Goal: Task Accomplishment & Management: Complete application form

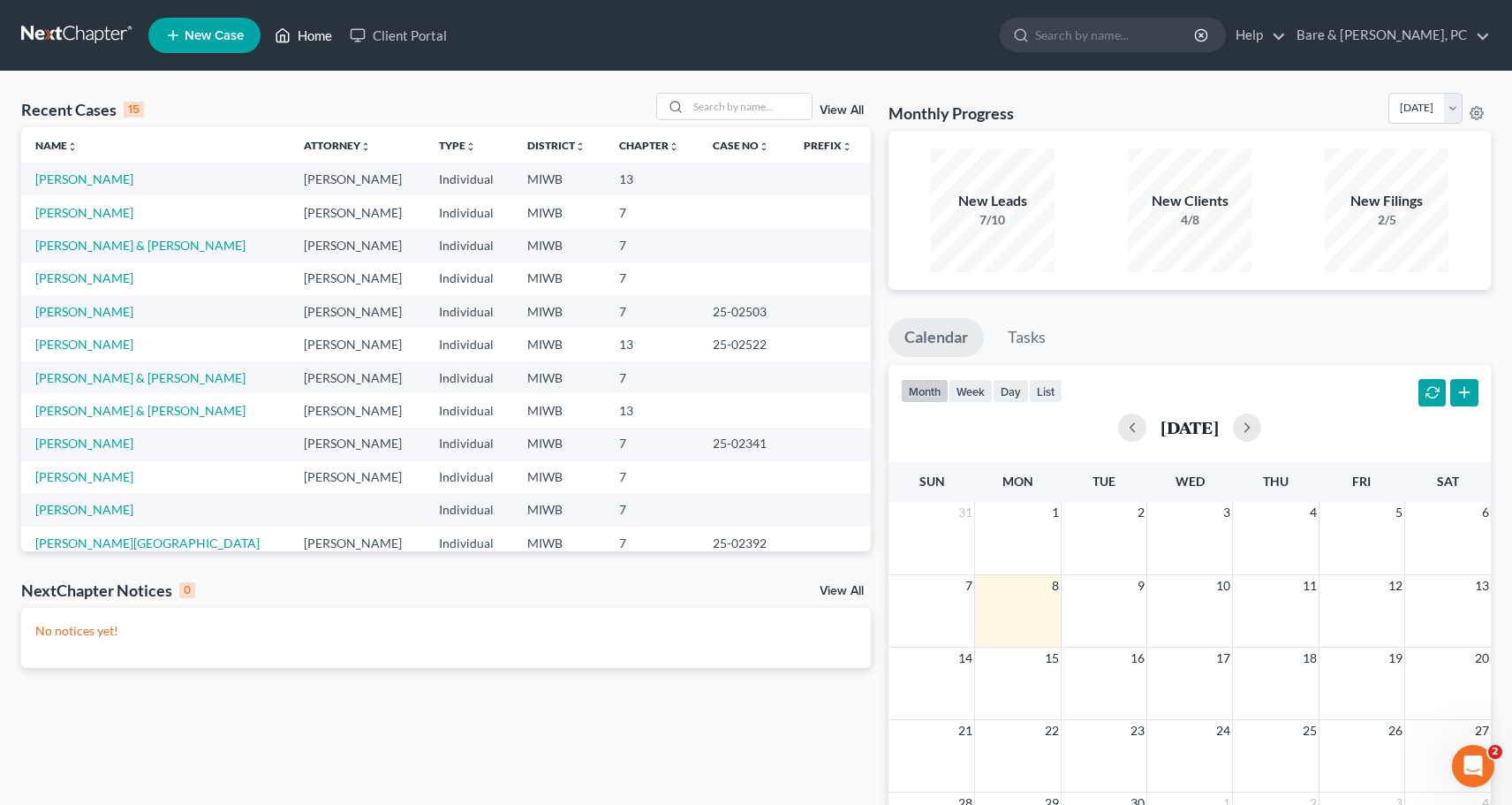
click at [310, 39] on link "Home" at bounding box center [303, 35] width 75 height 32
click at [723, 107] on input "search" at bounding box center [750, 106] width 124 height 26
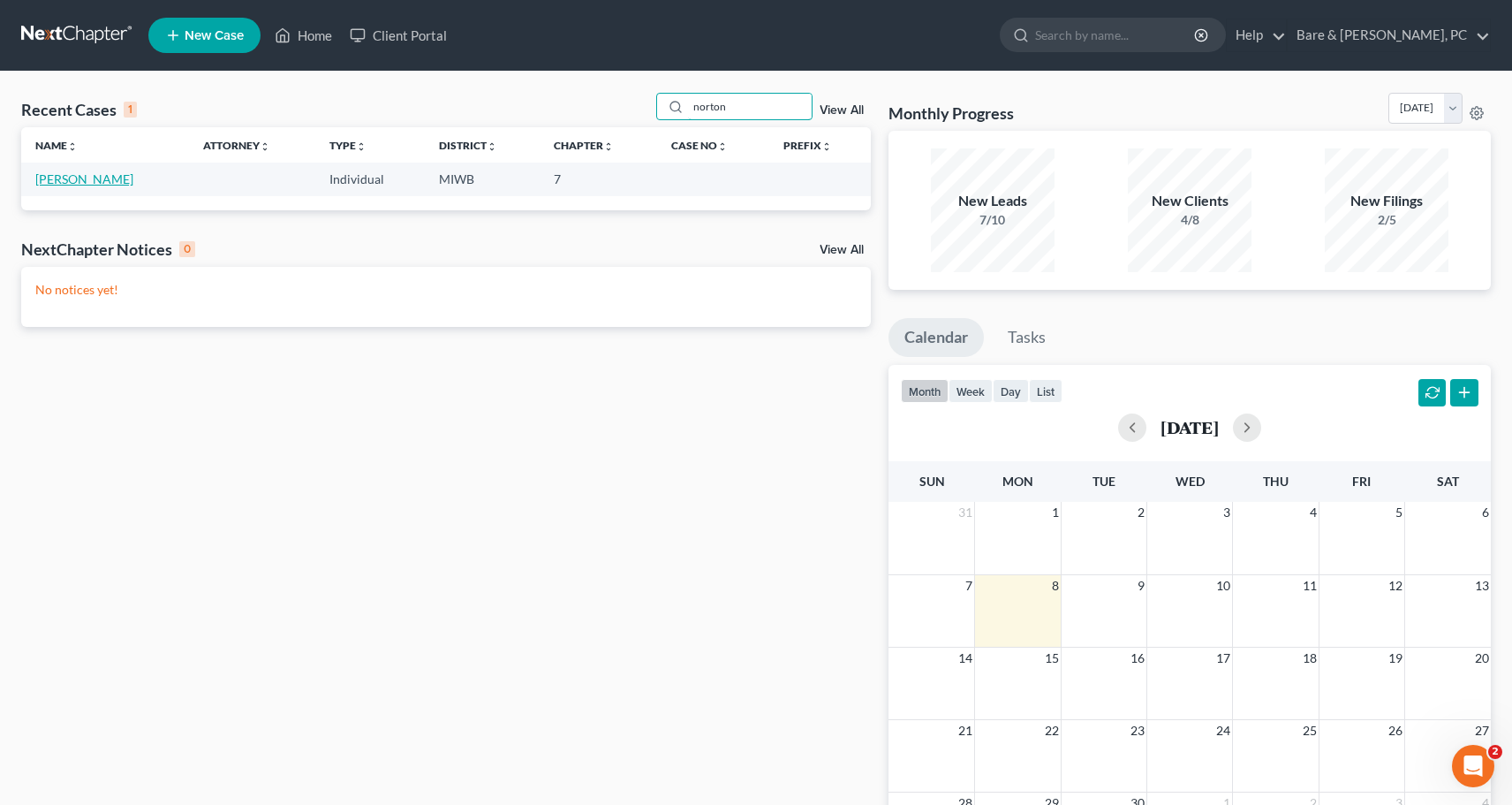
type input "norton"
click at [49, 177] on link "[PERSON_NAME]" at bounding box center [84, 179] width 98 height 15
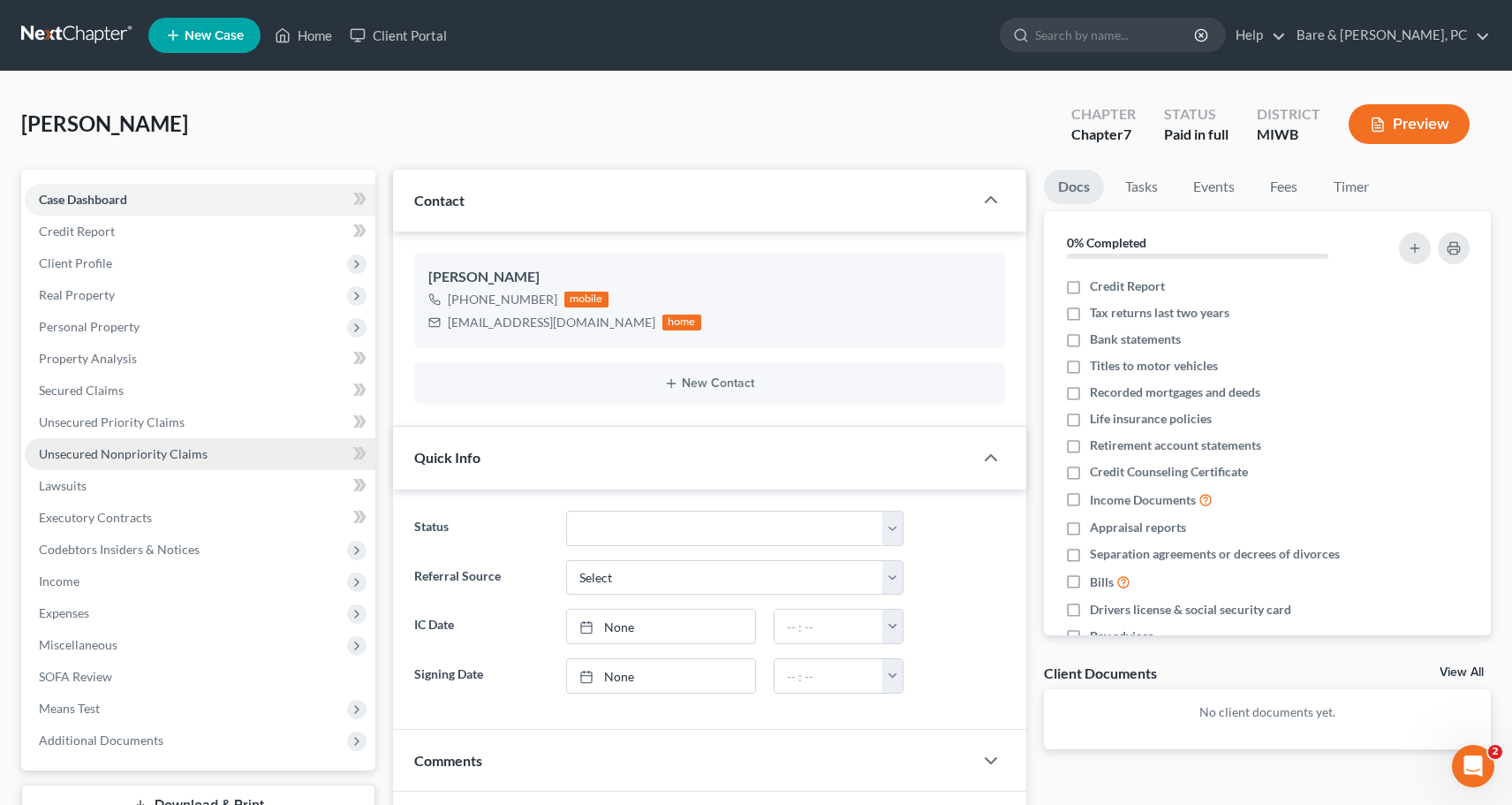
click at [150, 451] on span "Unsecured Nonpriority Claims" at bounding box center [123, 453] width 168 height 15
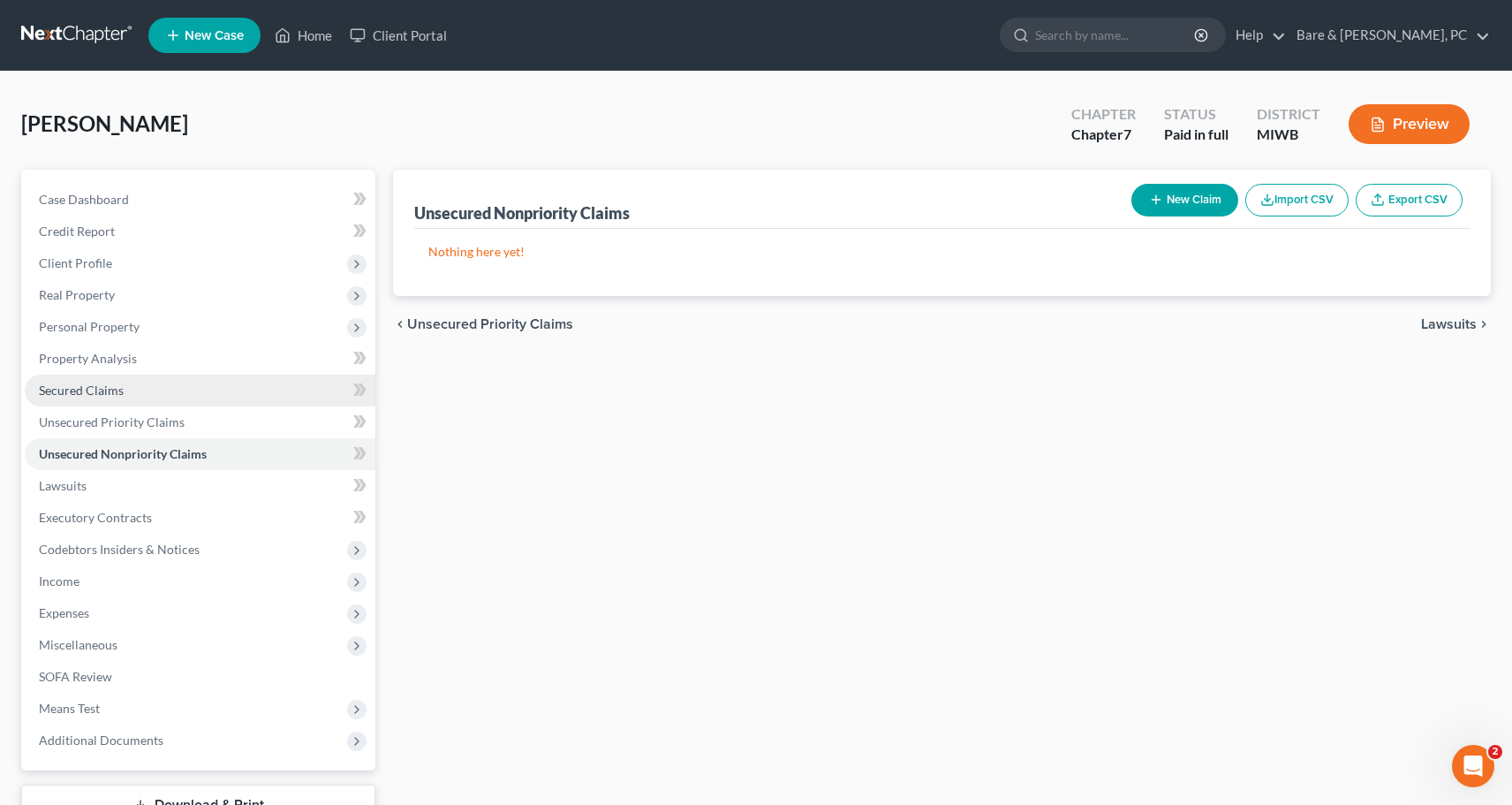
click at [106, 389] on span "Secured Claims" at bounding box center [81, 390] width 85 height 15
click at [1191, 191] on button "New Claim" at bounding box center [1184, 201] width 107 height 33
select select "0"
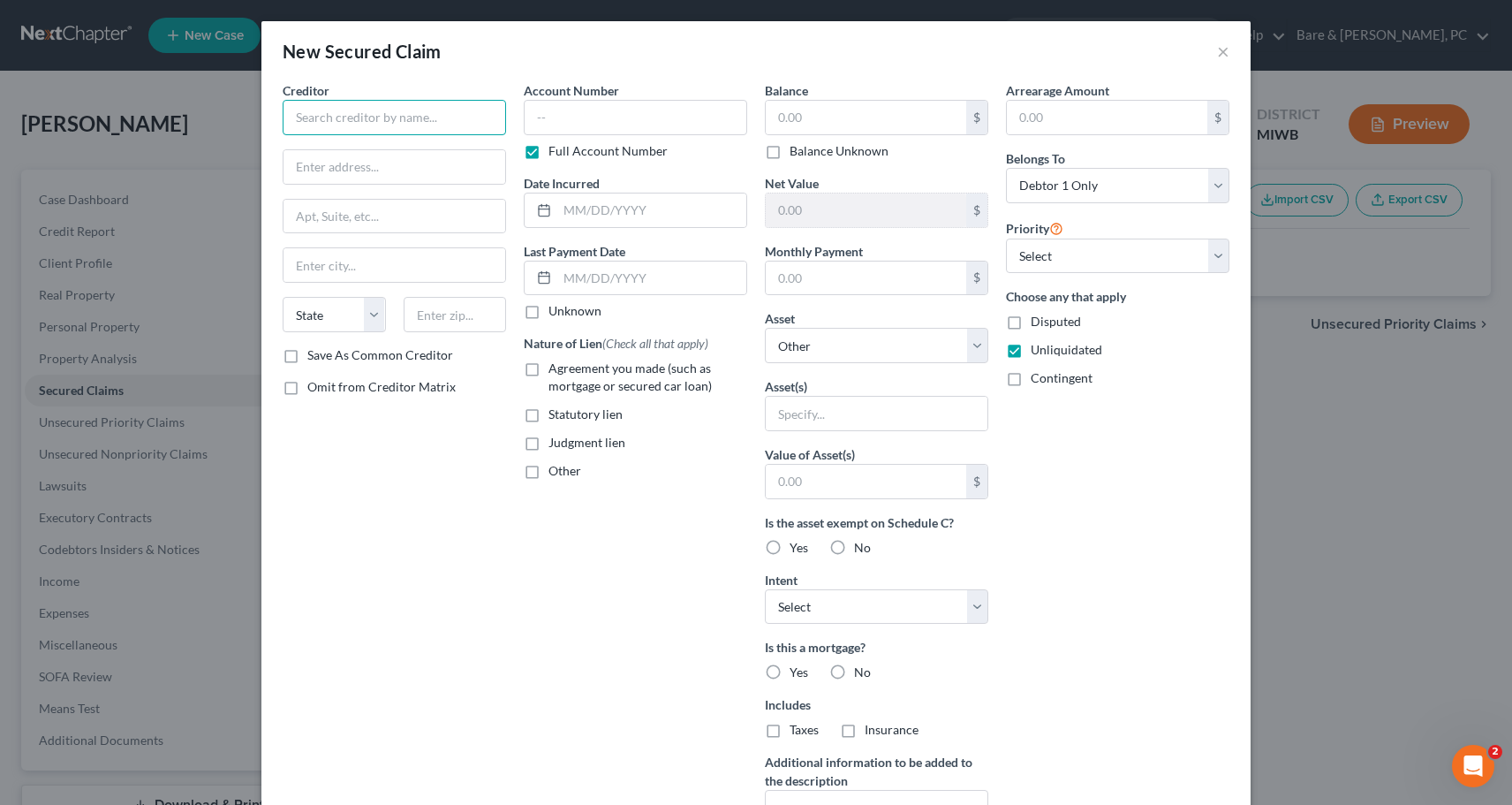
click at [399, 130] on input "text" at bounding box center [394, 117] width 223 height 36
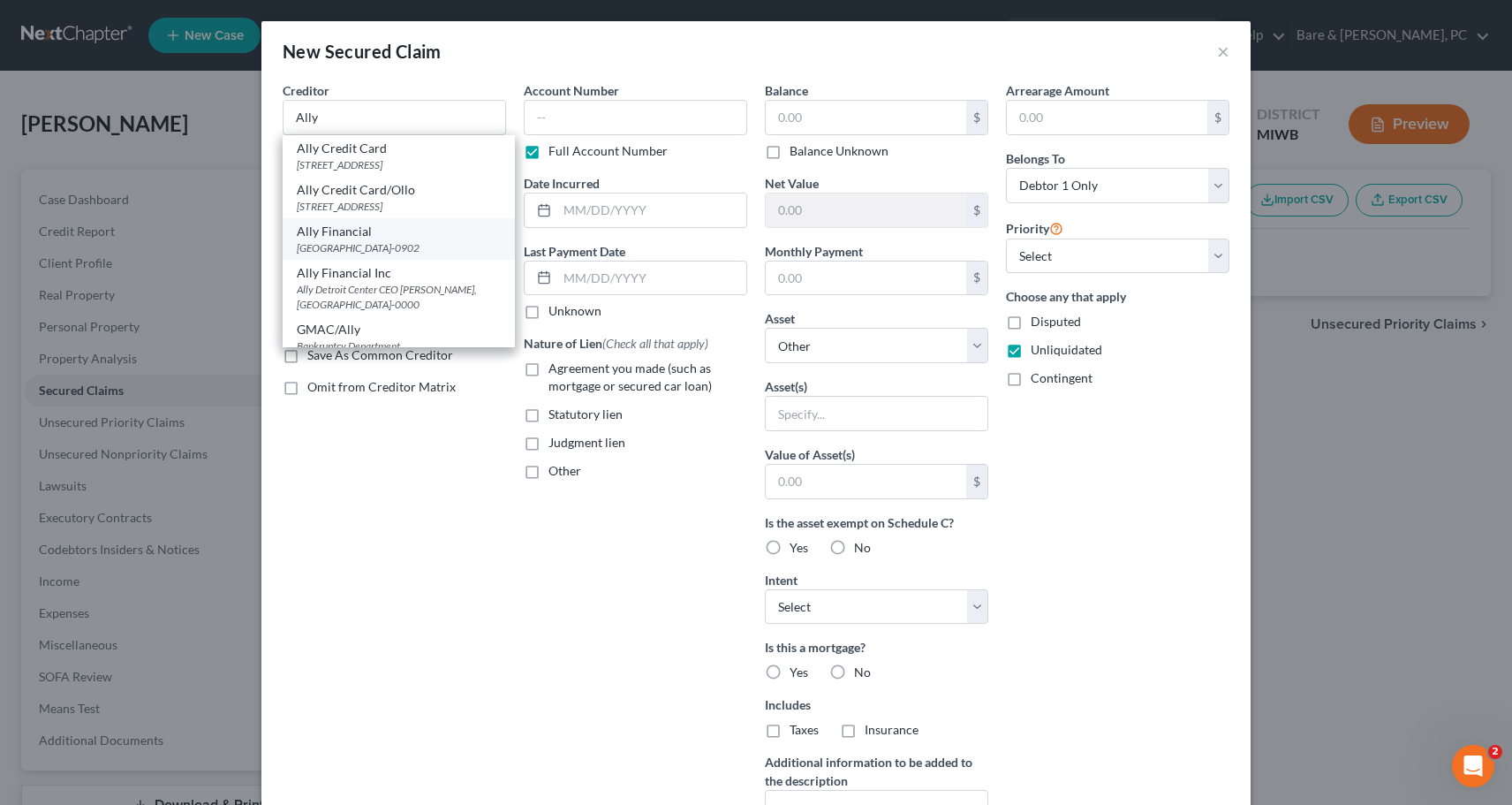
click at [335, 245] on div "[GEOGRAPHIC_DATA]-0902" at bounding box center [398, 247] width 204 height 15
type input "Ally Financial"
type input "PO Box 380902"
type input "Bloomington"
select select "24"
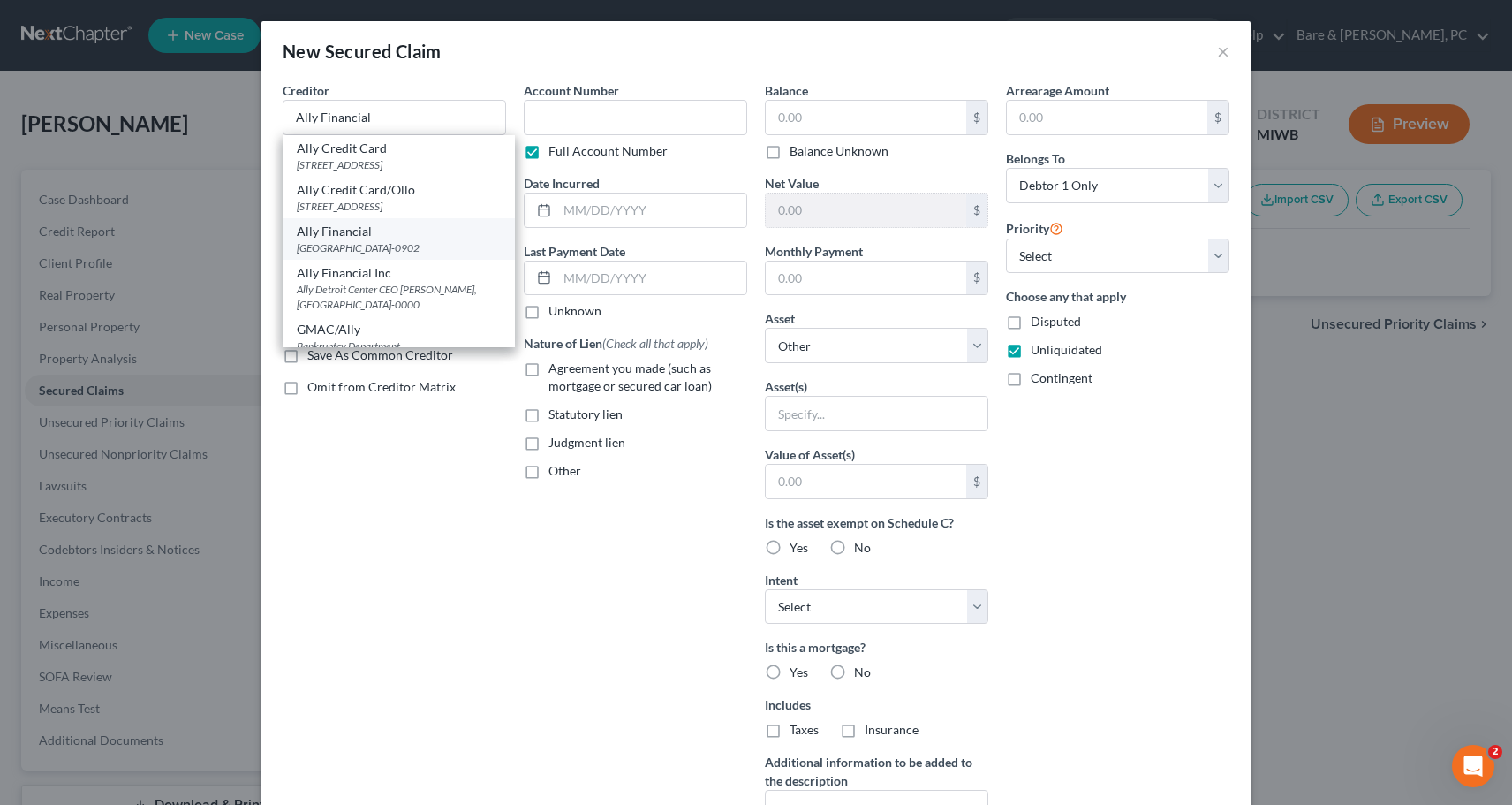
type input "55438-0902"
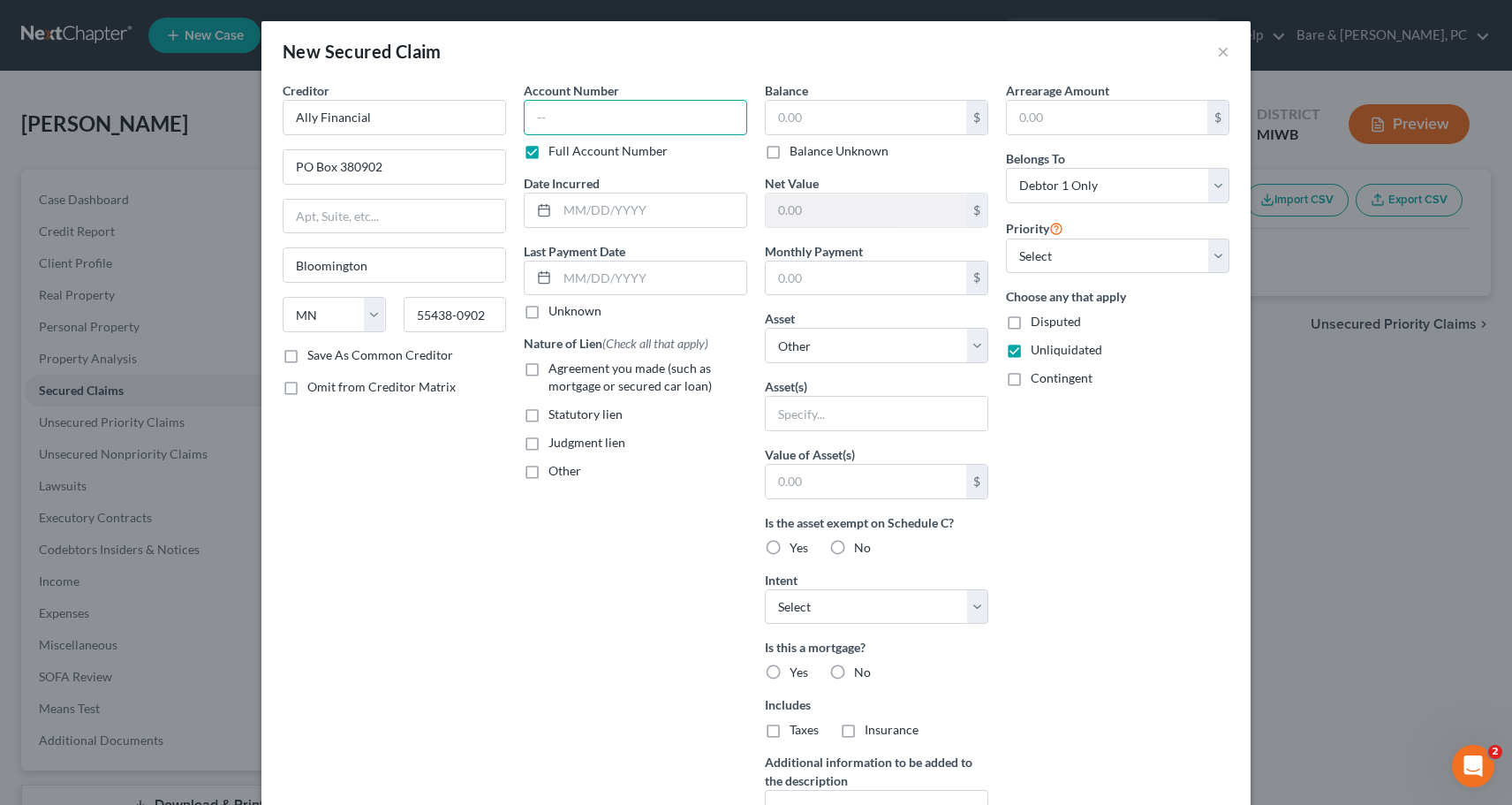
click at [542, 121] on input "text" at bounding box center [635, 117] width 223 height 36
type input "228349"
click at [610, 207] on input "text" at bounding box center [652, 210] width 189 height 34
type input "[DATE]"
click at [548, 368] on label "Agreement you made (such as mortgage or secured car loan)" at bounding box center [647, 377] width 199 height 36
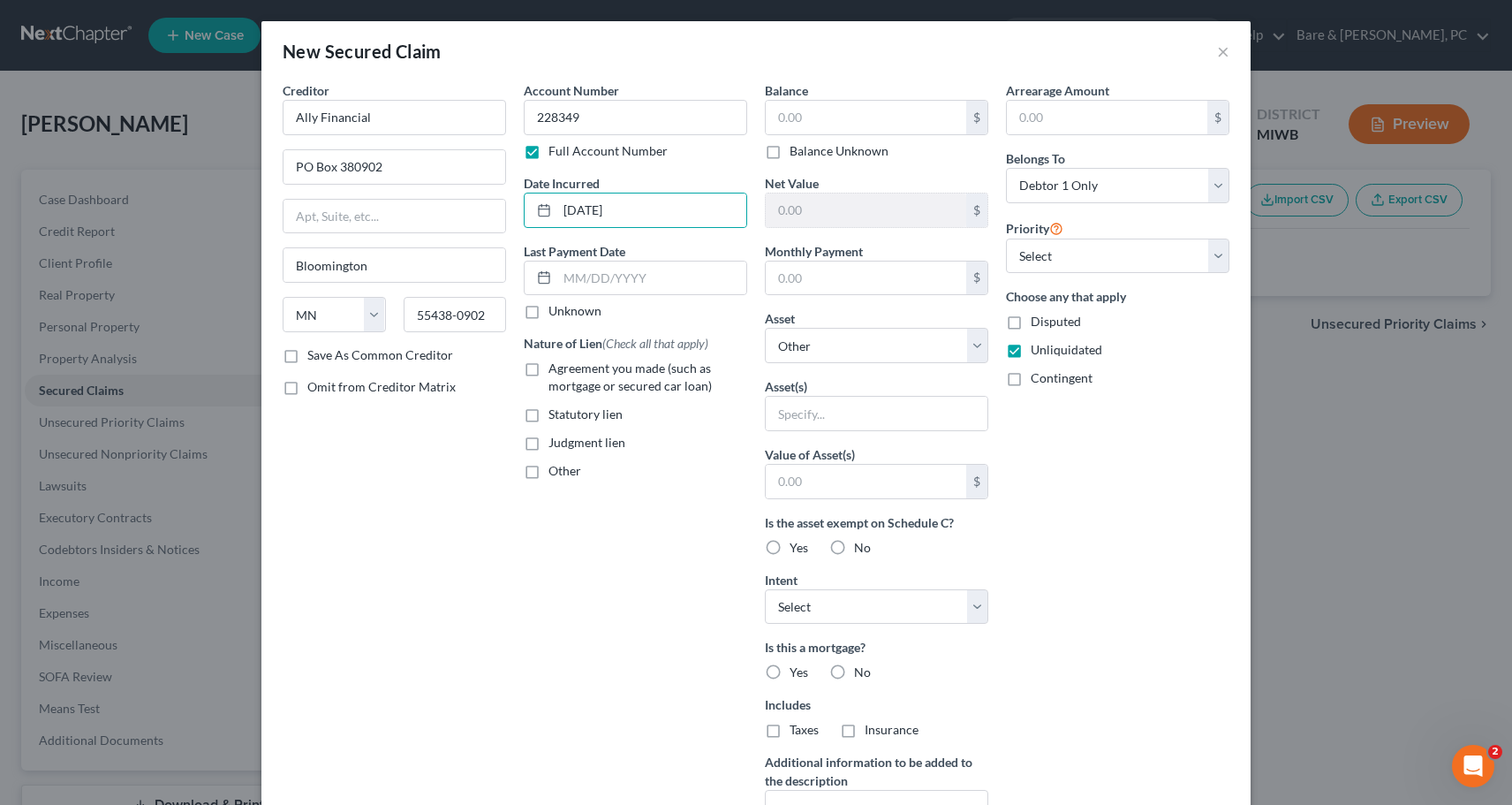
click at [556, 368] on input "Agreement you made (such as mortgage or secured car loan)" at bounding box center [561, 365] width 12 height 12
checkbox input "true"
click at [787, 114] on input "text" at bounding box center [866, 117] width 200 height 34
type input "11,828"
click at [854, 671] on label "No" at bounding box center [862, 672] width 16 height 17
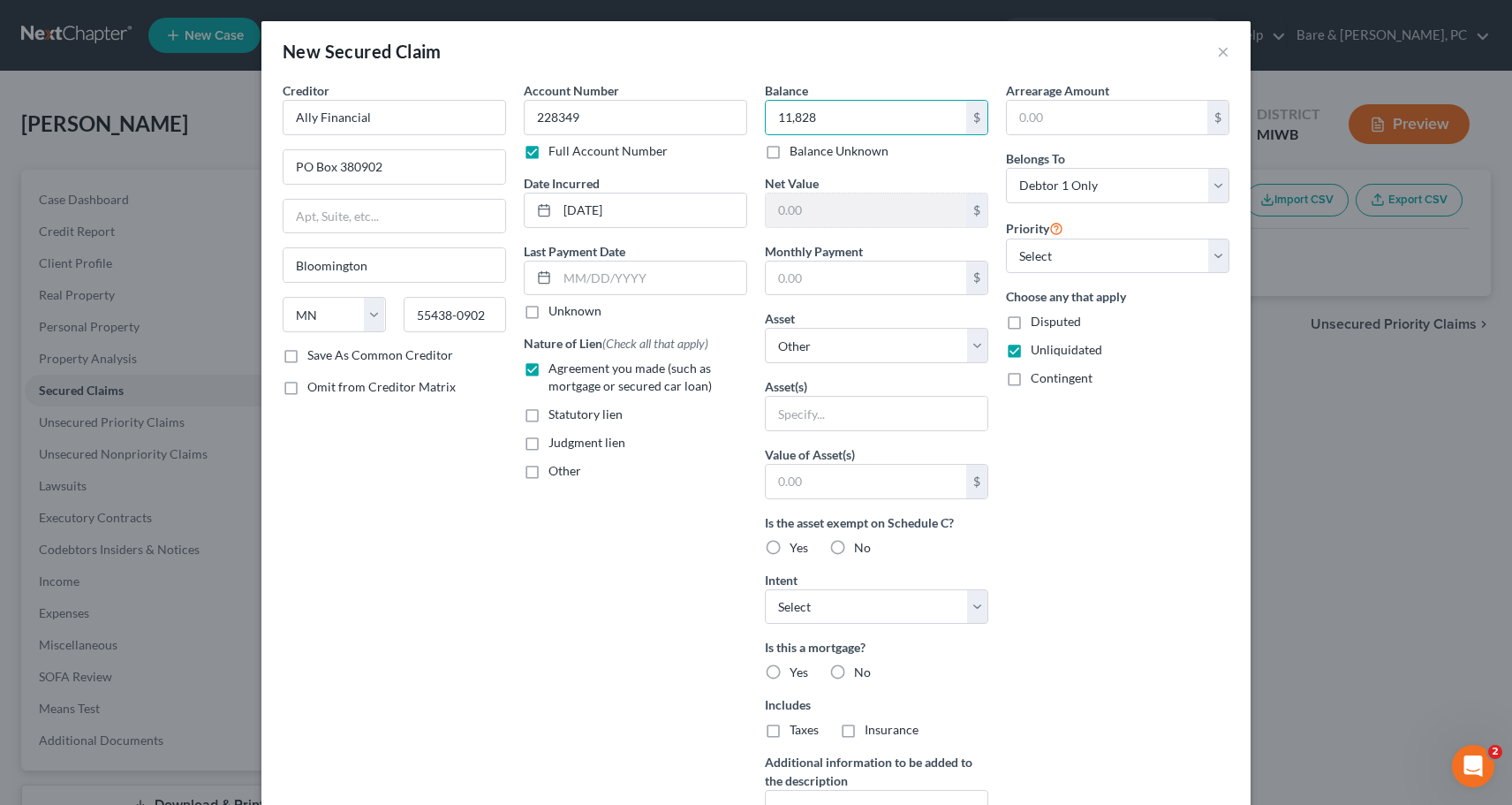
click at [861, 671] on input "No" at bounding box center [867, 669] width 12 height 12
radio input "true"
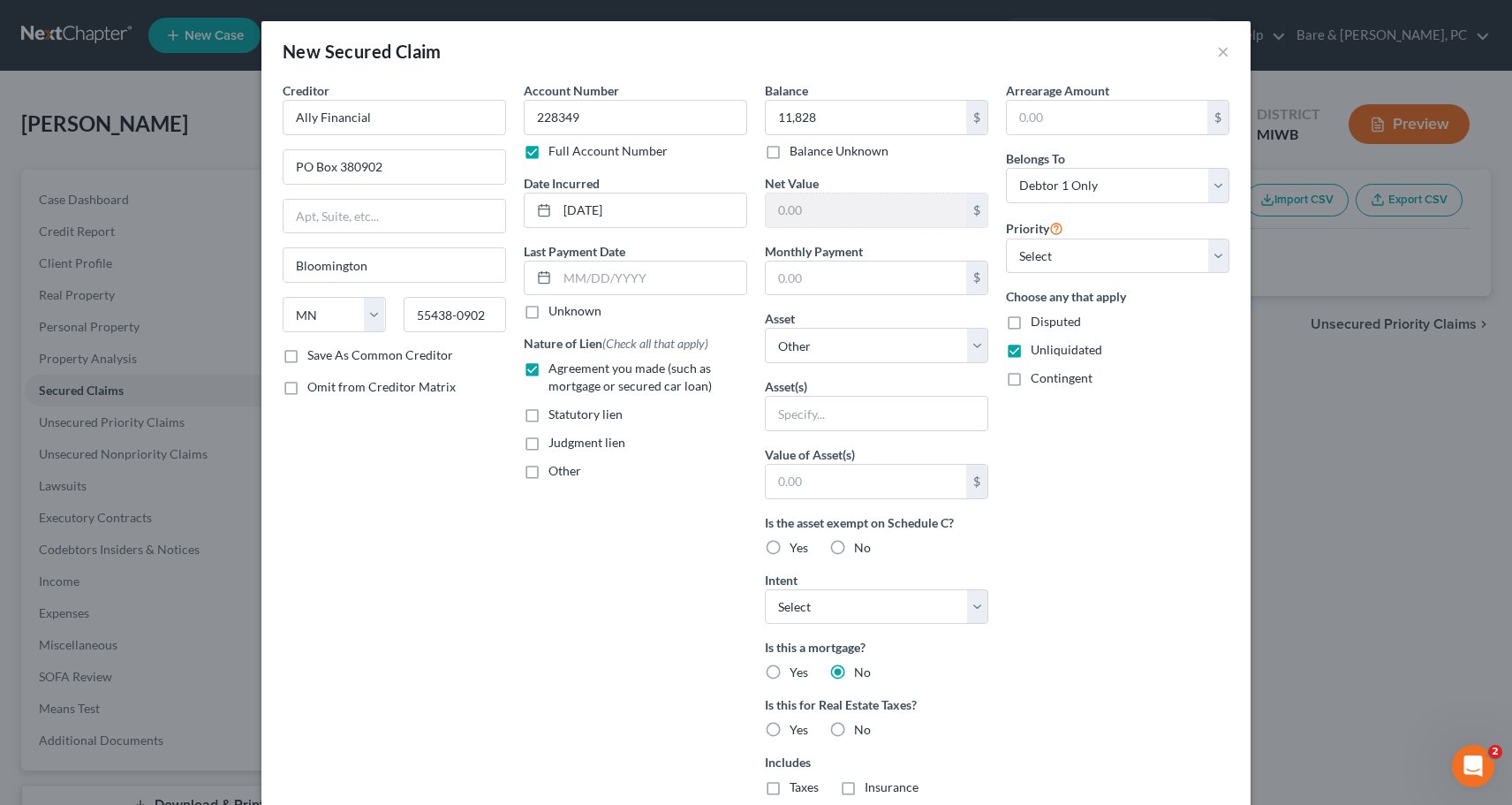
click at [854, 727] on label "No" at bounding box center [862, 729] width 16 height 17
click at [861, 727] on input "No" at bounding box center [867, 726] width 12 height 12
radio input "true"
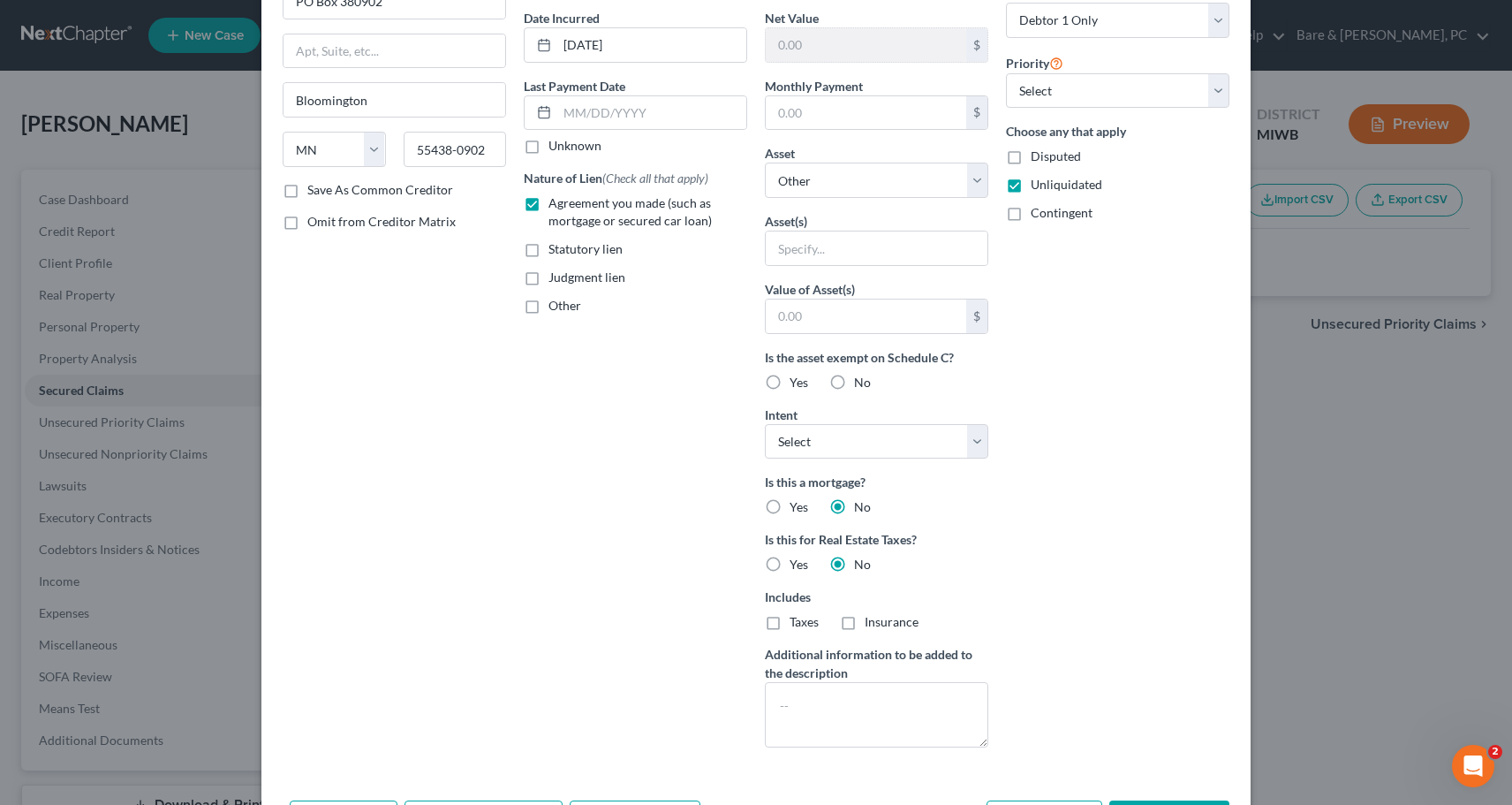
scroll to position [234, 0]
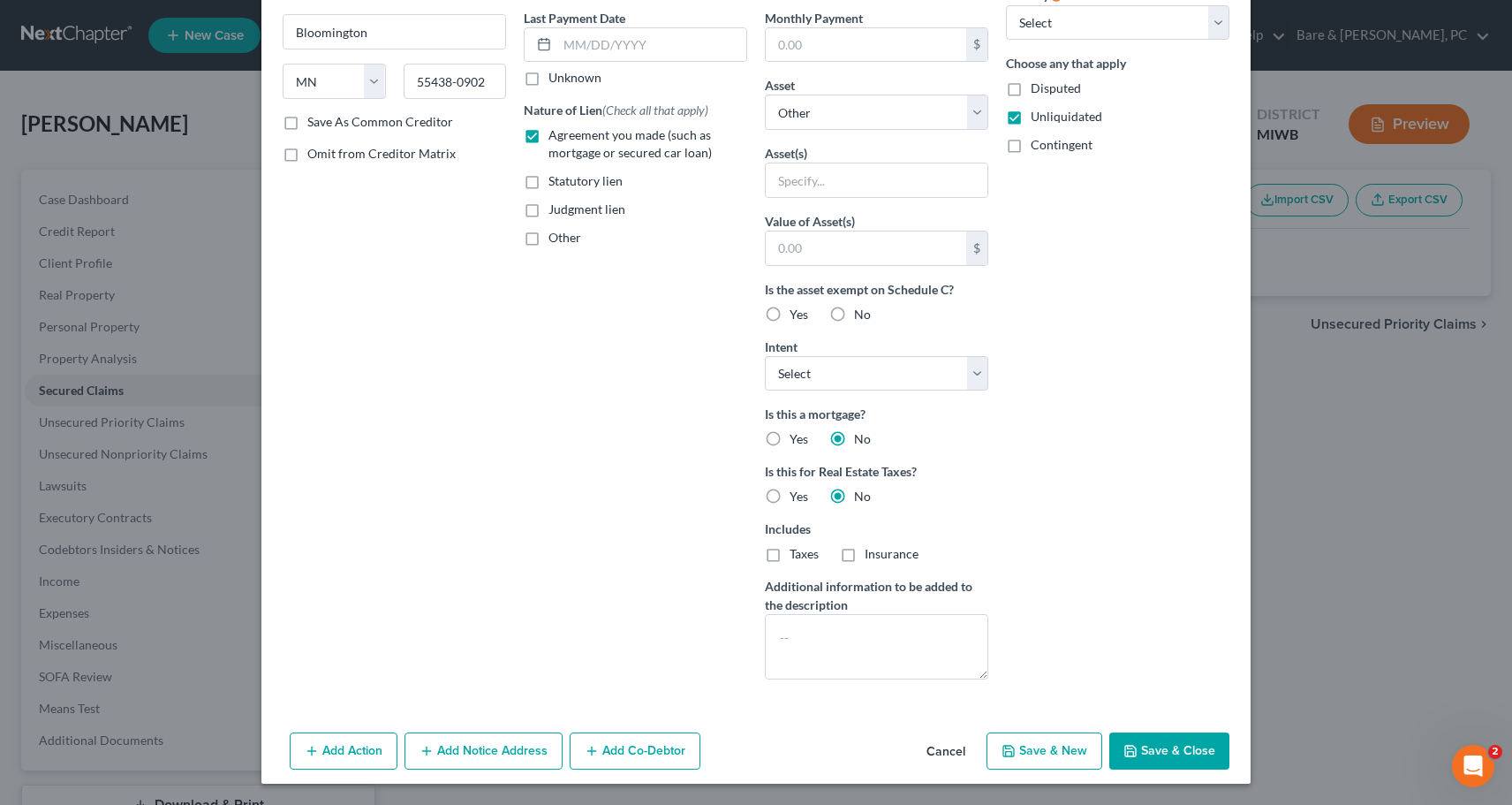
click at [1168, 744] on button "Save & Close" at bounding box center [1169, 751] width 120 height 38
select select
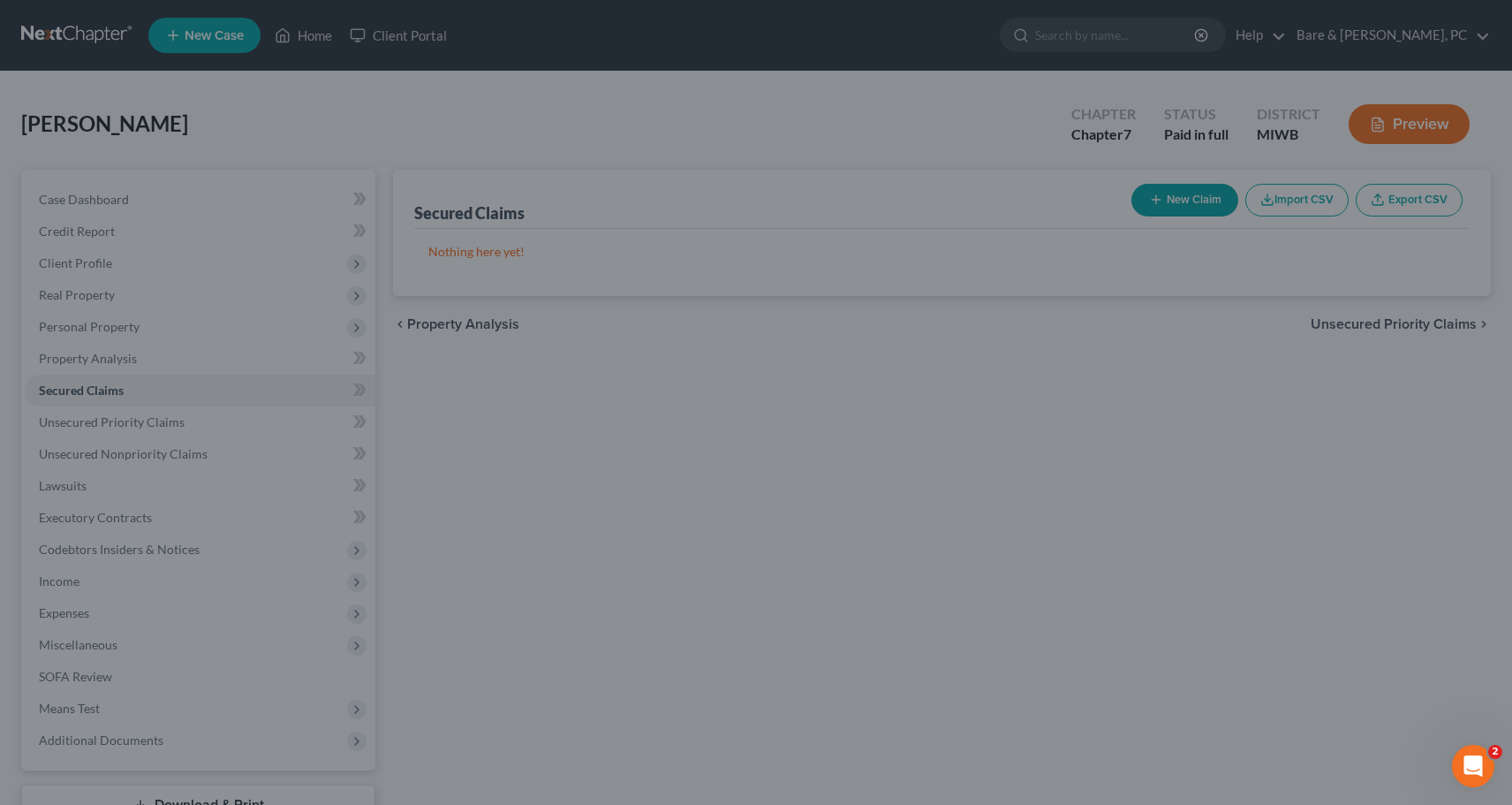
scroll to position [40, 0]
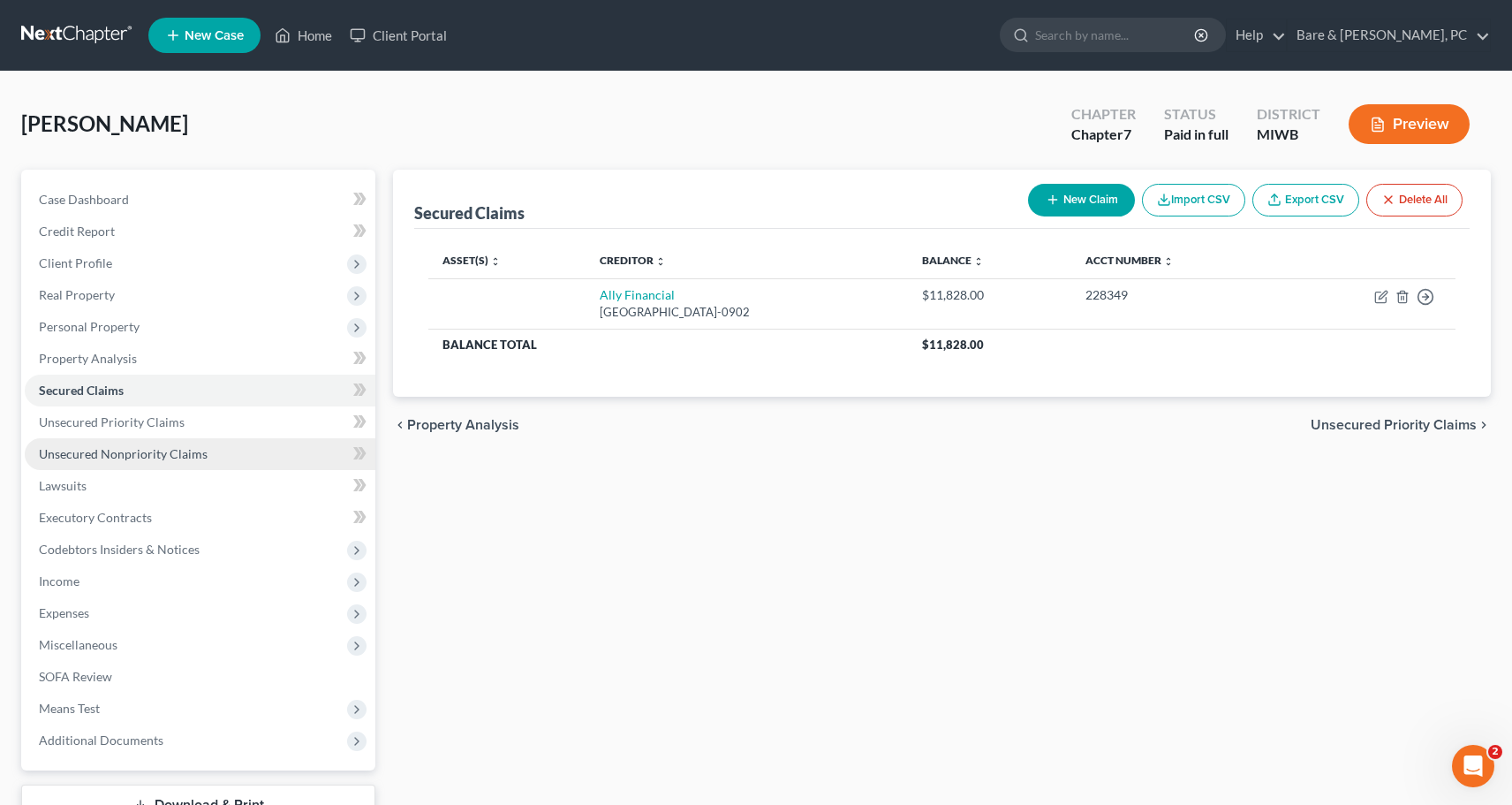
click at [89, 458] on span "Unsecured Nonpriority Claims" at bounding box center [123, 453] width 168 height 15
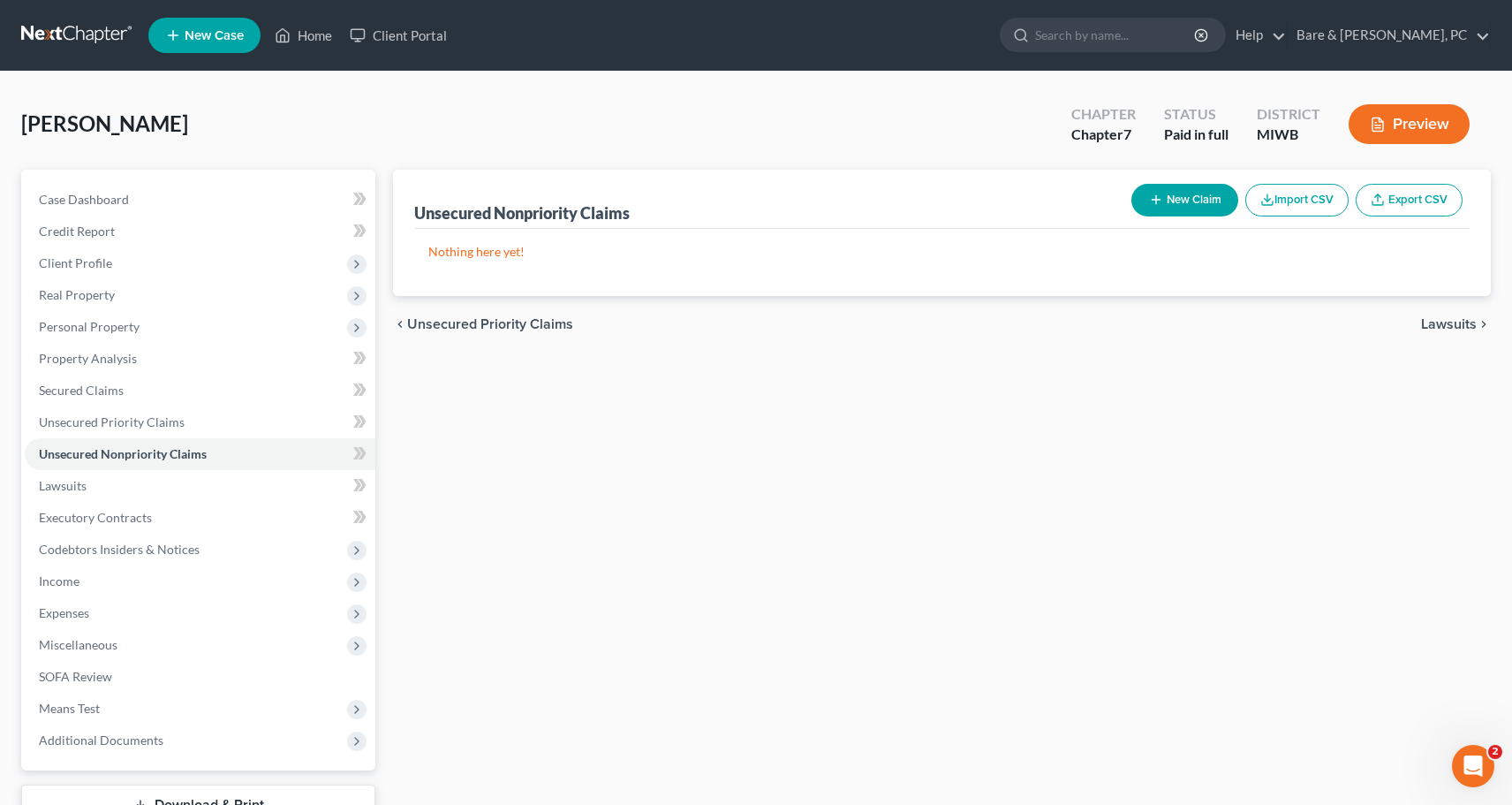
click at [1203, 191] on button "New Claim" at bounding box center [1184, 201] width 107 height 33
select select "0"
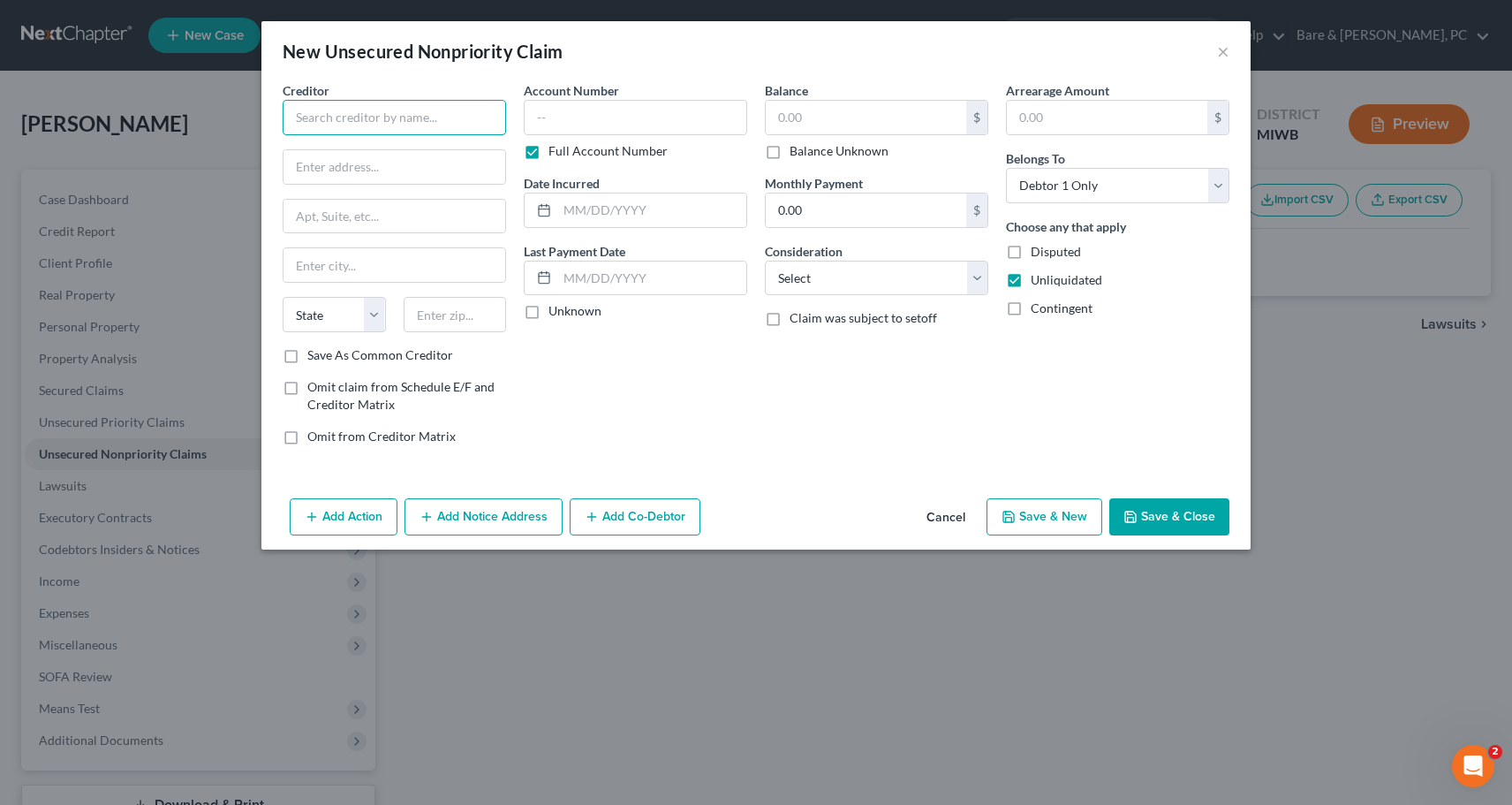
click at [365, 118] on input "text" at bounding box center [394, 117] width 223 height 36
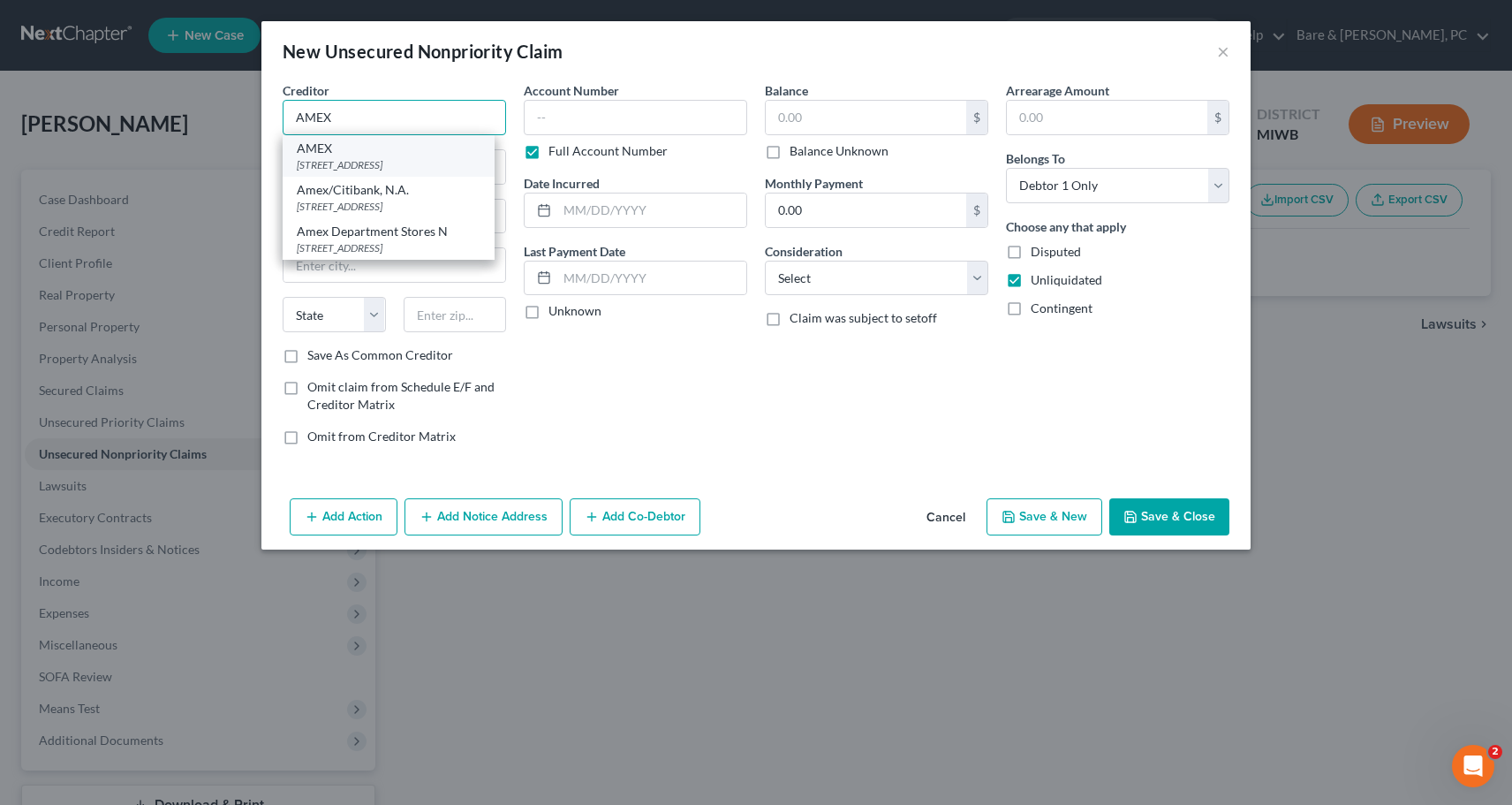
type input "AMEX"
click at [363, 153] on div "AMEX" at bounding box center [388, 147] width 184 height 17
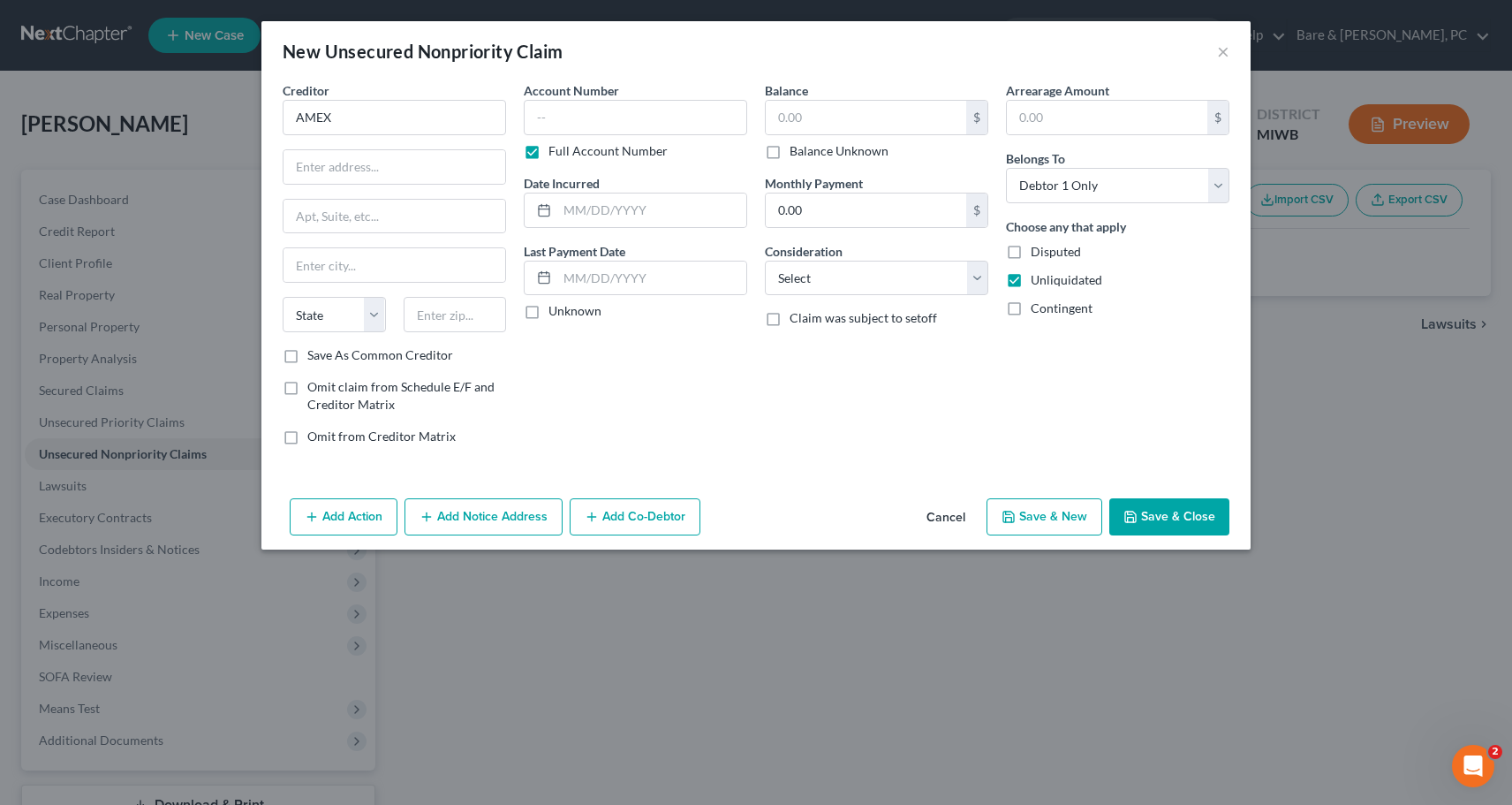
type input "PO Box 297871"
type input "[GEOGRAPHIC_DATA]"
select select "9"
type input "33329"
click at [554, 121] on input "text" at bounding box center [635, 117] width 223 height 36
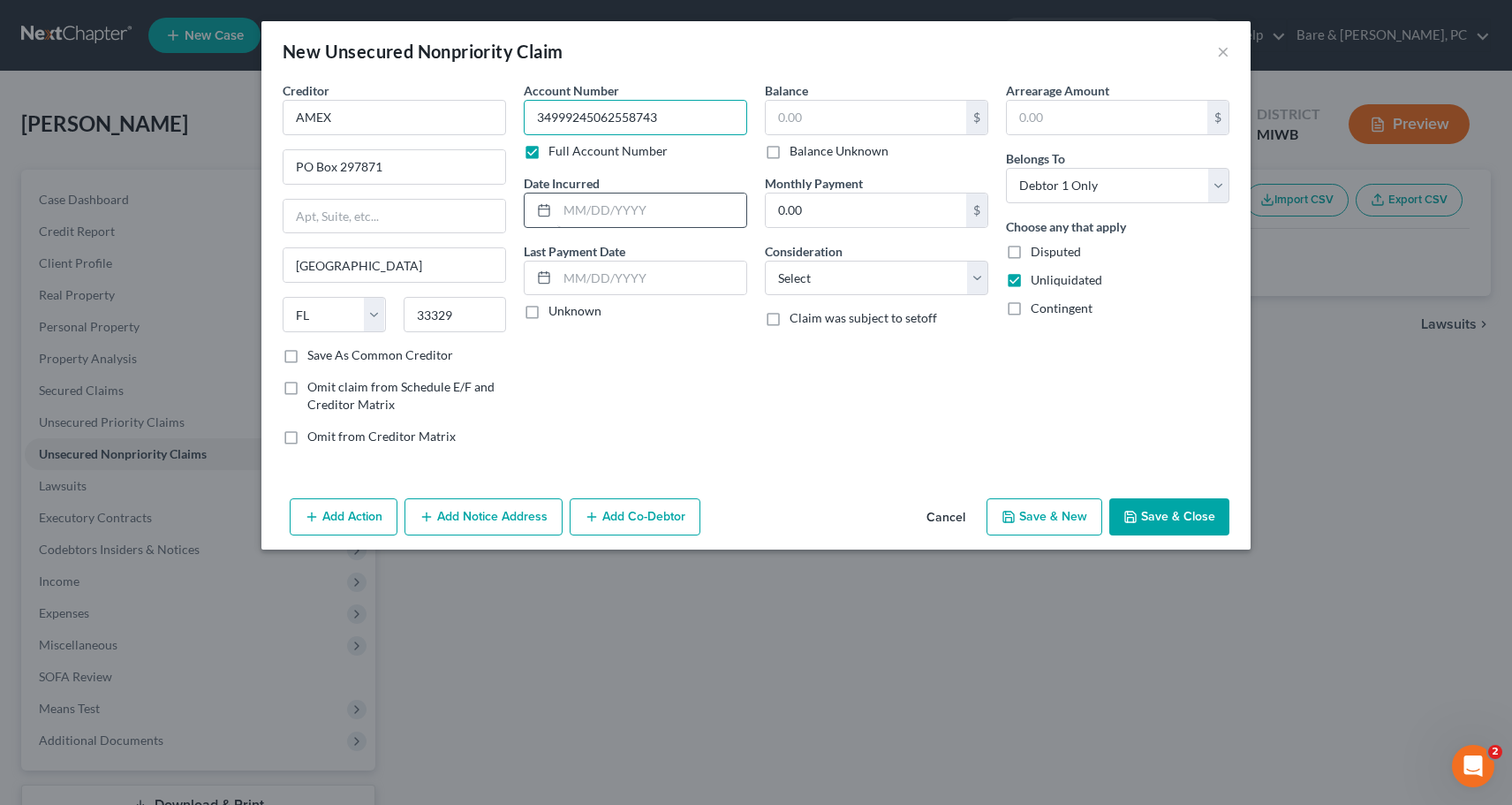
type input "34999245062558743"
click at [616, 209] on input "text" at bounding box center [652, 210] width 189 height 34
type input "[DATE]"
click at [775, 116] on input "text" at bounding box center [866, 117] width 200 height 34
type input "8,457"
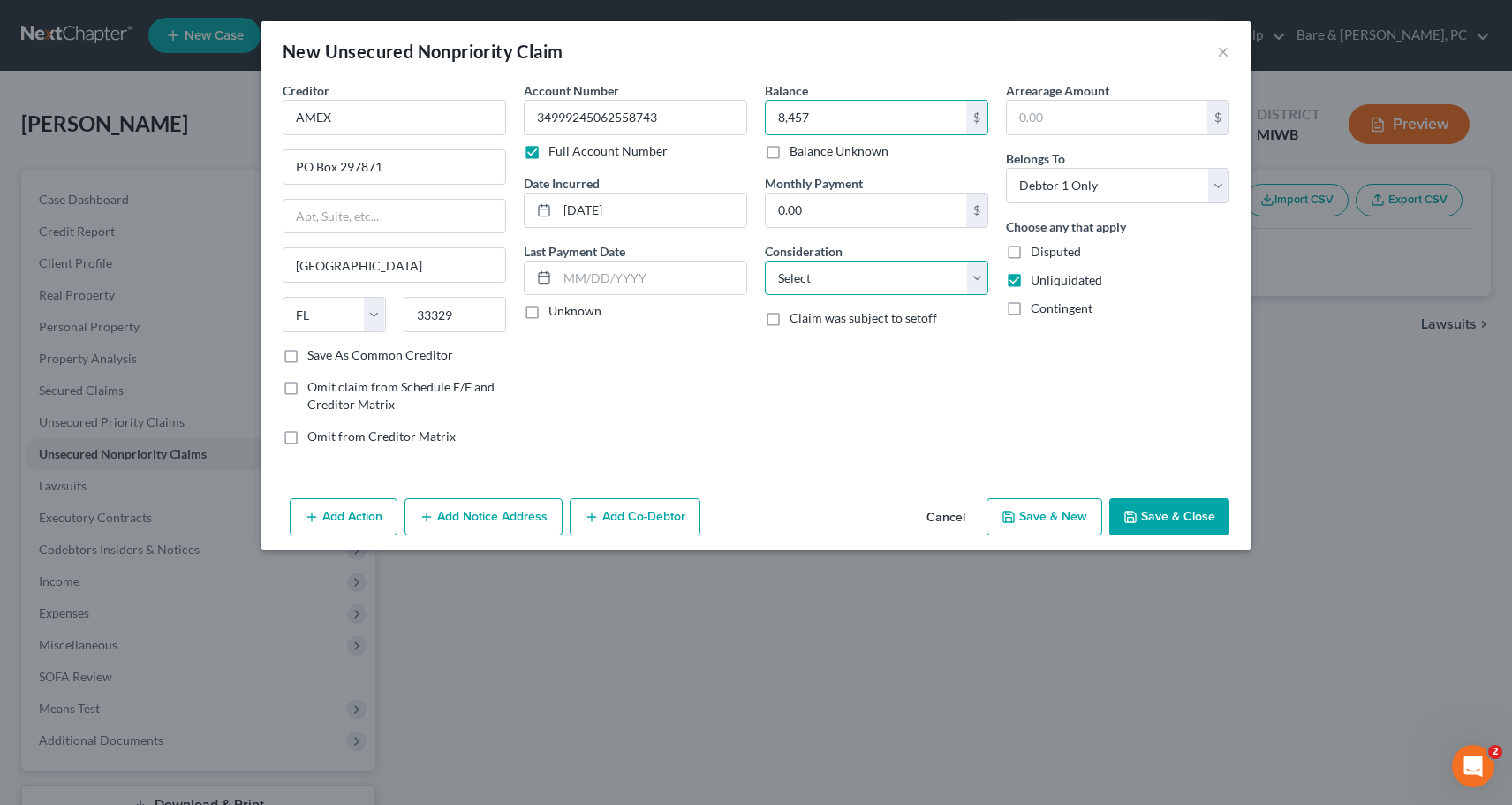
click at [765, 261] on select "Select Cable / Satellite Services Collection Agency Credit Card Debt Debt Couns…" at bounding box center [877, 278] width 223 height 36
select select "2"
click option "Credit Card Debt" at bounding box center [0, 0] width 0 height 0
click at [1186, 522] on button "Save & Close" at bounding box center [1169, 517] width 120 height 38
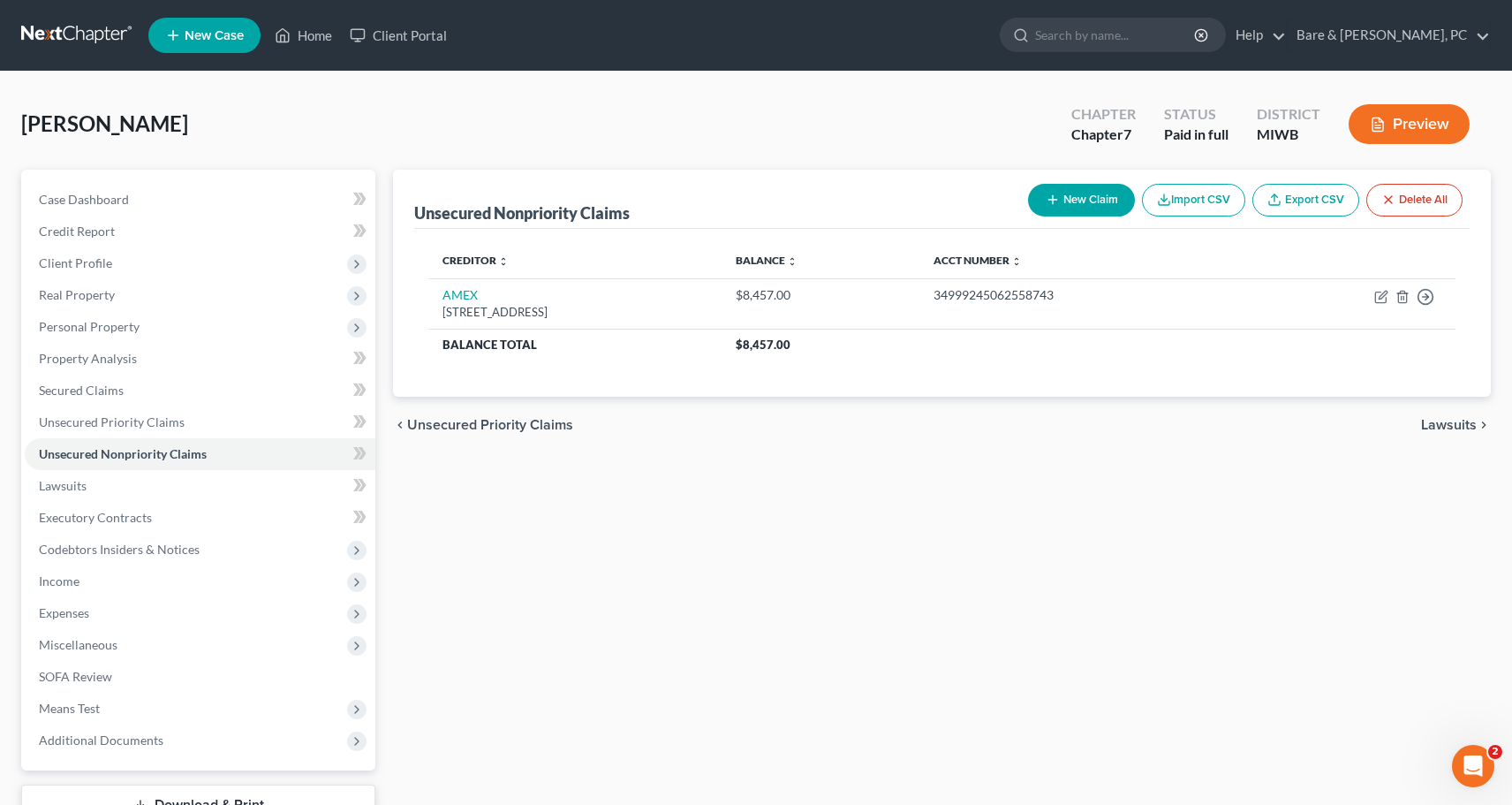
click at [1068, 197] on button "New Claim" at bounding box center [1081, 201] width 107 height 33
select select "0"
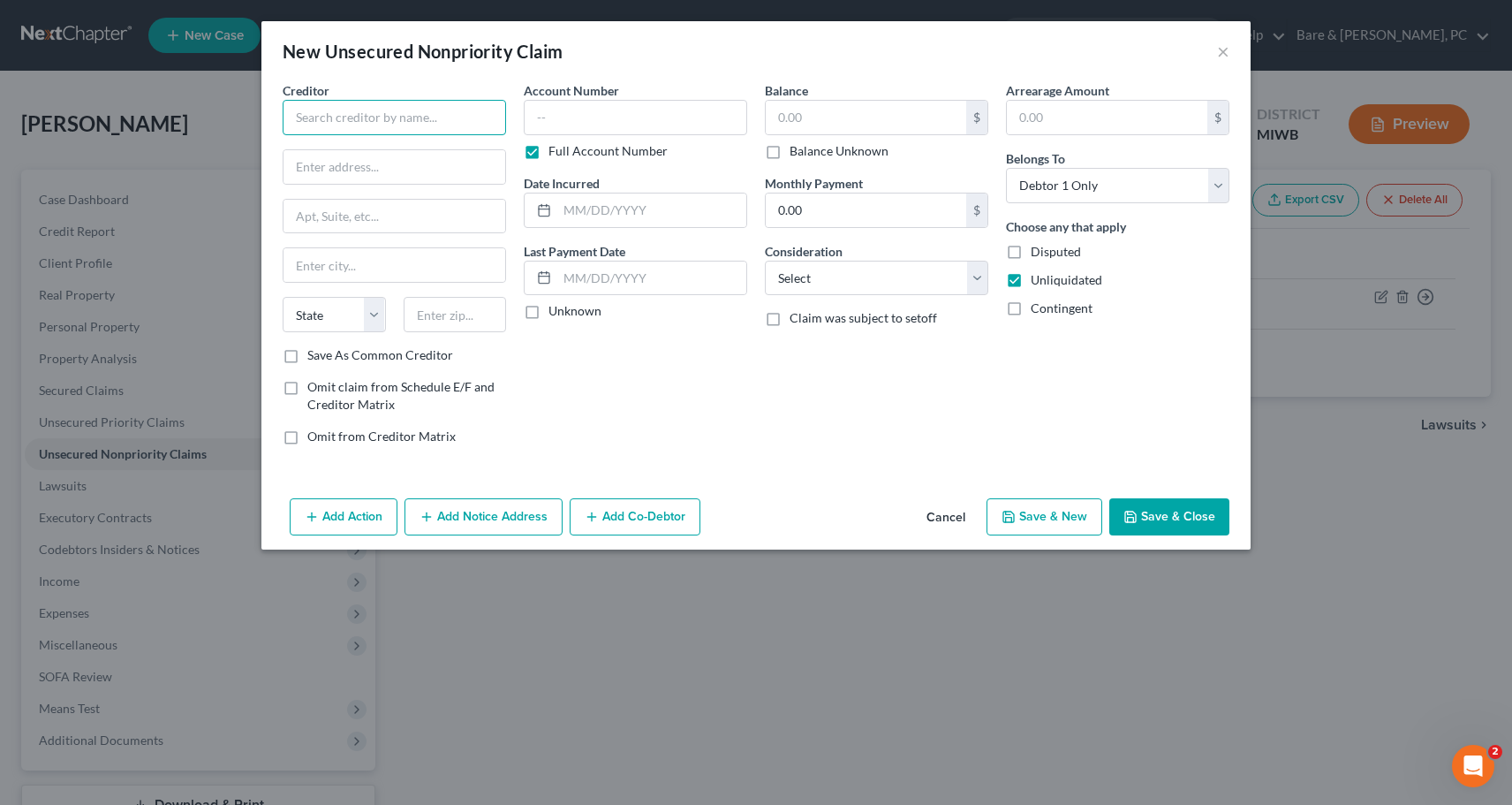
click at [327, 114] on input "text" at bounding box center [394, 117] width 223 height 36
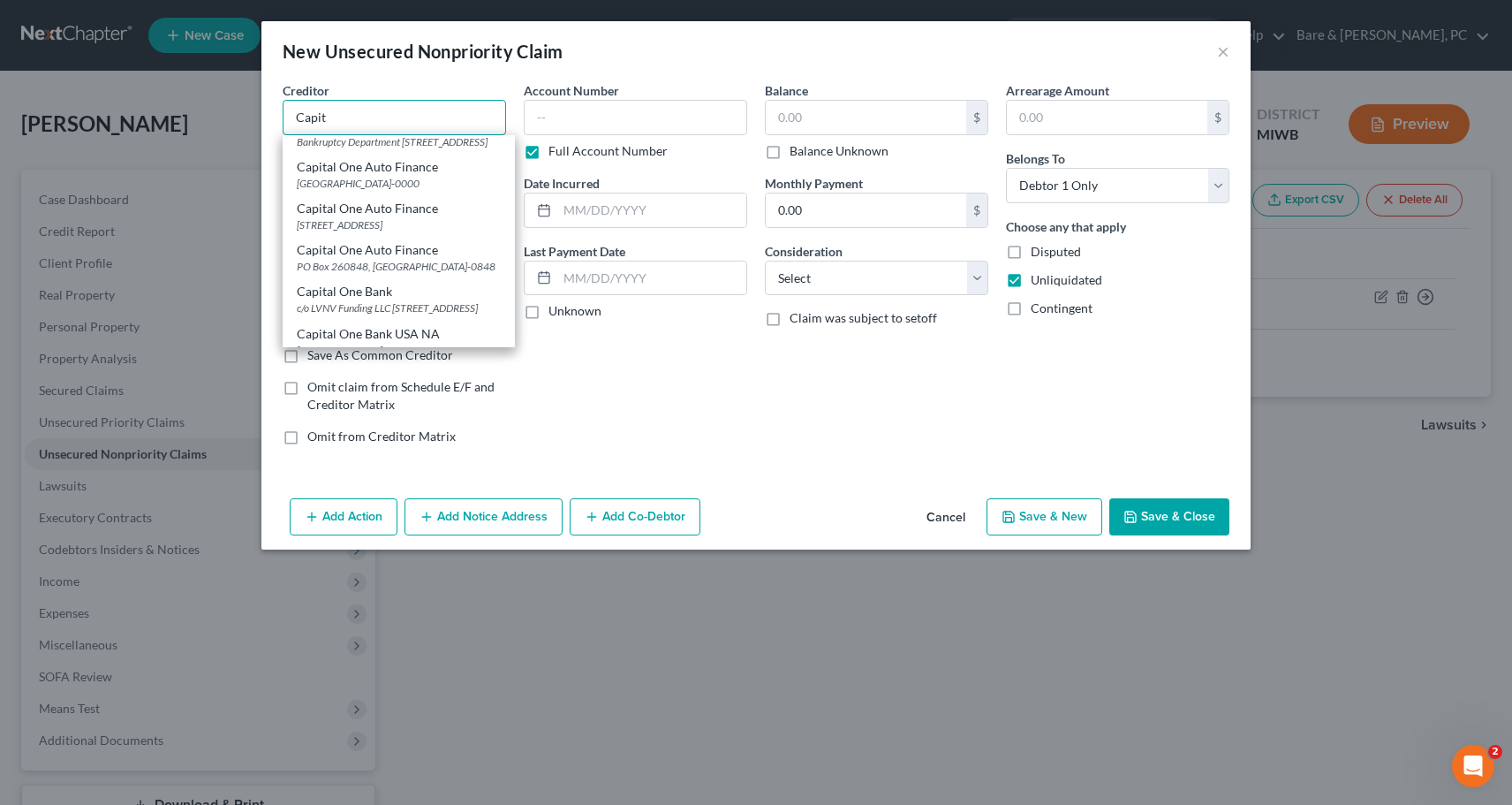
scroll to position [361, 0]
click at [348, 145] on div "Bankruptcy Department [STREET_ADDRESS]" at bounding box center [398, 137] width 204 height 15
type input "Capital One"
type input "Bankruptcy Department"
type input "PO Box 31293"
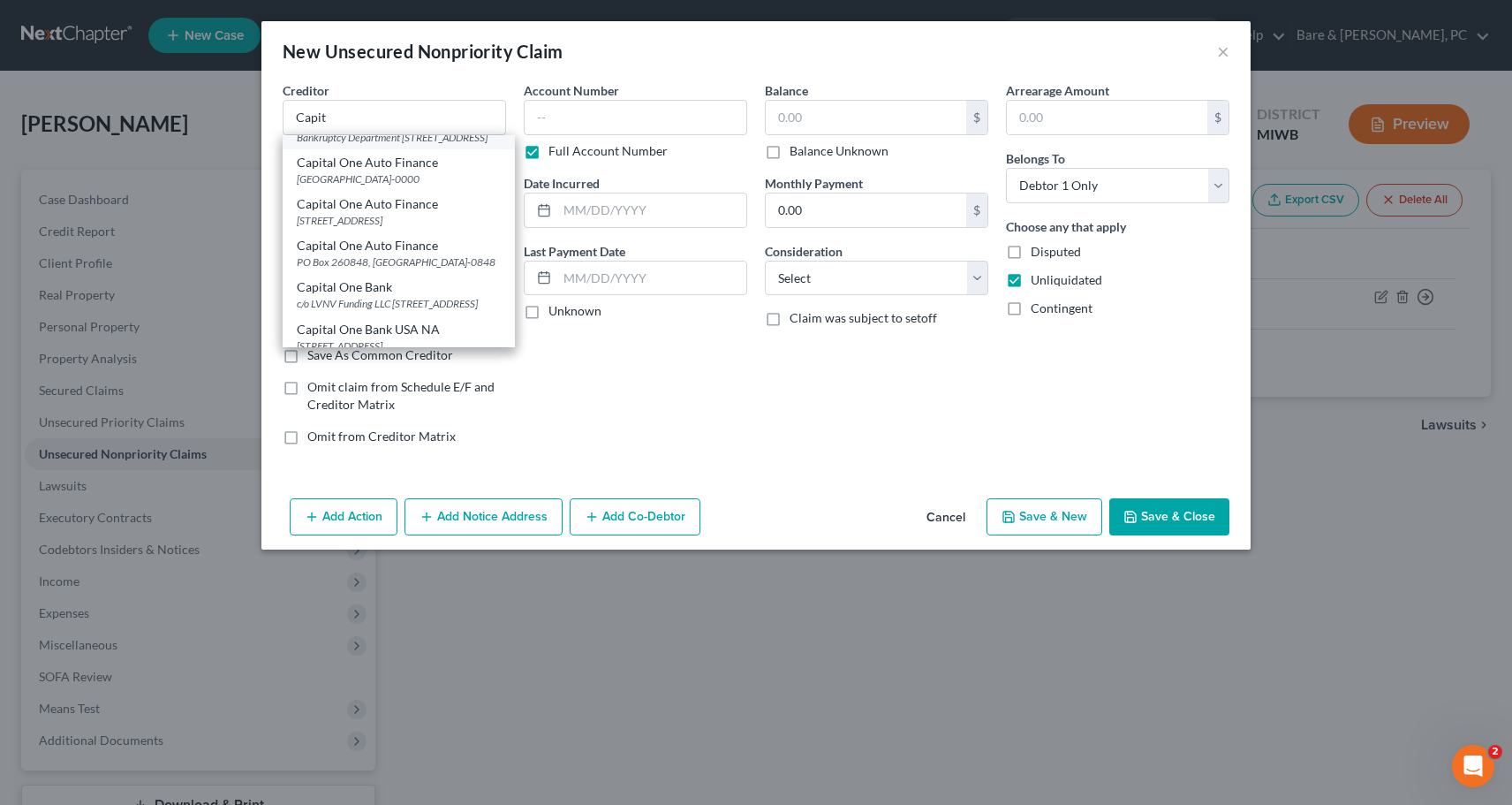
type input "[GEOGRAPHIC_DATA]"
select select "46"
type input "84131"
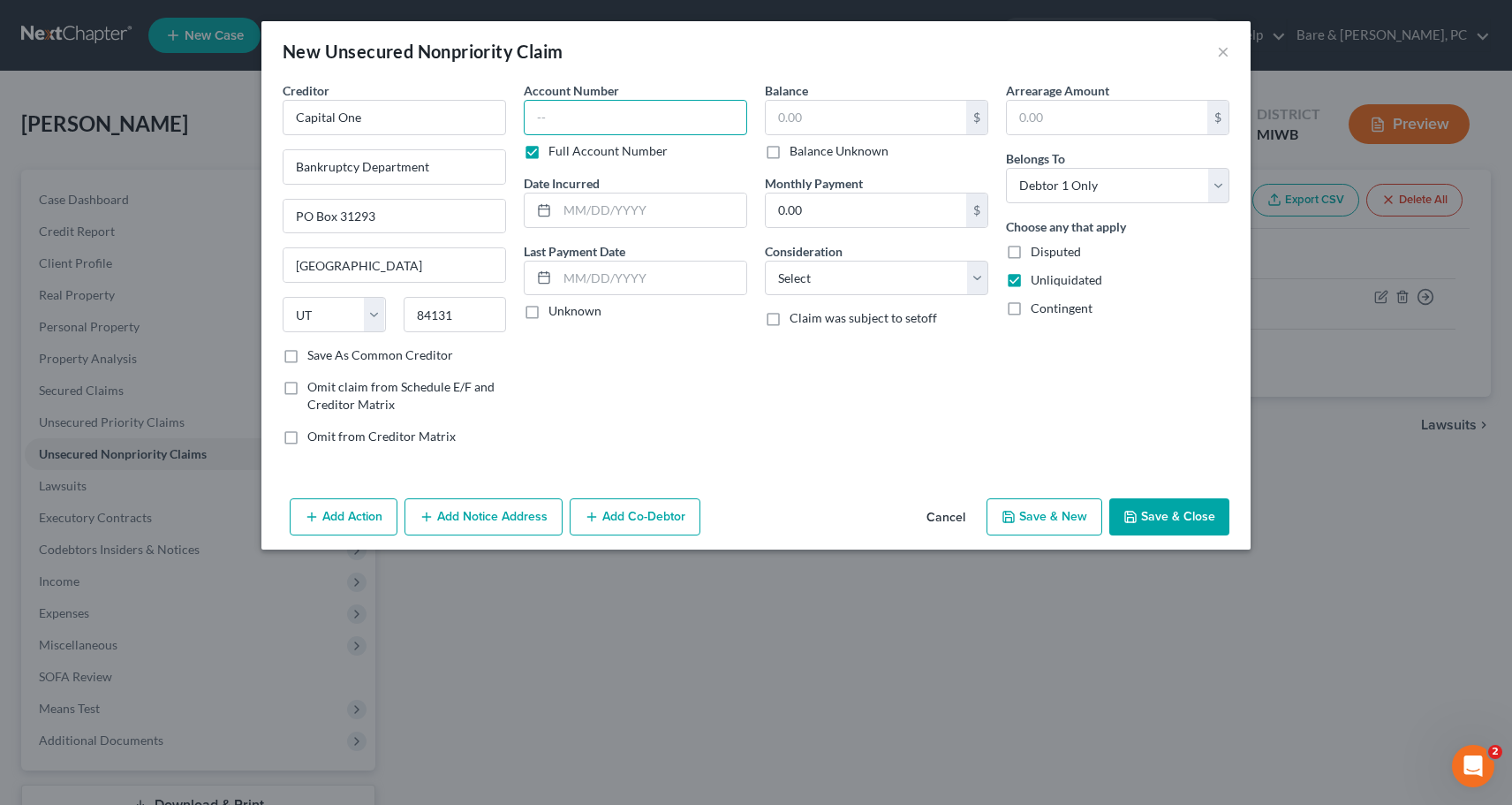
click at [555, 119] on input "text" at bounding box center [635, 117] width 223 height 36
type input "639305"
click at [617, 214] on input "text" at bounding box center [652, 210] width 189 height 34
type input "[DATE]"
click at [777, 114] on input "text" at bounding box center [866, 117] width 200 height 34
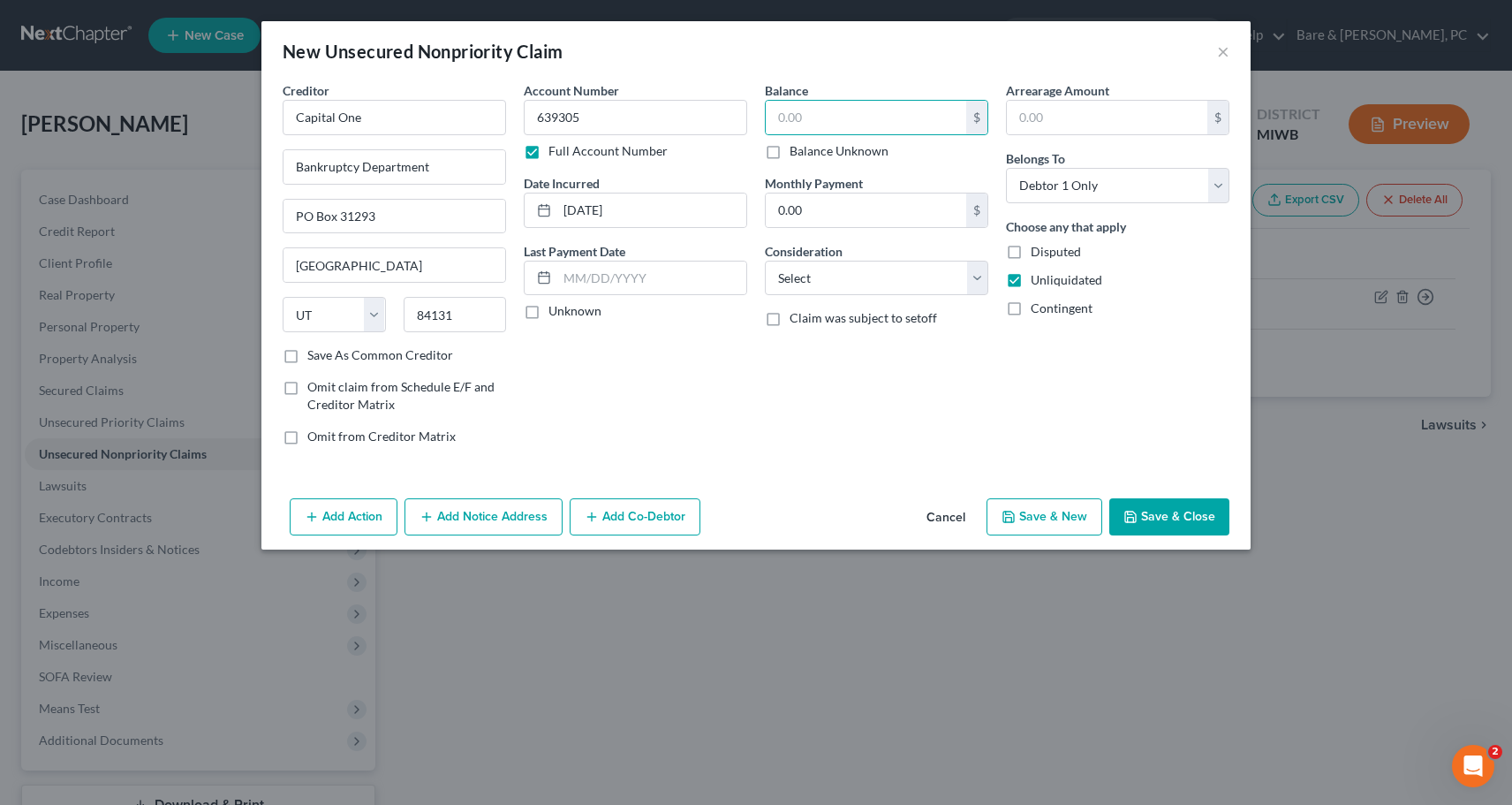
click at [953, 517] on button "Cancel" at bounding box center [945, 517] width 67 height 36
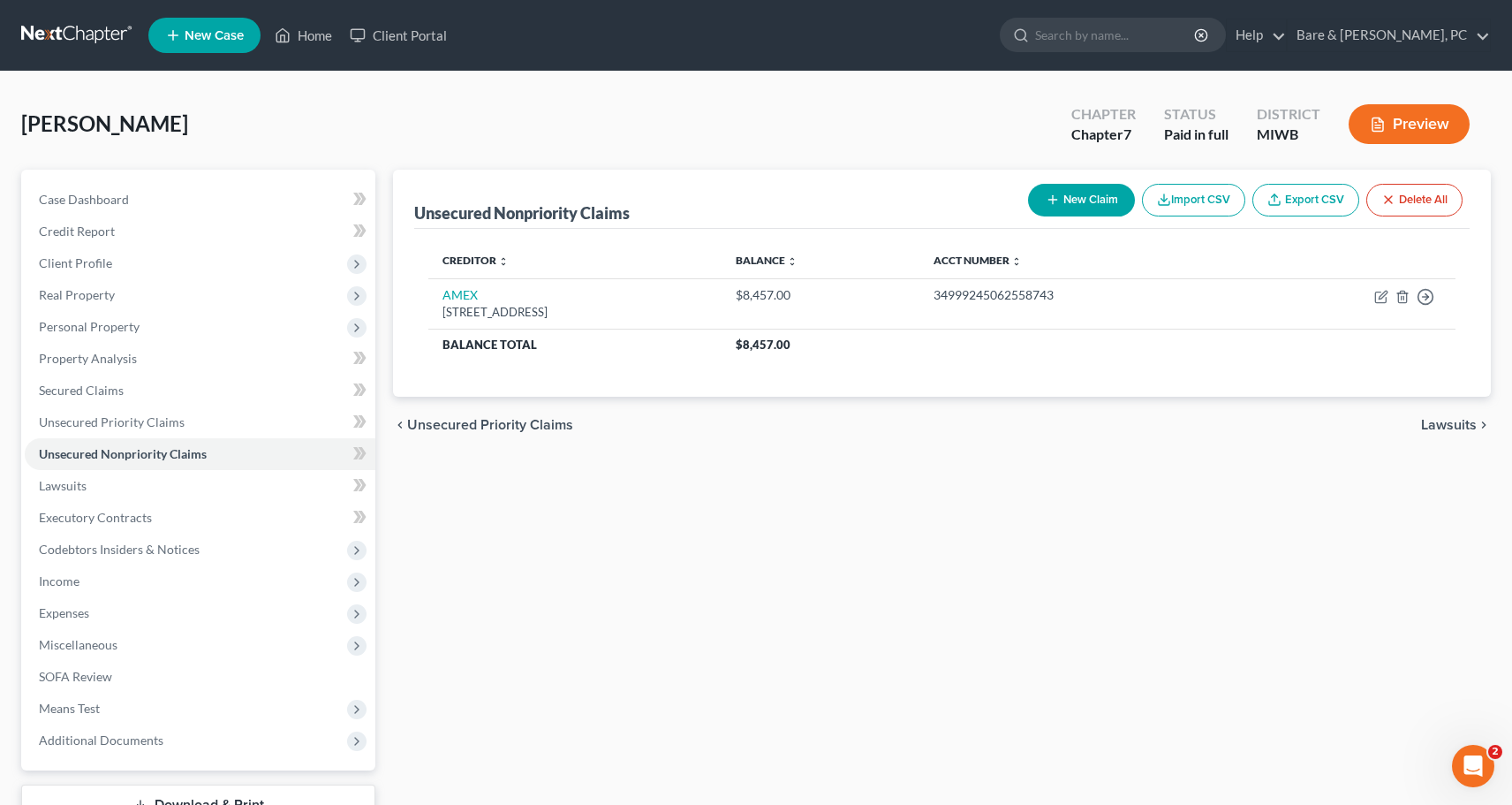
click at [1079, 201] on button "New Claim" at bounding box center [1081, 201] width 107 height 33
select select "0"
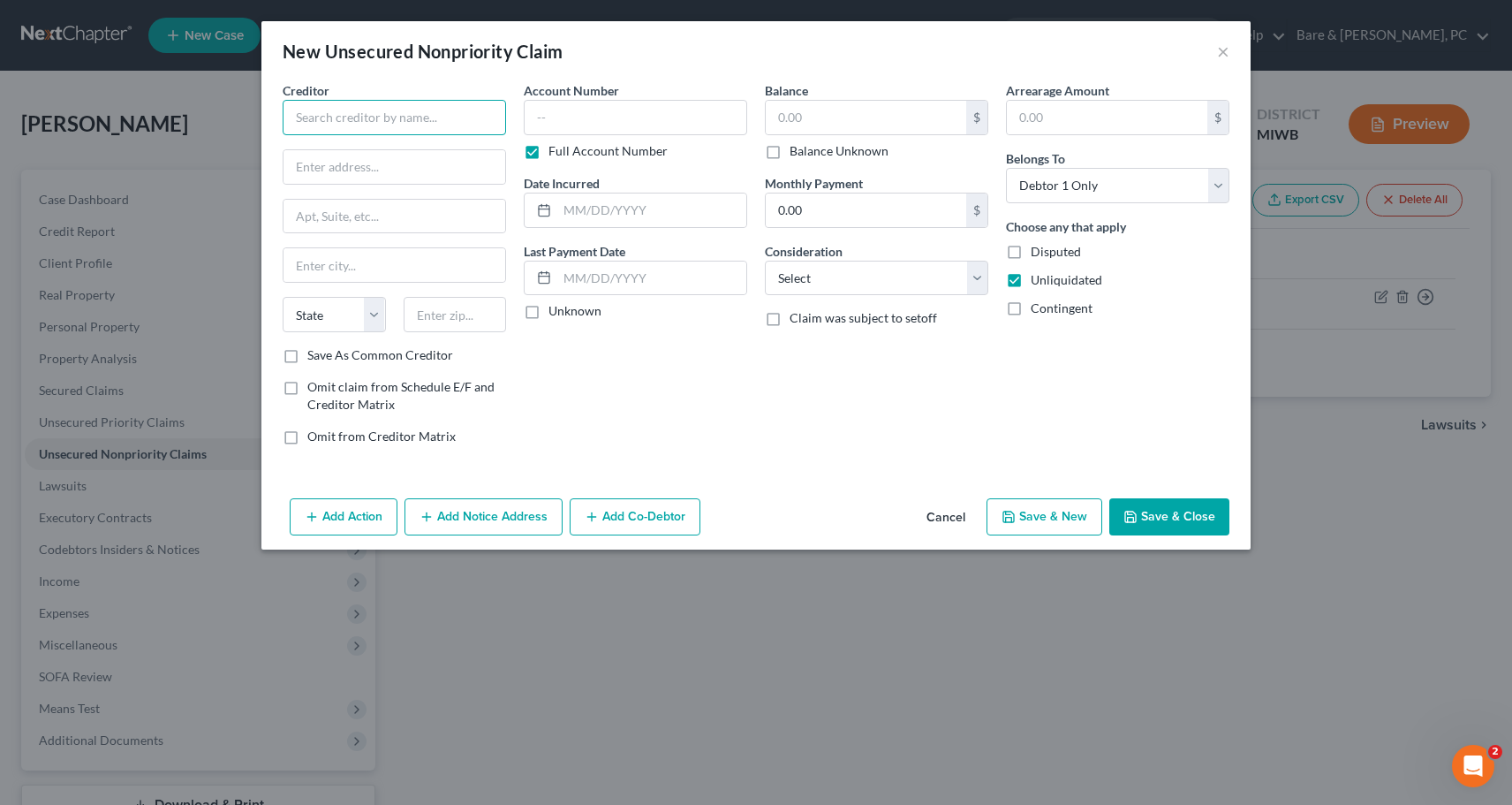
click at [394, 120] on input "text" at bounding box center [394, 117] width 223 height 36
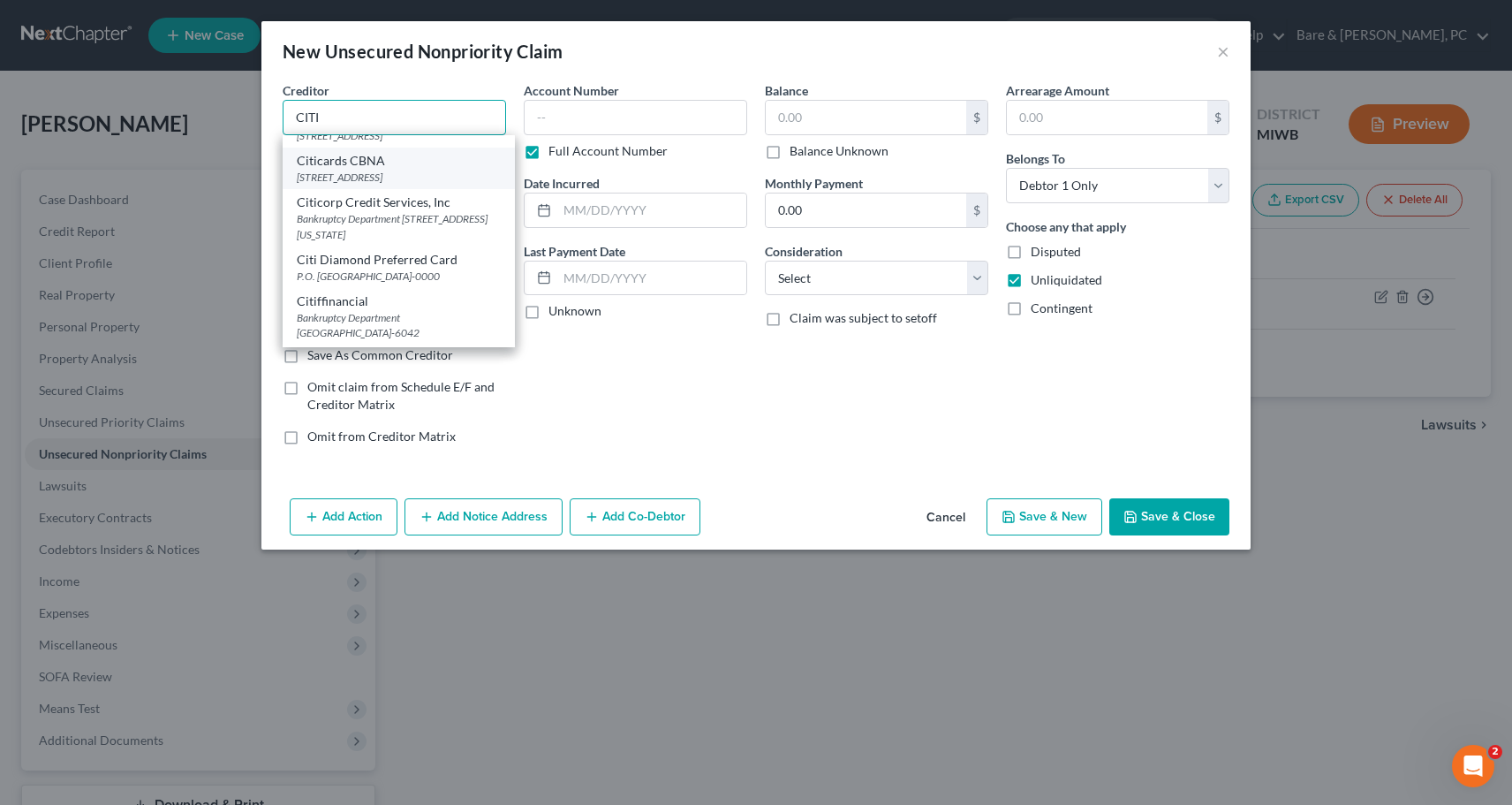
scroll to position [992, 0]
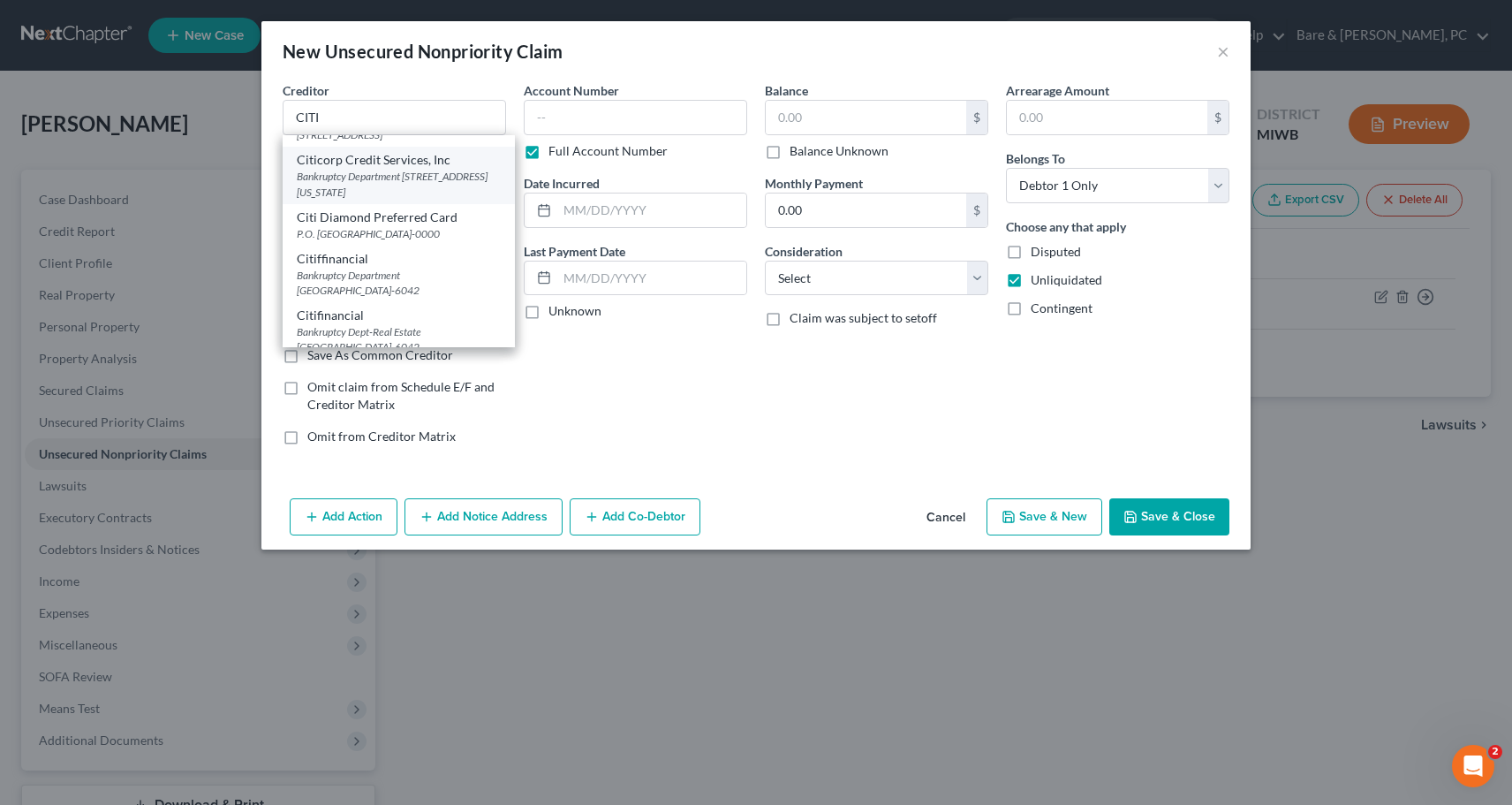
click at [332, 199] on div "Bankruptcy Department [STREET_ADDRESS][US_STATE]" at bounding box center [398, 183] width 204 height 30
type input "Citicorp Credit Services, Inc"
type input "Bankruptcy Department"
type input "PO box 20507"
type input "[US_STATE][GEOGRAPHIC_DATA]"
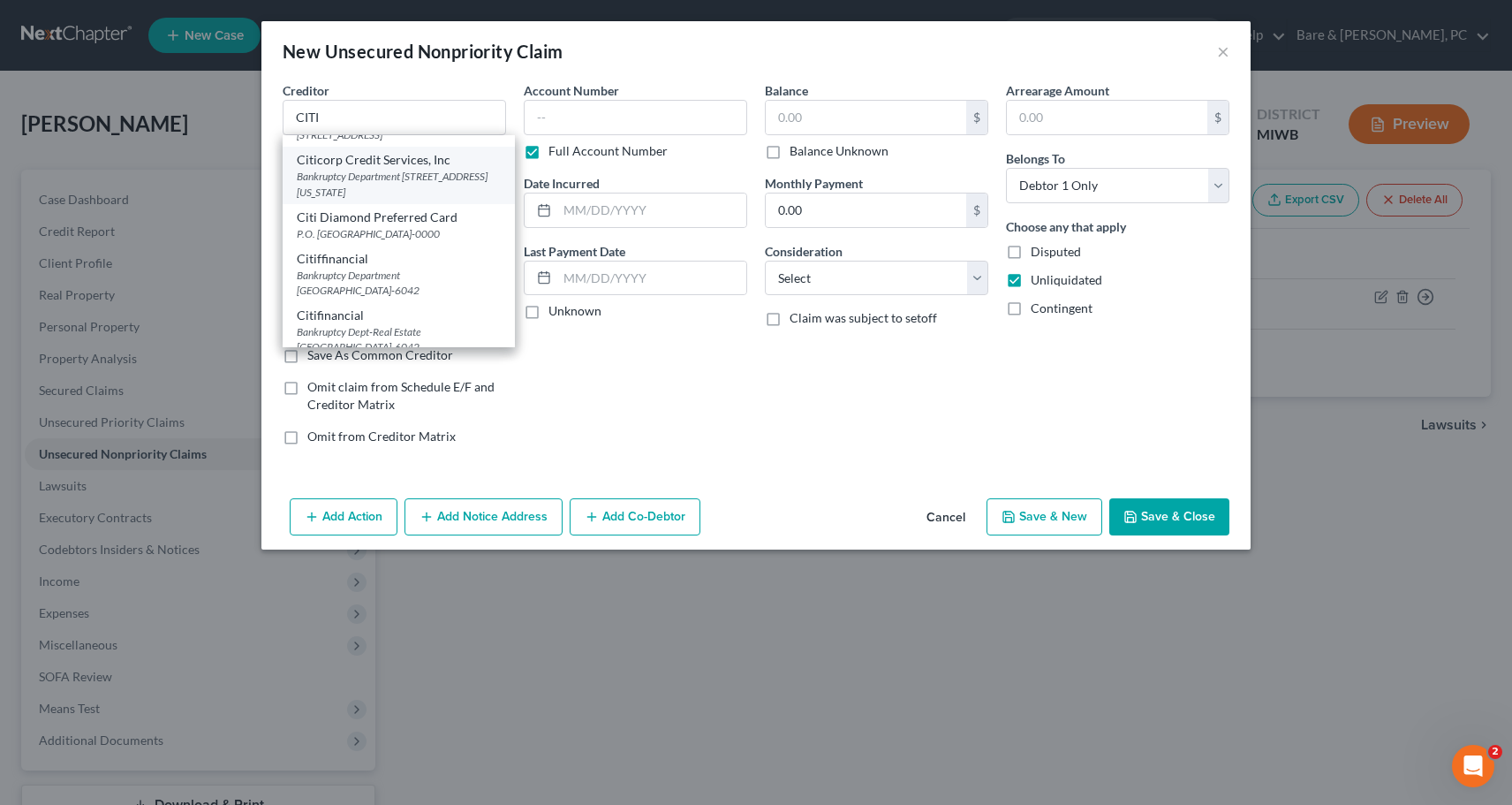
select select "26"
type input "64195-0507"
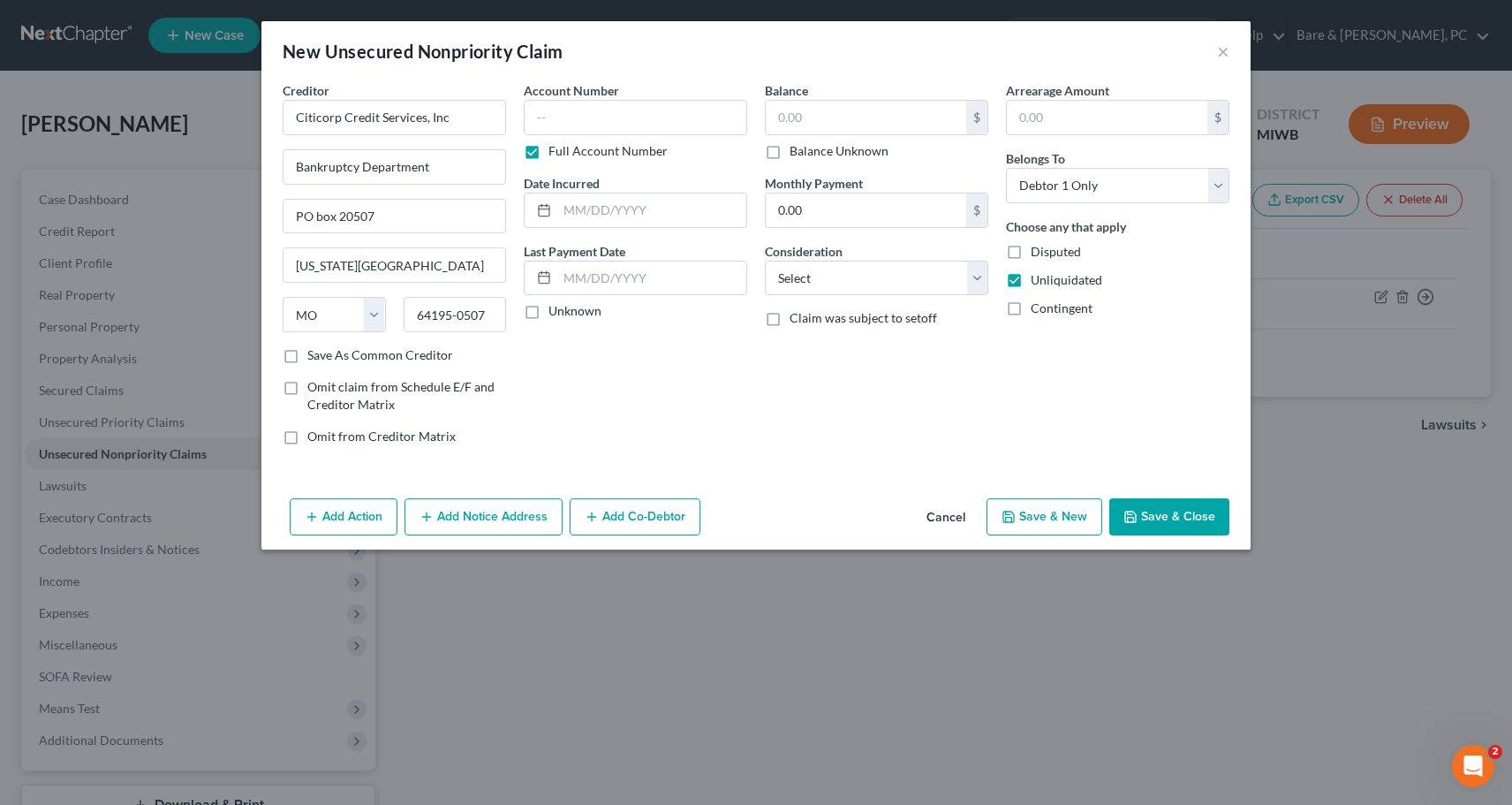
scroll to position [0, 0]
click at [549, 114] on input "text" at bounding box center [635, 117] width 223 height 36
type input "410039"
click at [629, 202] on input "text" at bounding box center [652, 210] width 189 height 34
click at [595, 212] on input "06/110" at bounding box center [652, 210] width 189 height 34
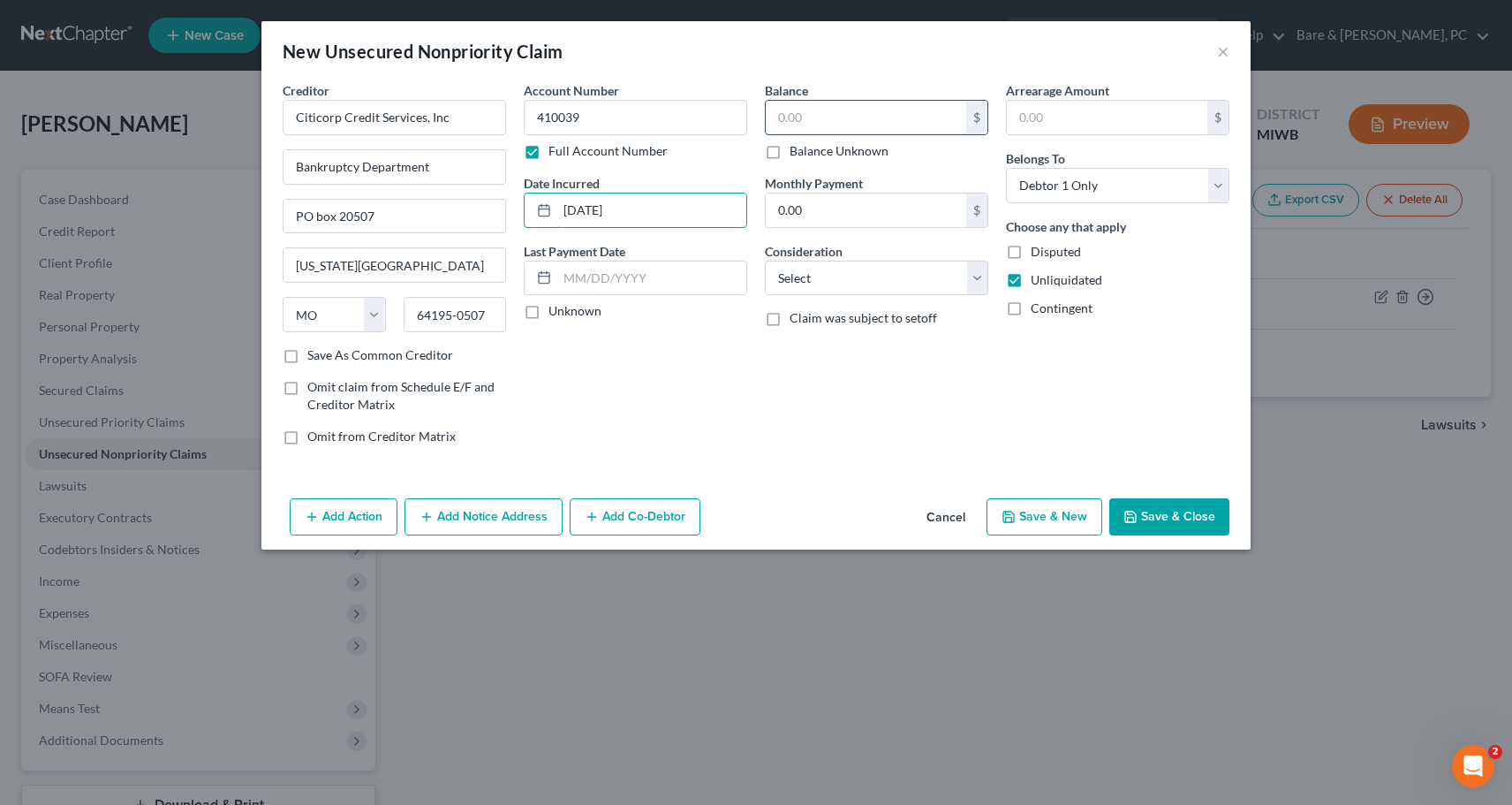
type input "[DATE]"
click at [775, 128] on input "text" at bounding box center [866, 117] width 200 height 34
type input "4,104"
click at [765, 261] on select "Select Cable / Satellite Services Collection Agency Credit Card Debt Debt Couns…" at bounding box center [877, 278] width 223 height 36
select select "2"
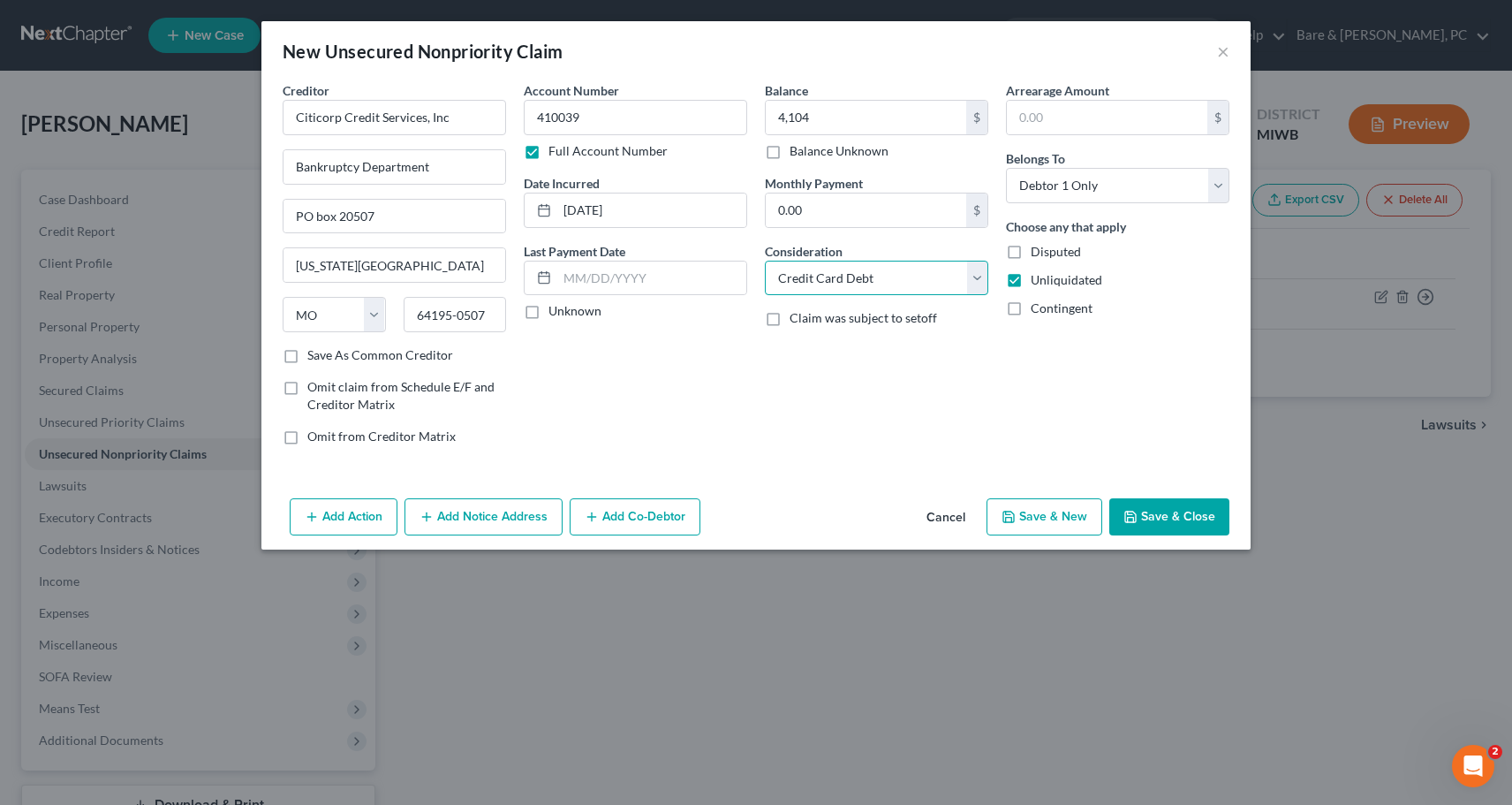
click option "Credit Card Debt" at bounding box center [0, 0] width 0 height 0
click at [1071, 521] on button "Save & New" at bounding box center [1044, 517] width 115 height 38
select select "0"
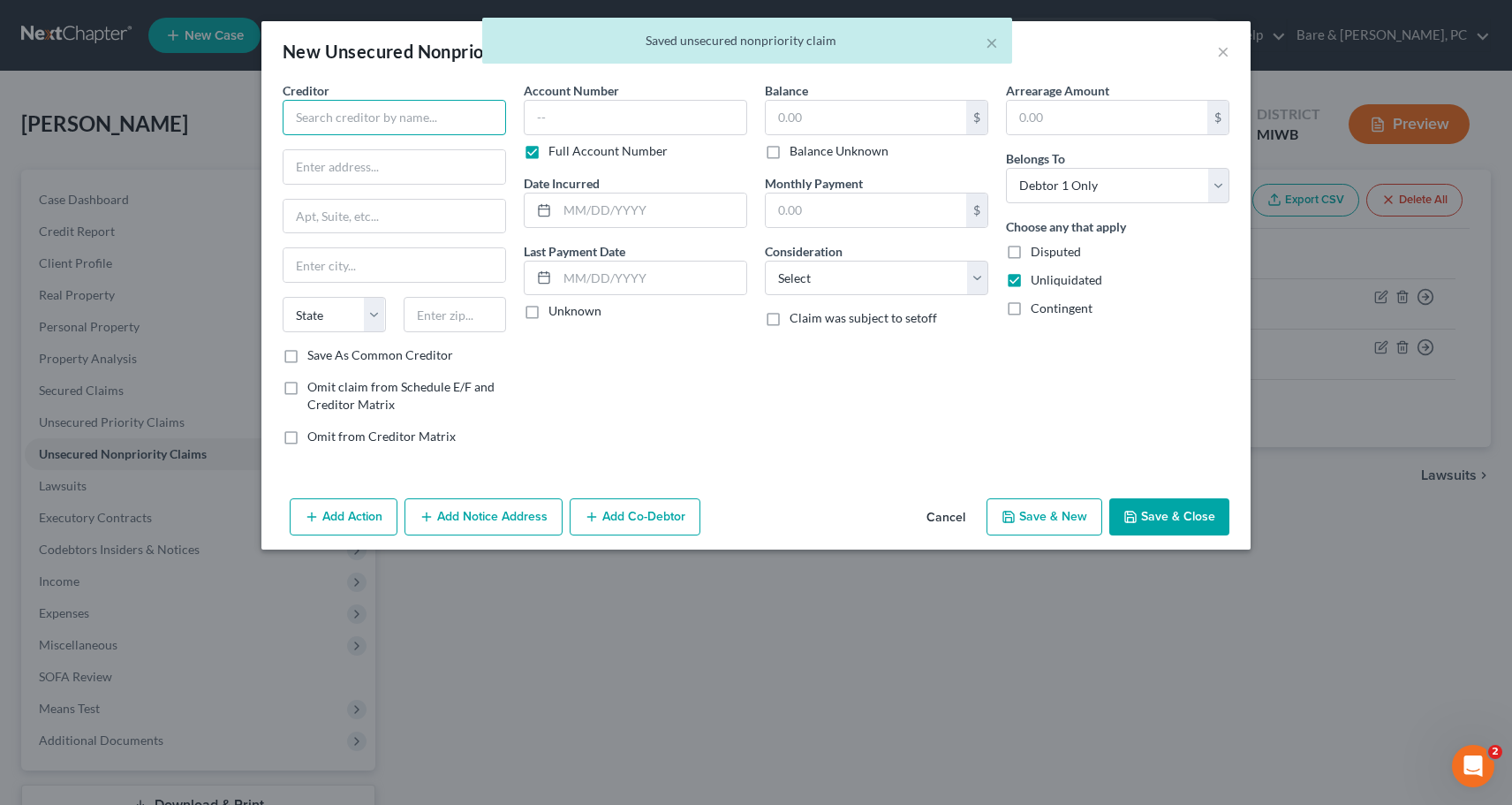
click at [473, 111] on input "text" at bounding box center [394, 117] width 223 height 36
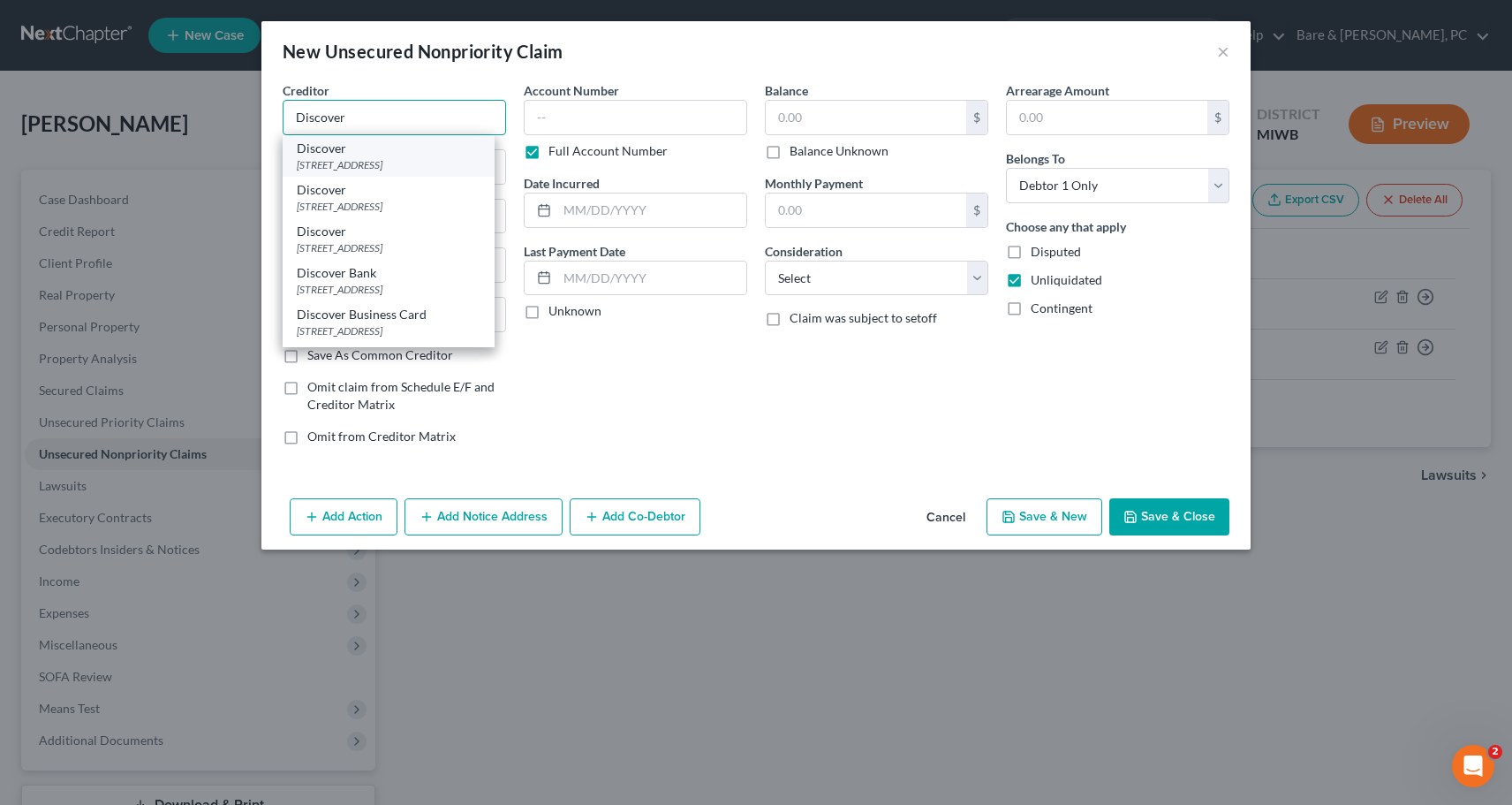
type input "Discover"
click at [343, 158] on div "[STREET_ADDRESS]" at bounding box center [388, 165] width 184 height 15
type input "PO Box 30939"
type input "[GEOGRAPHIC_DATA]"
select select "46"
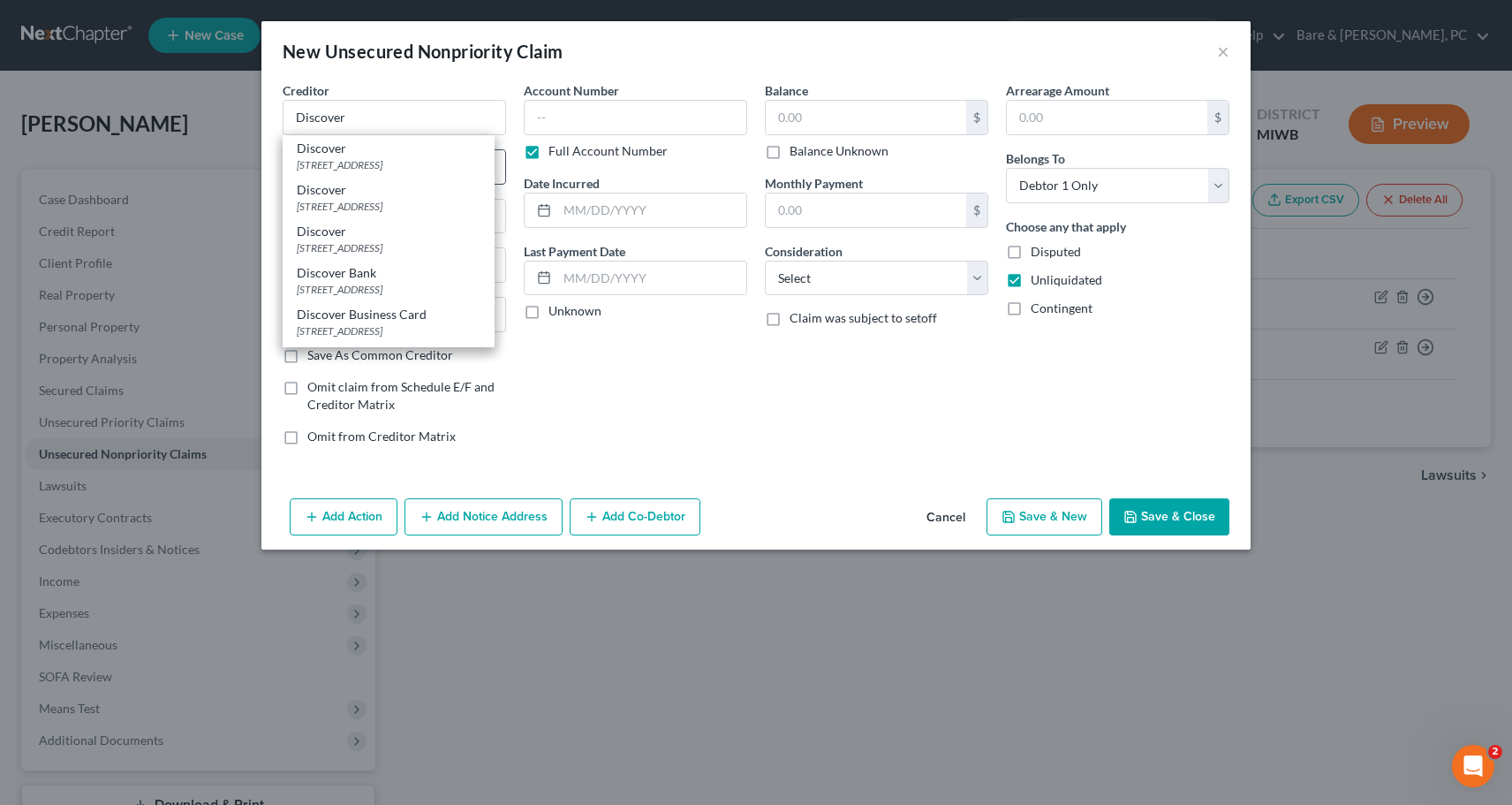
type input "84130-0000"
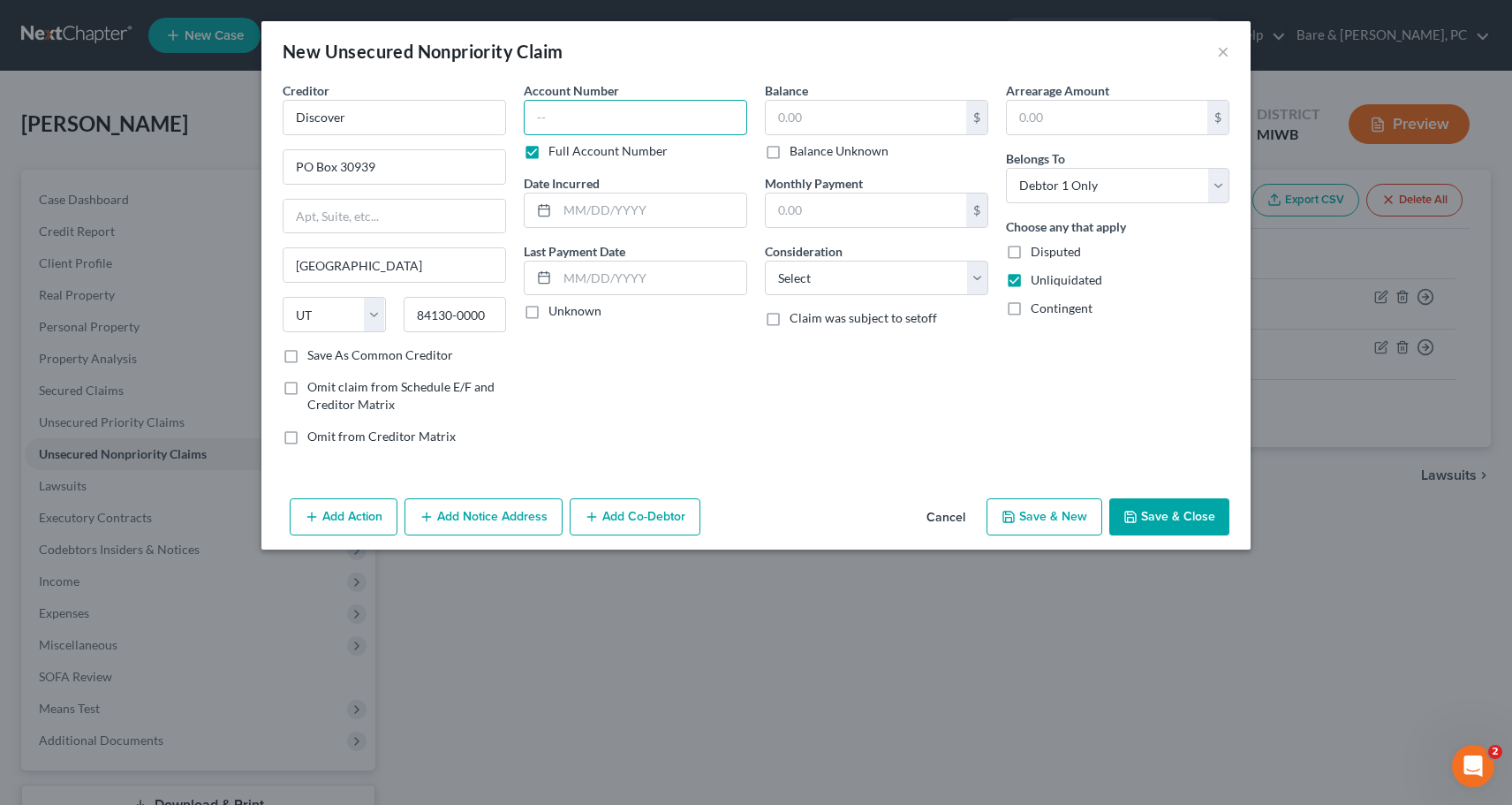
click at [546, 119] on input "text" at bounding box center [635, 117] width 223 height 36
type input "601101"
click at [602, 209] on input "text" at bounding box center [652, 210] width 189 height 34
type input "[DATE]"
click at [787, 115] on input "text" at bounding box center [866, 117] width 200 height 34
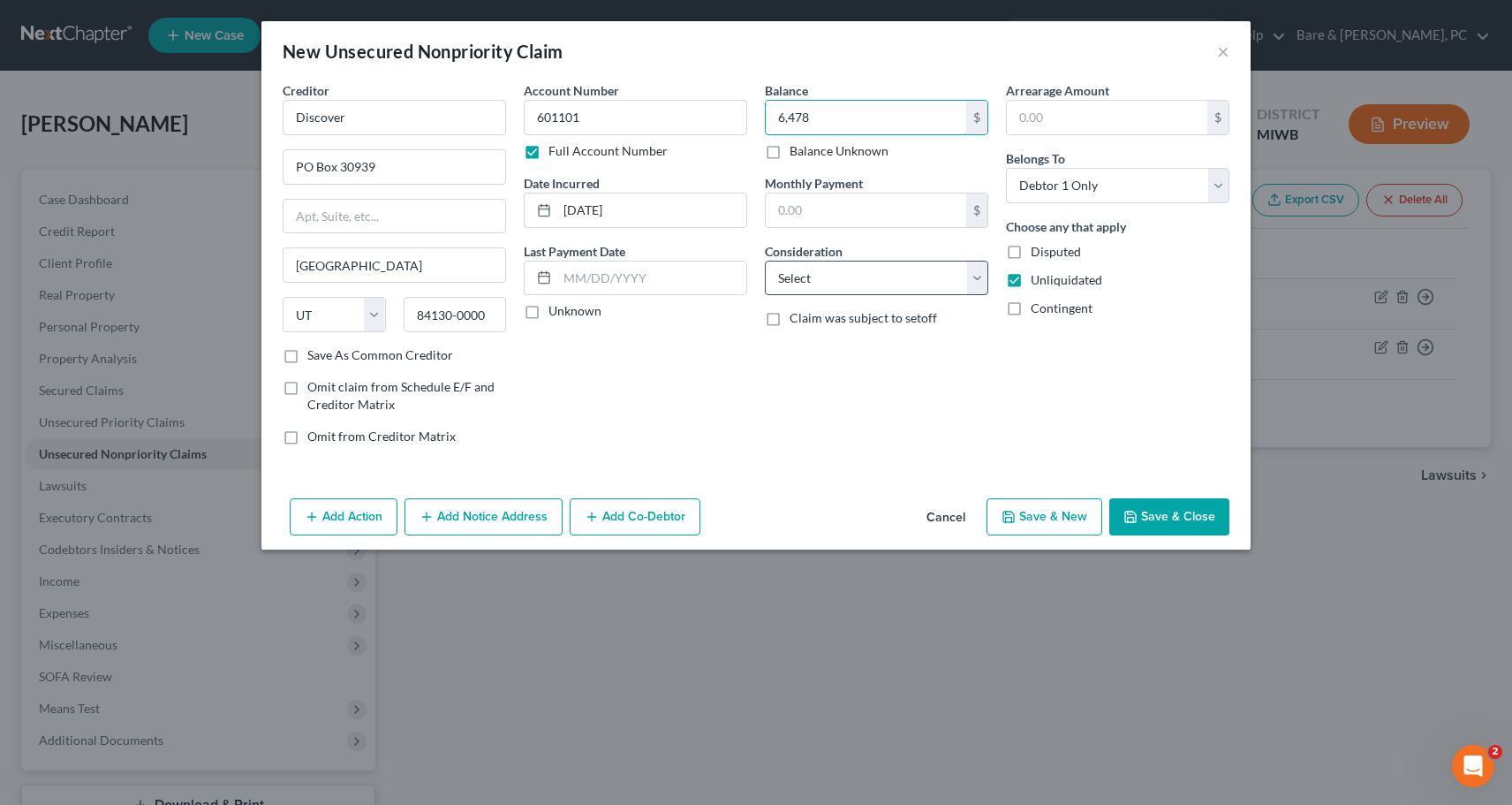
type input "6,478"
click at [765, 261] on select "Select Cable / Satellite Services Collection Agency Credit Card Debt Debt Couns…" at bounding box center [877, 278] width 223 height 36
select select "2"
click option "Credit Card Debt" at bounding box center [0, 0] width 0 height 0
click at [1064, 519] on button "Save & New" at bounding box center [1044, 517] width 115 height 38
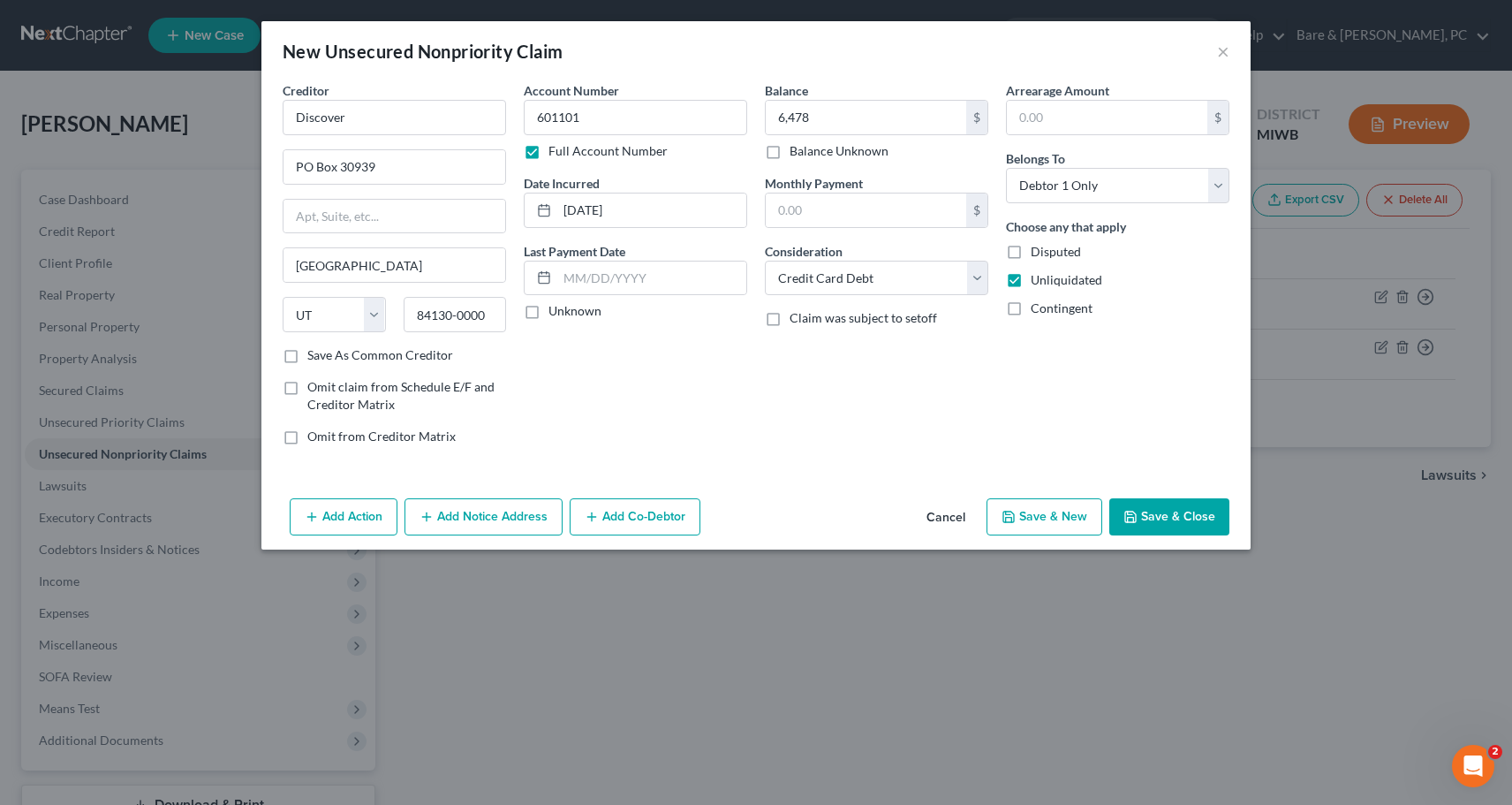
select select "0"
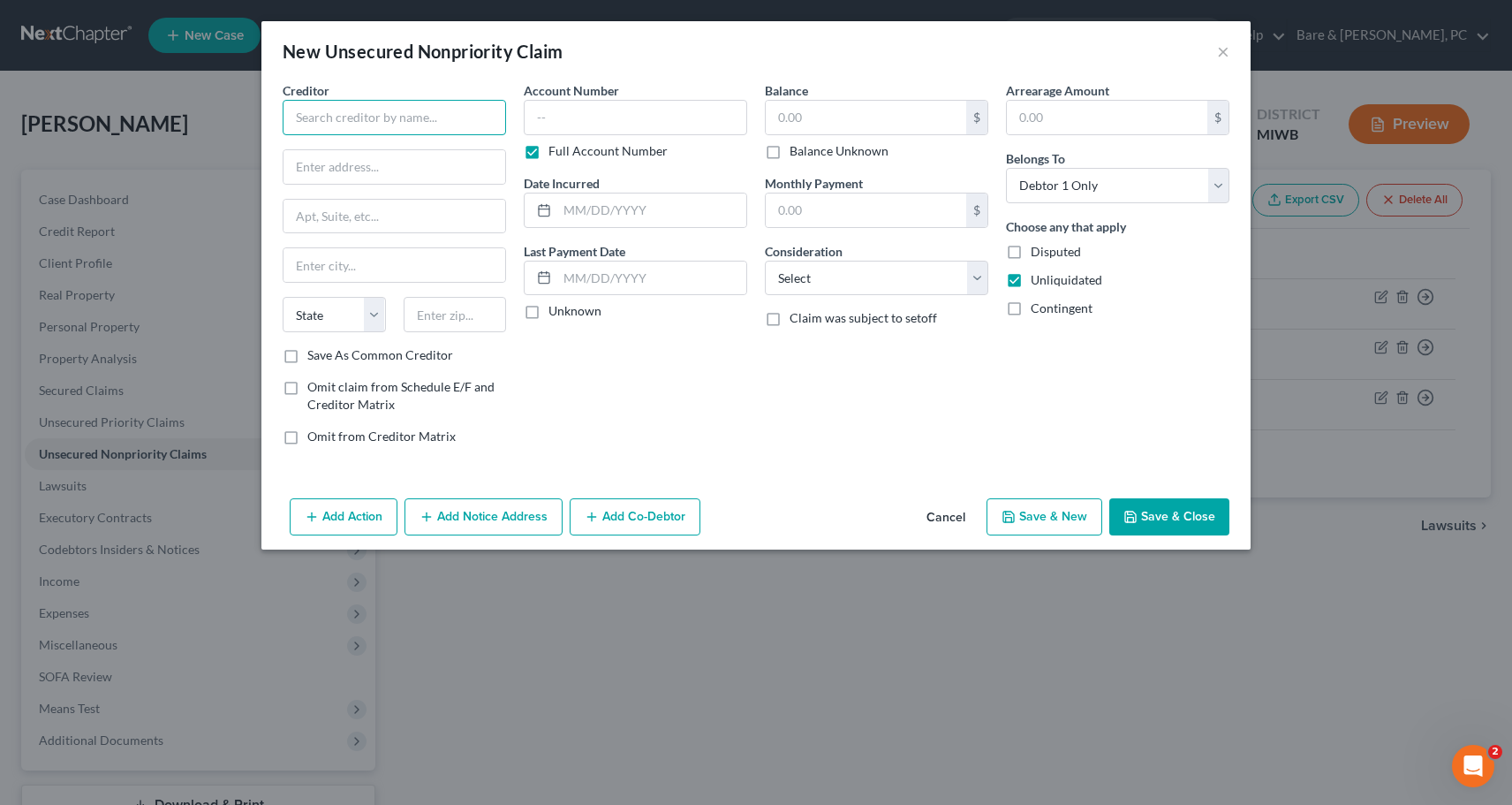
click at [355, 121] on input "text" at bounding box center [394, 117] width 223 height 36
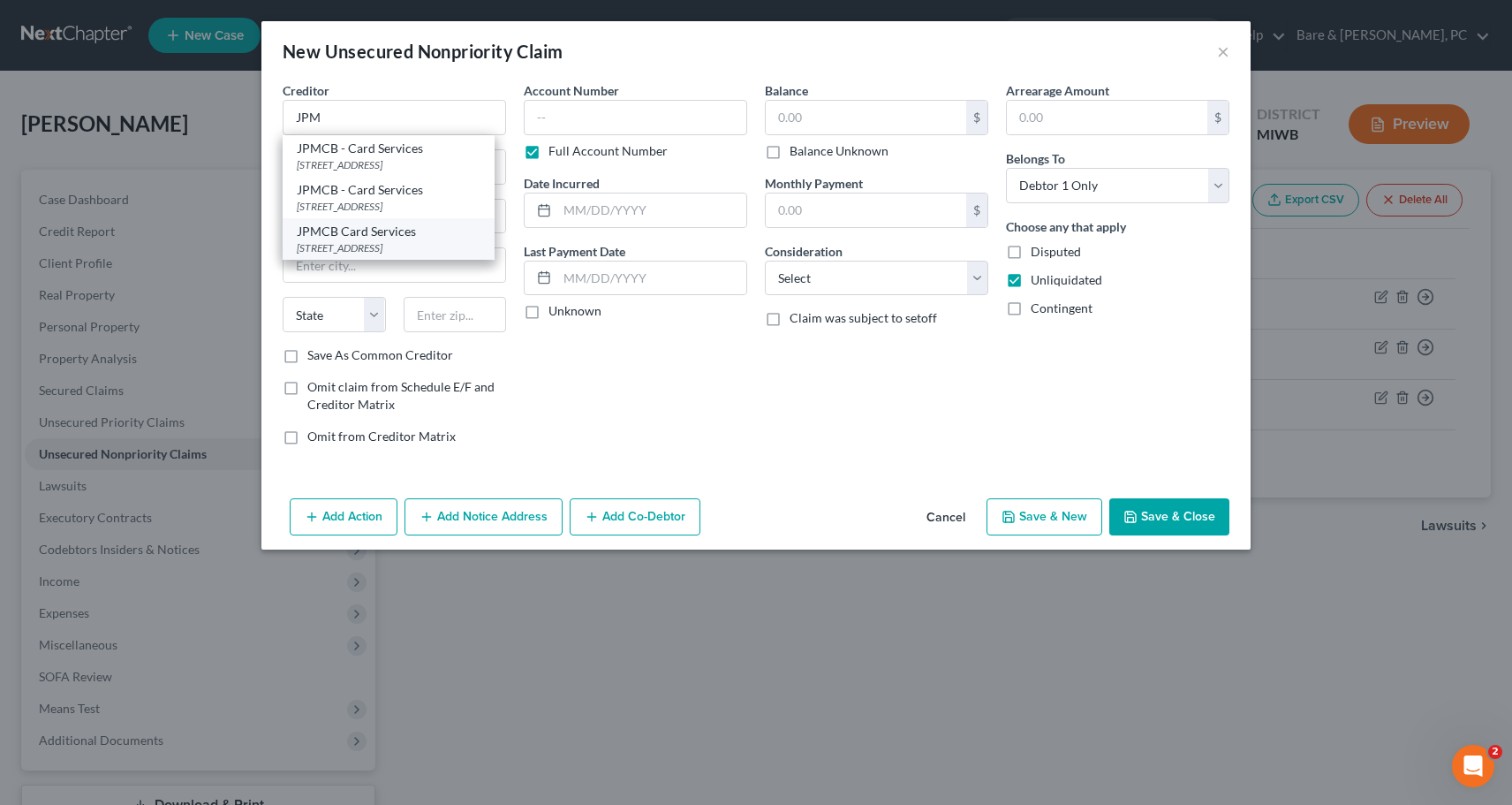
click at [377, 240] on div "JPMCB Card Services" at bounding box center [388, 231] width 184 height 17
type input "JPMCB Card Services"
type input "PO Box 15369"
type input "Wilmington"
select select "7"
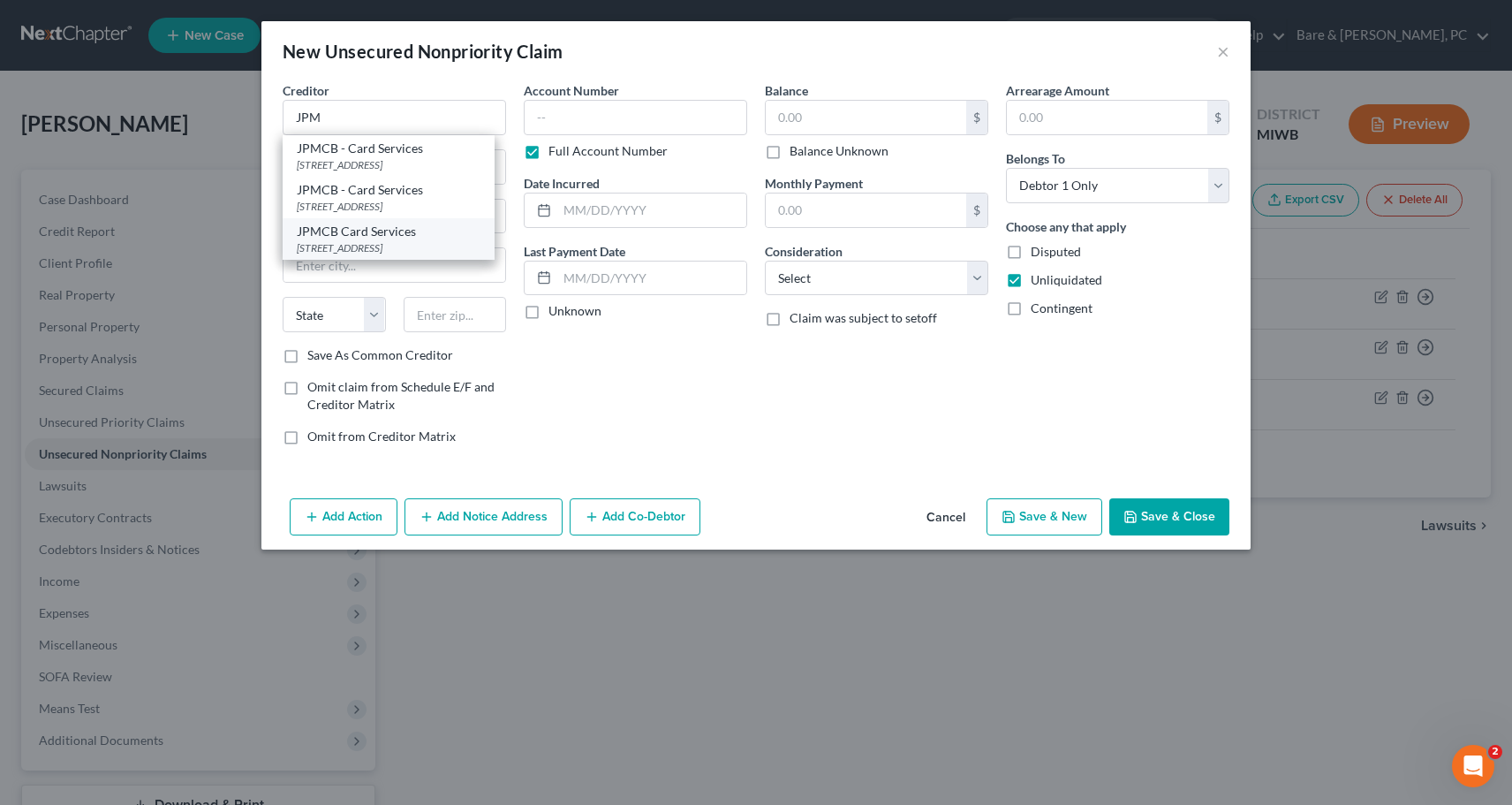
type input "19850-0000"
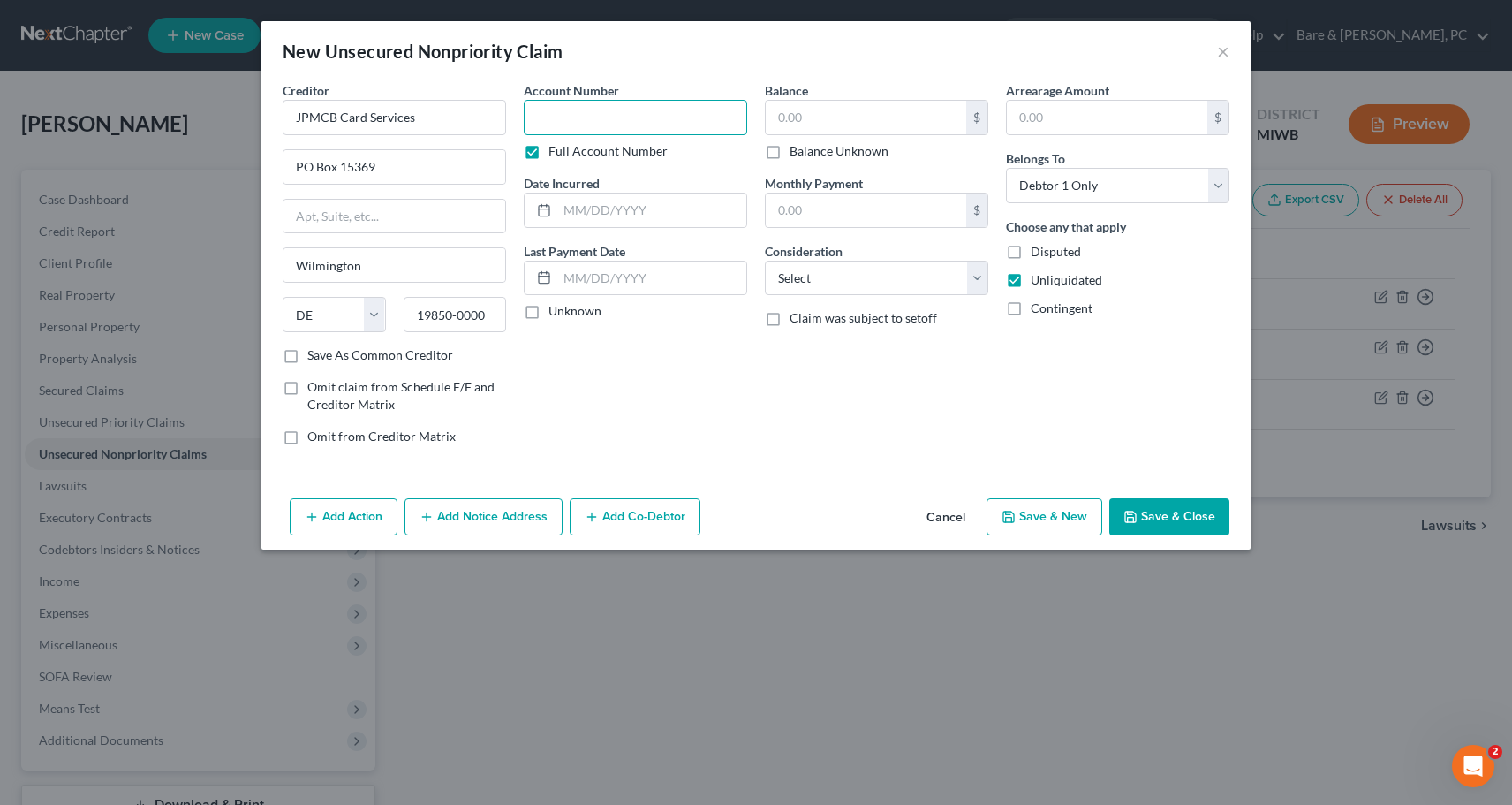
click at [544, 126] on input "text" at bounding box center [635, 117] width 223 height 36
type input "414740"
click at [626, 204] on input "text" at bounding box center [652, 210] width 189 height 34
type input "[DATE]"
click at [810, 122] on input "text" at bounding box center [866, 117] width 200 height 34
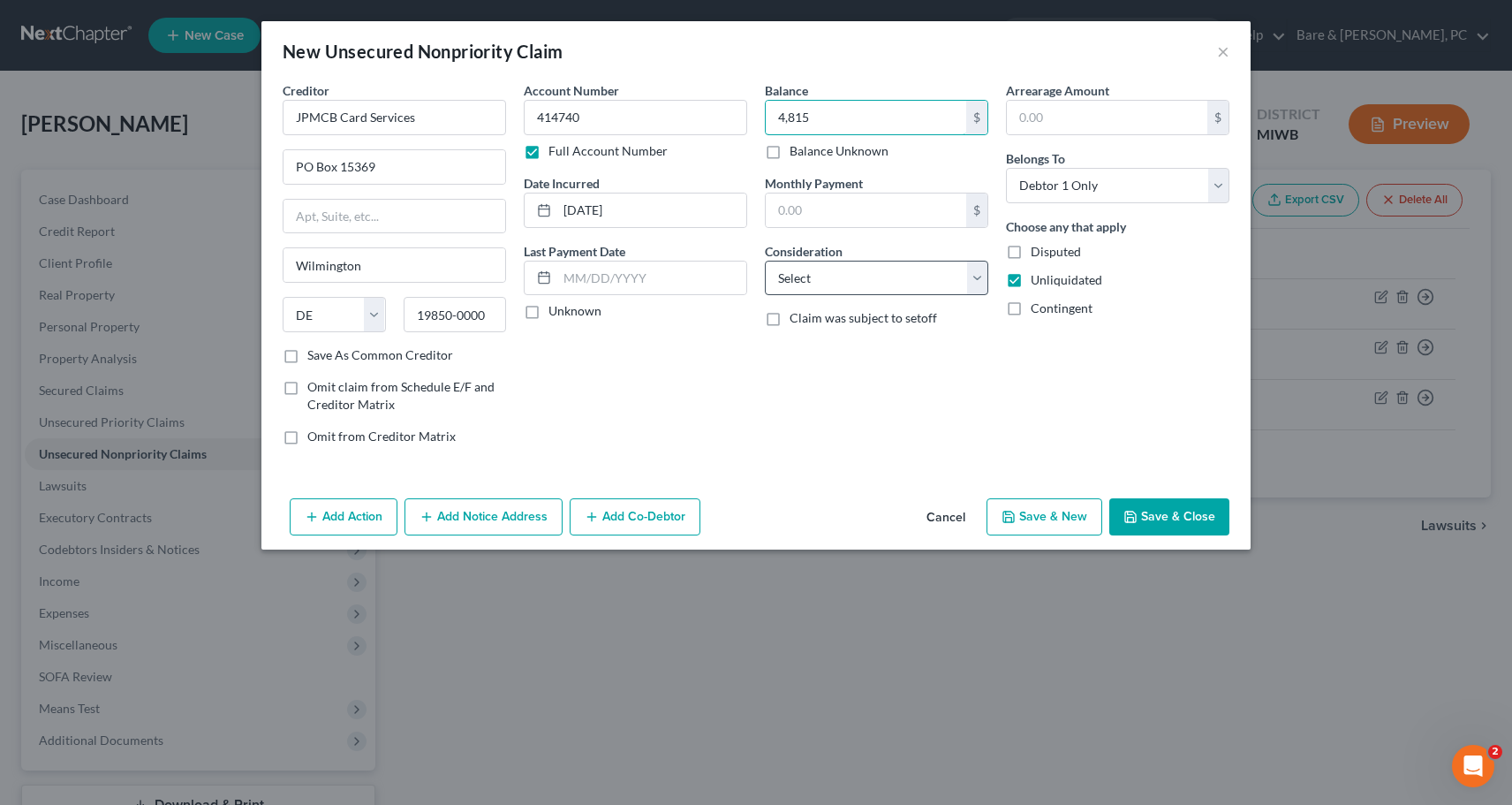
type input "4,815"
click at [765, 261] on select "Select Cable / Satellite Services Collection Agency Credit Card Debt Debt Couns…" at bounding box center [877, 278] width 223 height 36
select select "2"
click option "Credit Card Debt" at bounding box center [0, 0] width 0 height 0
click at [1062, 519] on button "Save & New" at bounding box center [1044, 517] width 115 height 38
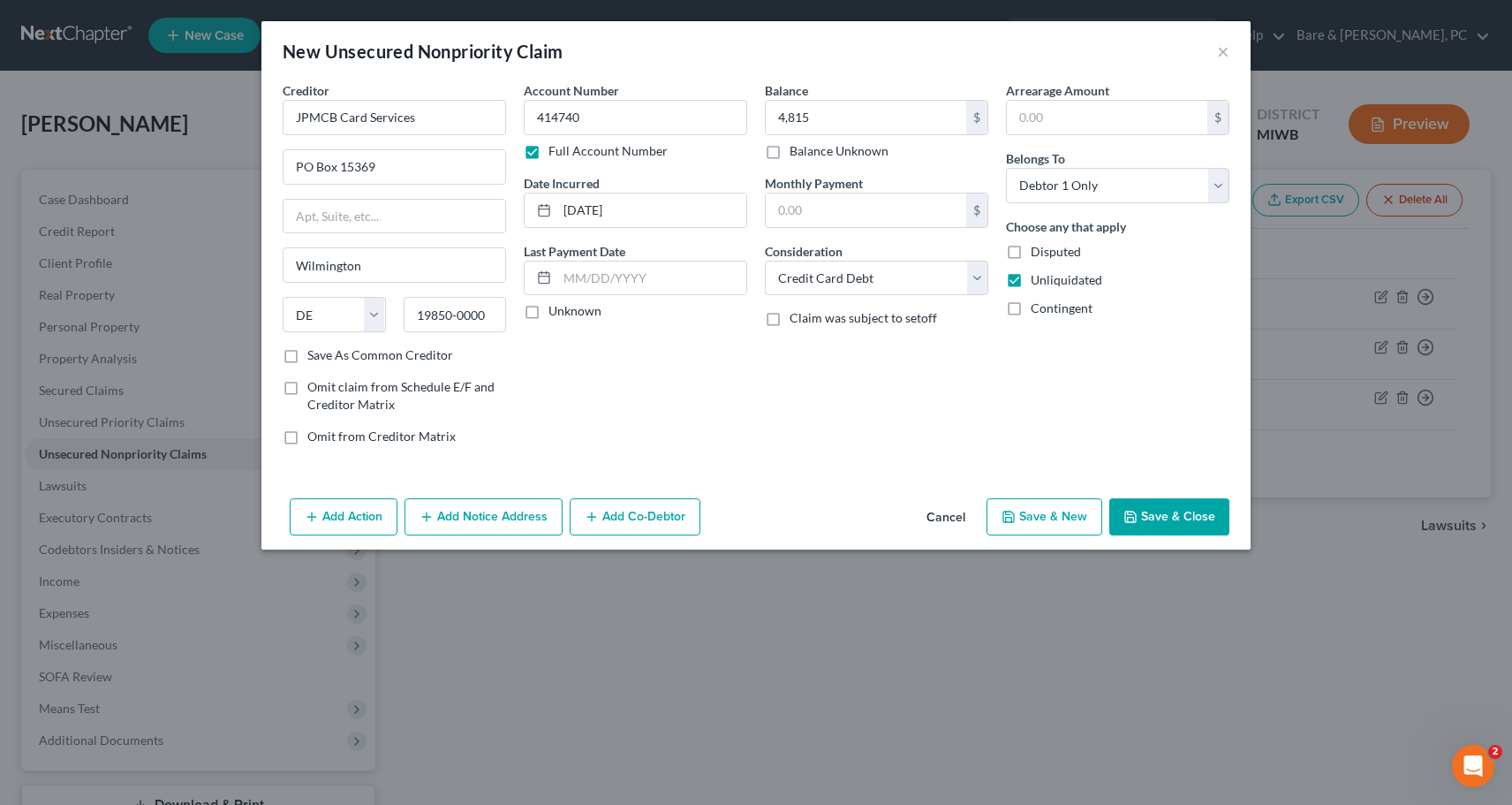
select select "0"
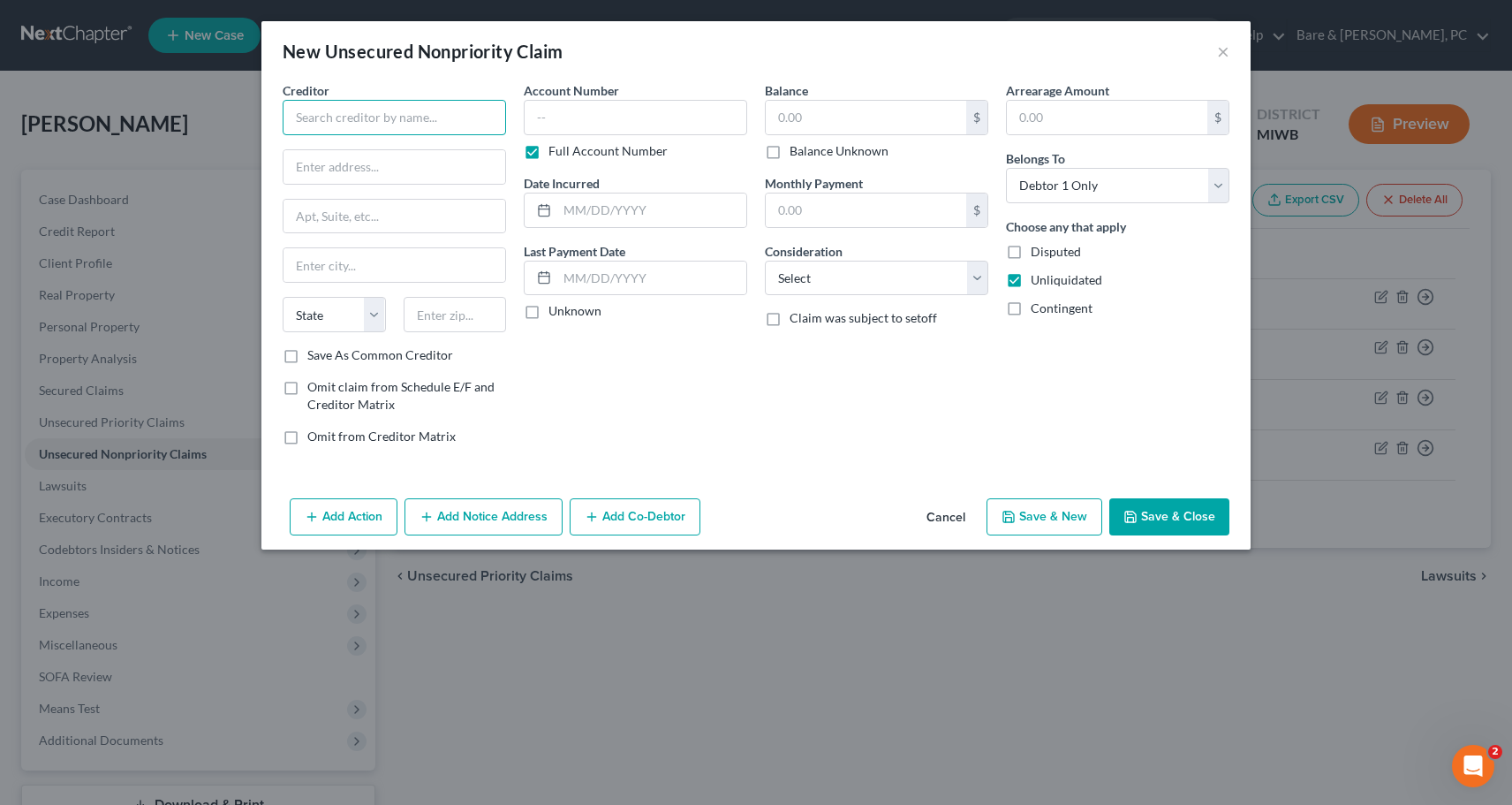
click at [342, 123] on input "text" at bounding box center [394, 117] width 223 height 36
type input "L"
click at [386, 160] on div "[STREET_ADDRESS][PERSON_NAME]" at bounding box center [388, 165] width 184 height 15
type input "Dort Federal Credit Union"
type input "[STREET_ADDRESS][PERSON_NAME]"
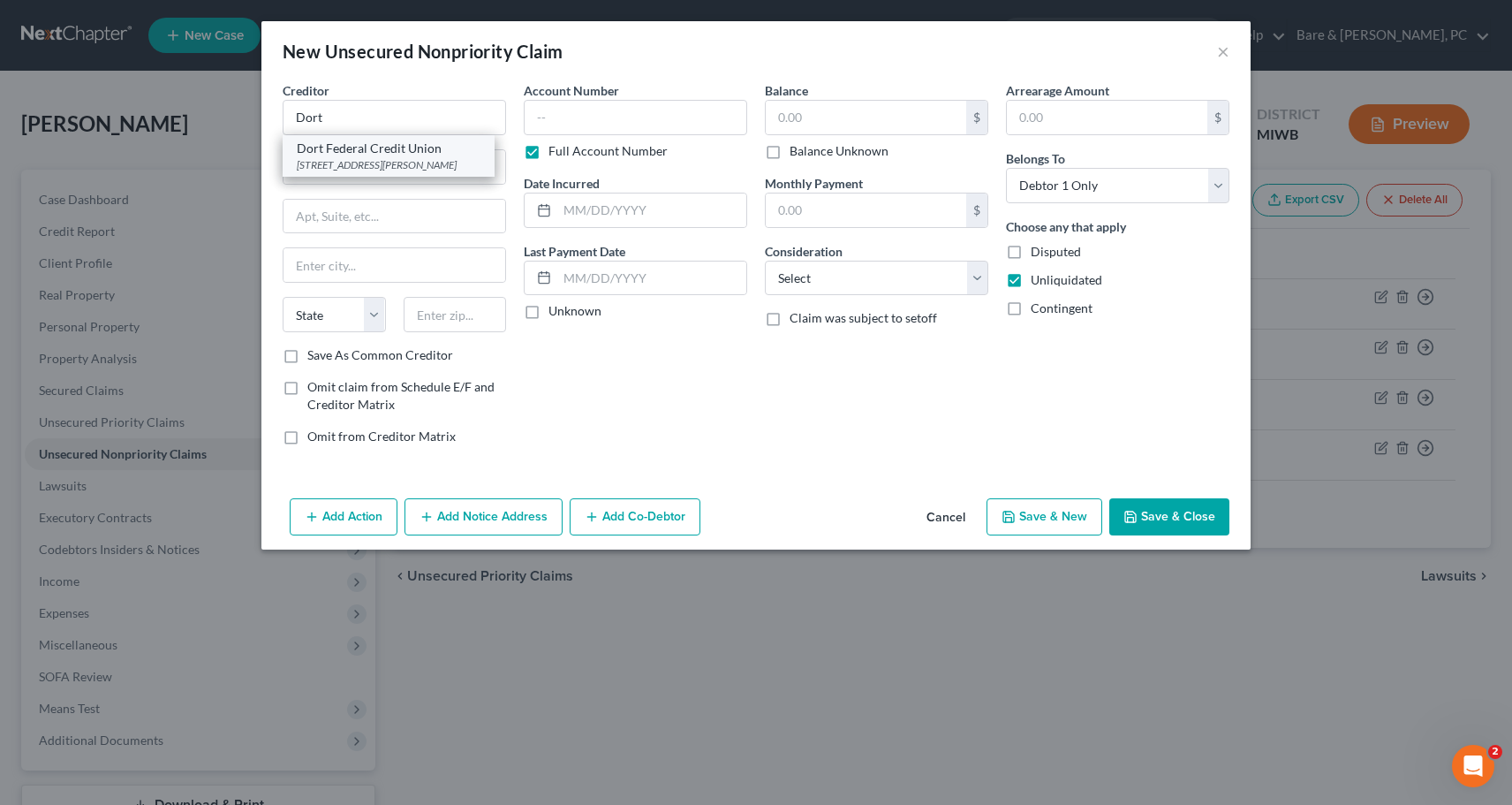
type input "Flint"
select select "23"
type input "48506-3927"
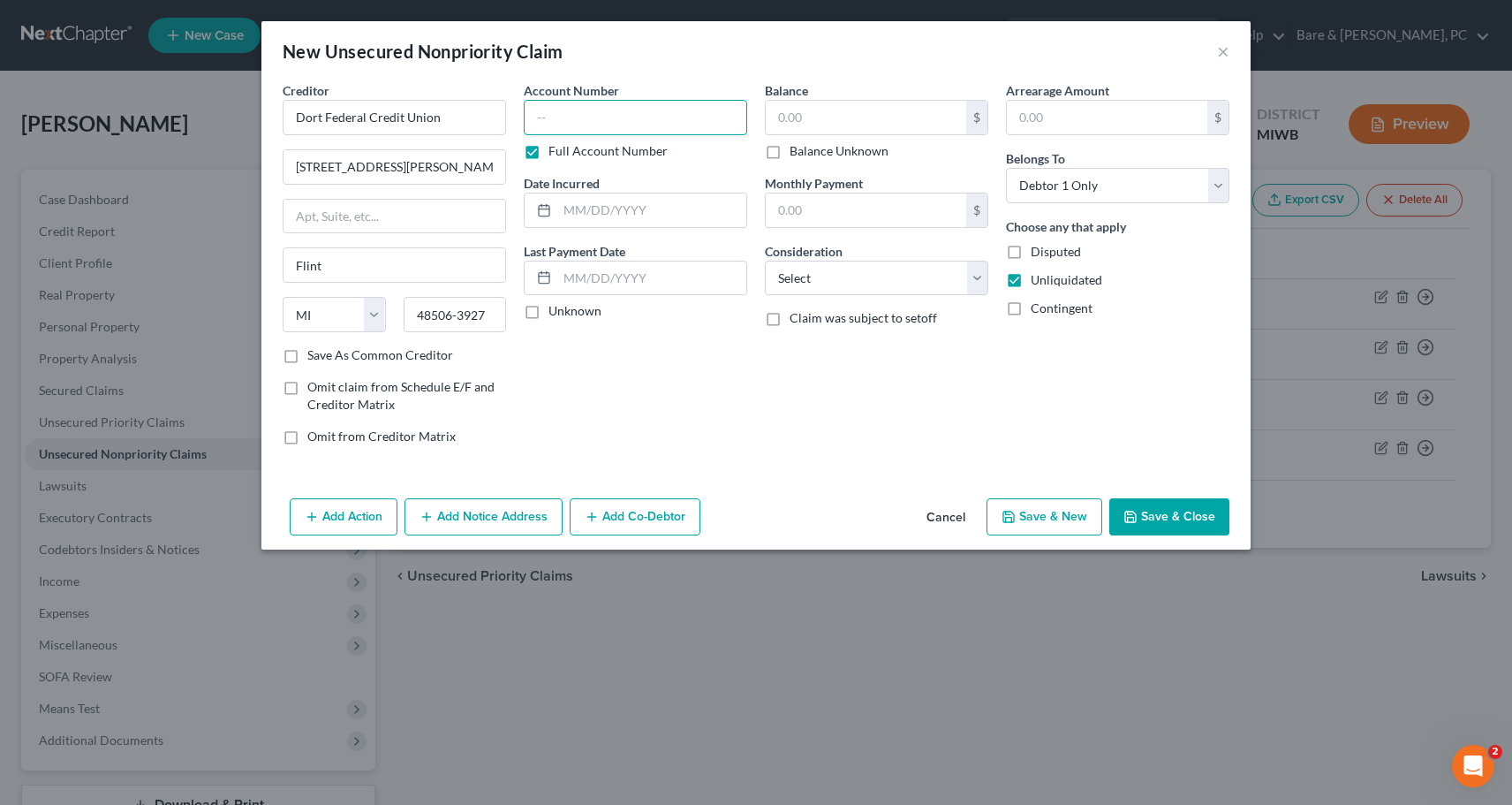
click at [540, 120] on input "text" at bounding box center [635, 117] width 223 height 36
type input "SWJ285X"
click at [590, 205] on input "text" at bounding box center [652, 210] width 189 height 34
type input "[DATE]"
click at [819, 114] on input "text" at bounding box center [866, 117] width 200 height 34
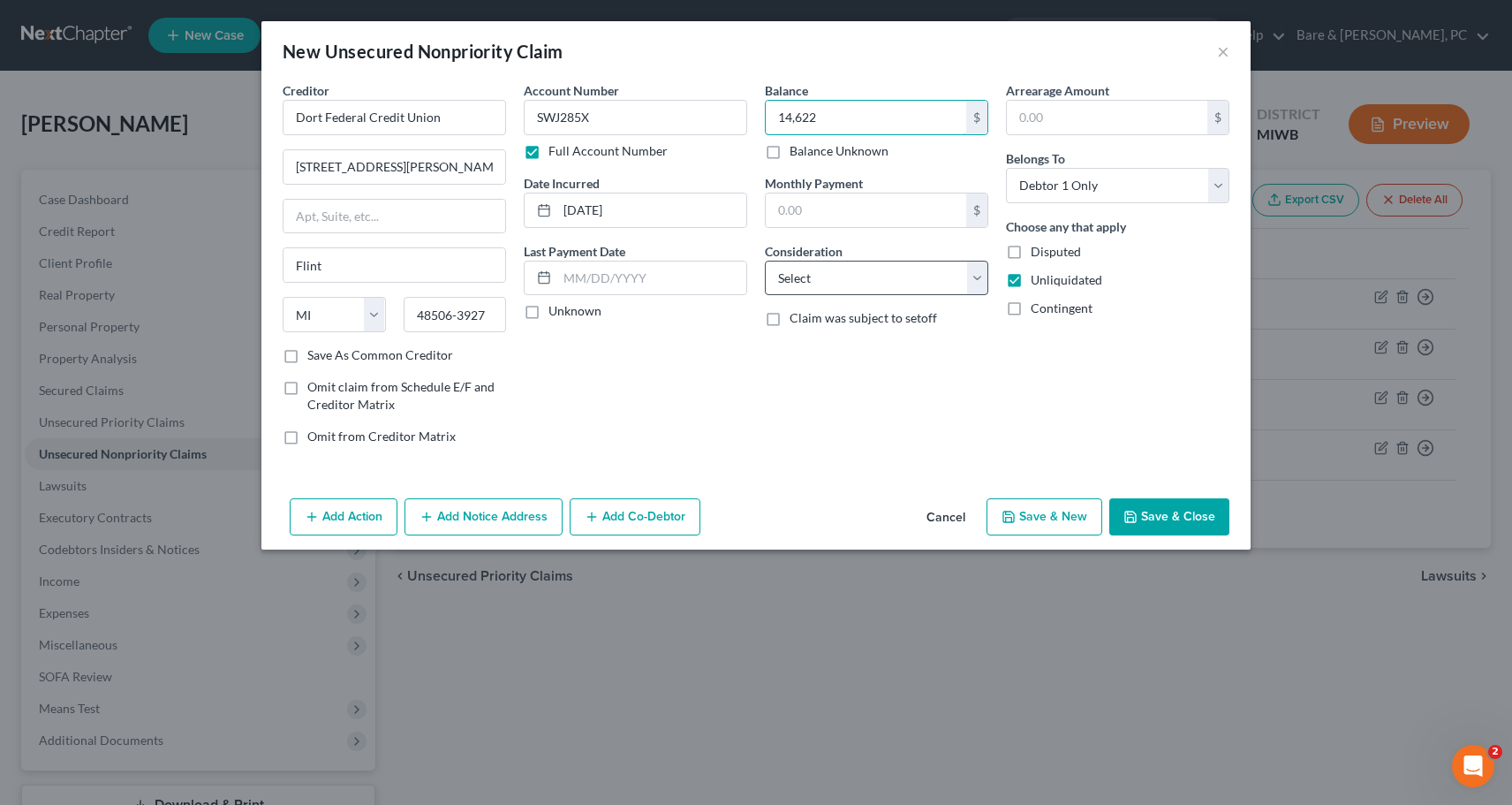
type input "14,622"
click at [765, 261] on select "Select Cable / Satellite Services Collection Agency Credit Card Debt Debt Couns…" at bounding box center [877, 278] width 223 height 36
select select "17"
click option "Student Loans" at bounding box center [0, 0] width 0 height 0
click at [1071, 520] on button "Save & New" at bounding box center [1044, 517] width 115 height 38
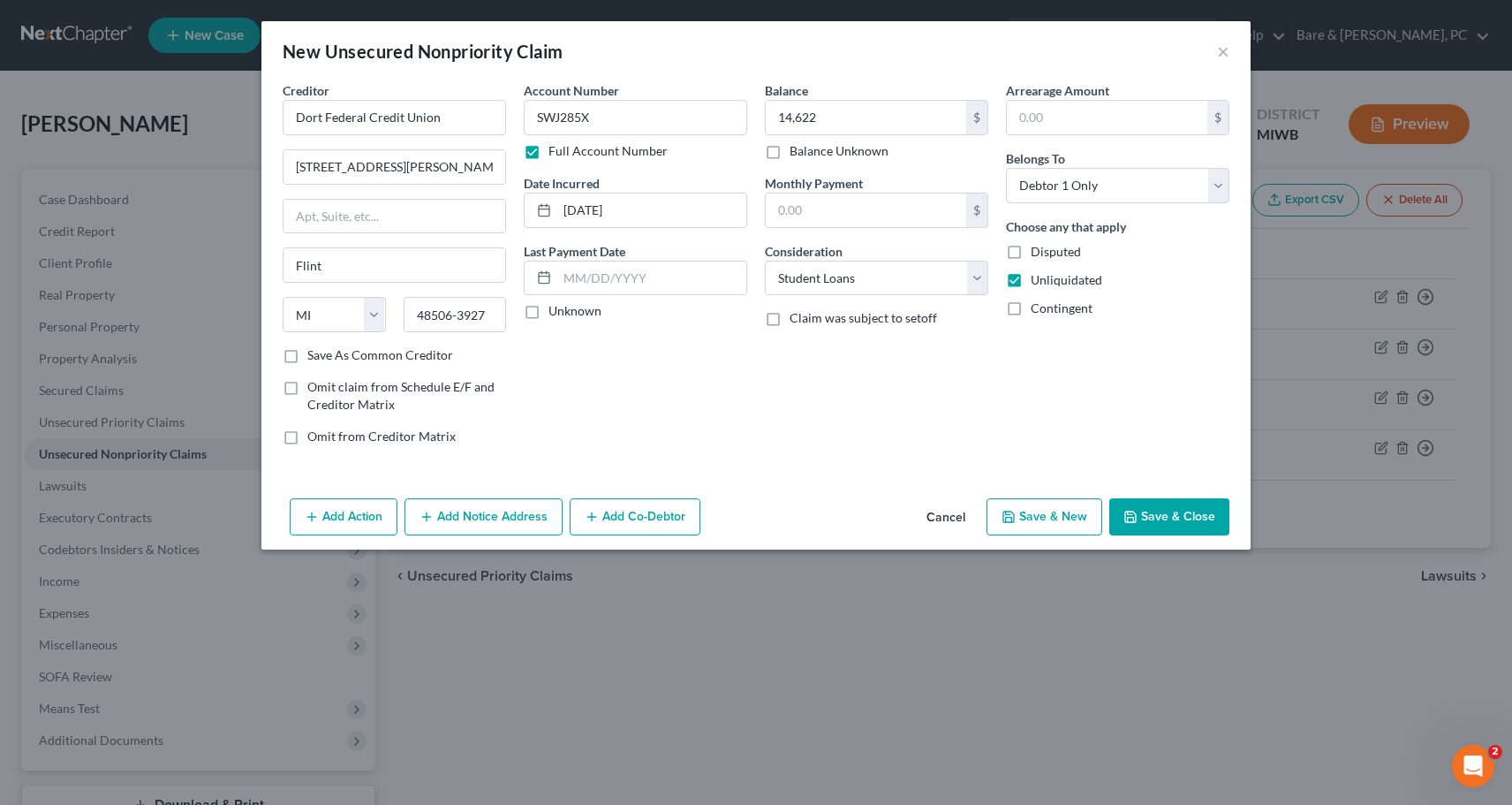
select select "0"
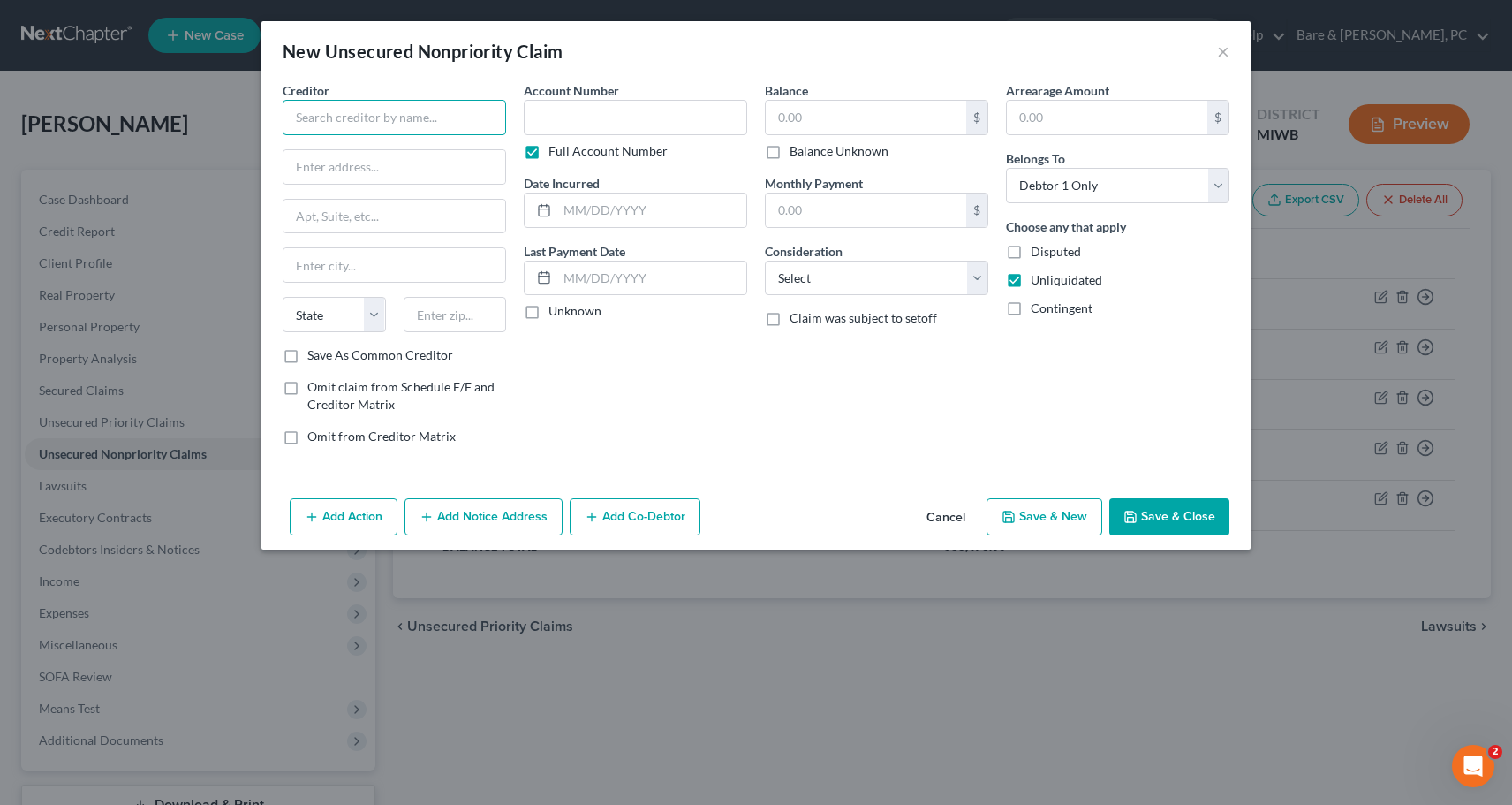
click at [322, 114] on input "text" at bounding box center [394, 117] width 223 height 36
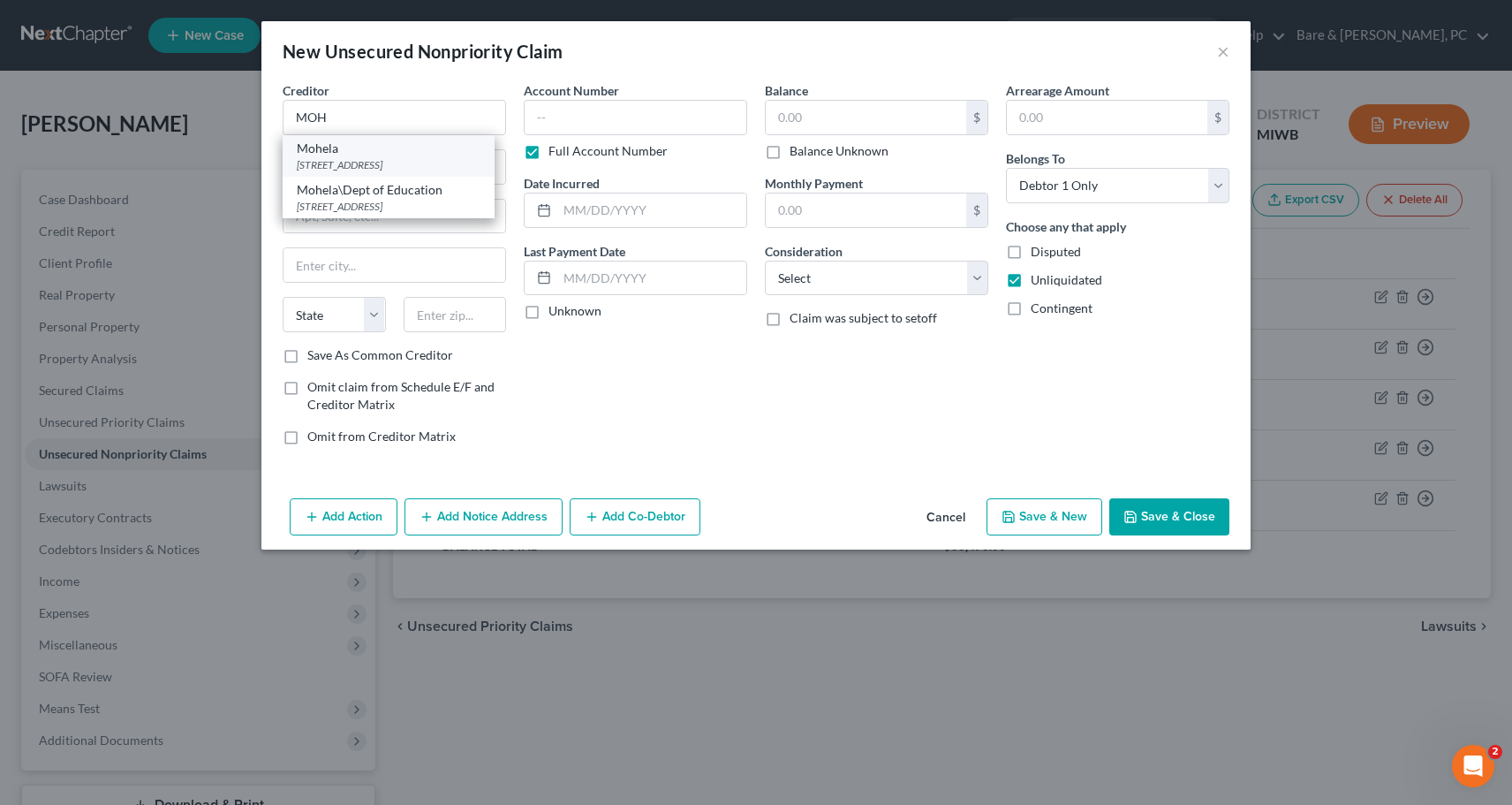
click at [331, 163] on div "[STREET_ADDRESS]" at bounding box center [388, 165] width 184 height 15
type input "Mohela"
type input "[STREET_ADDRESS]"
type input "Chesterfield"
select select "26"
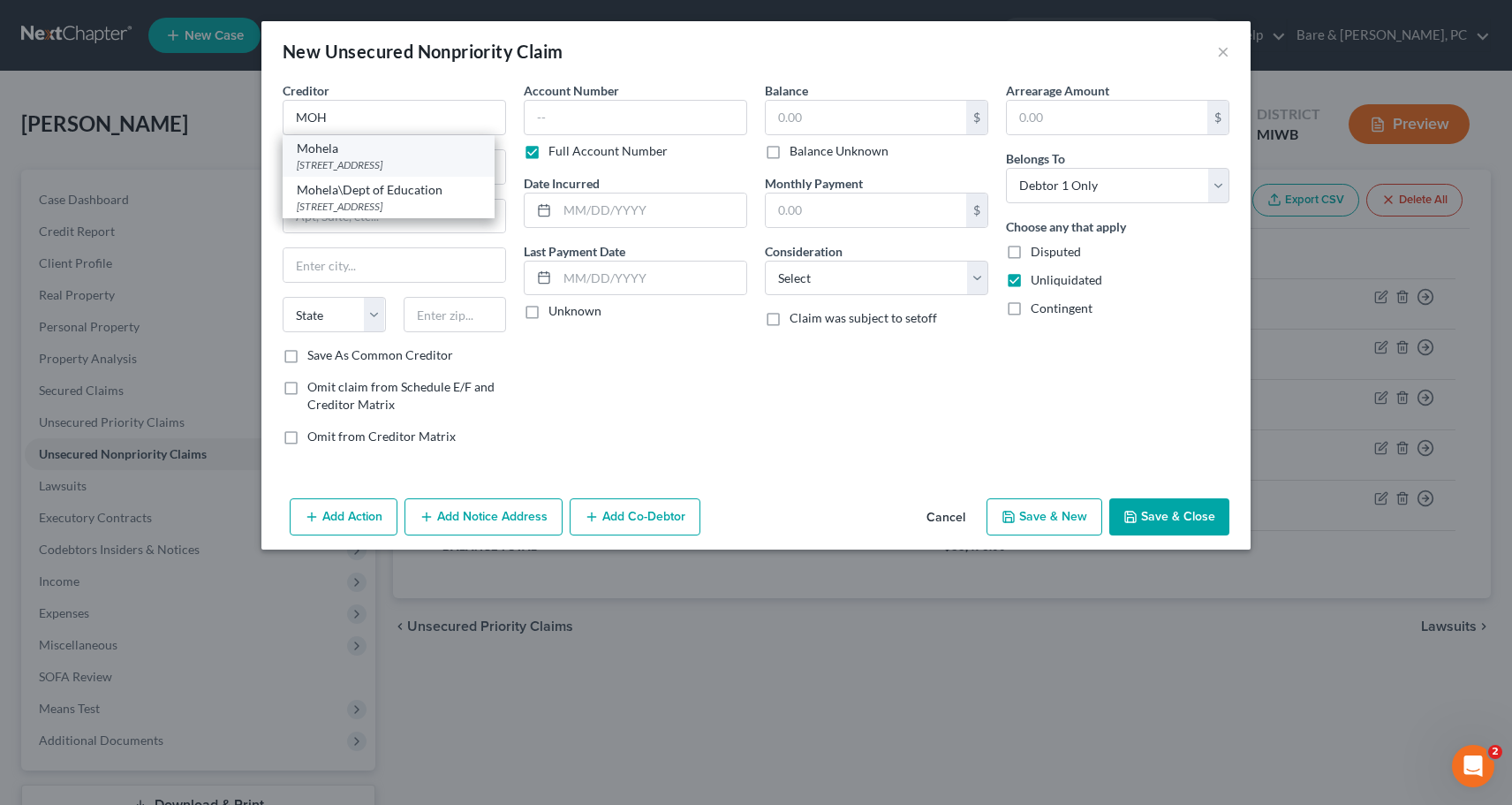
type input "63005-1243"
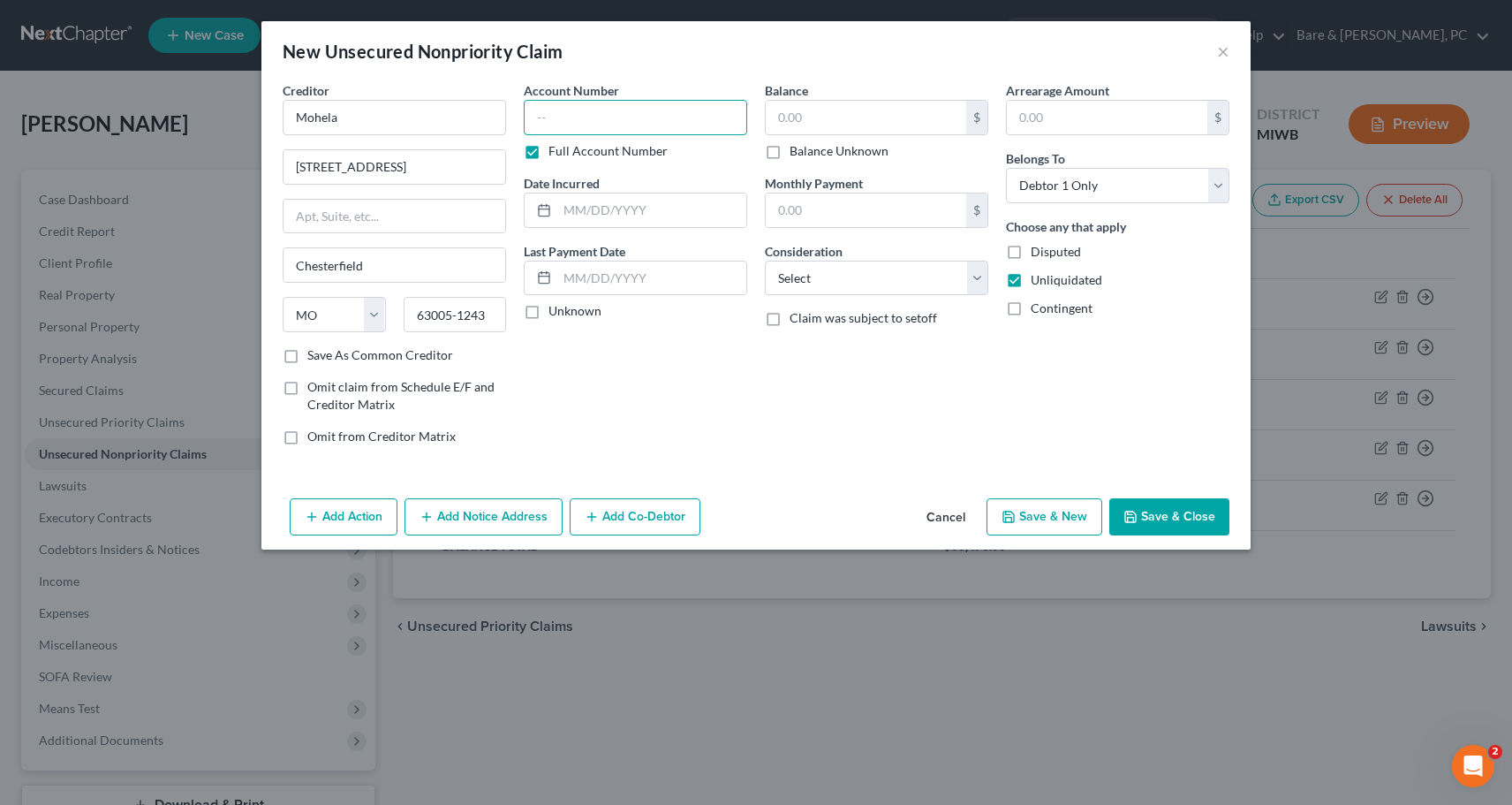
click at [538, 114] on input "text" at bounding box center [635, 117] width 223 height 36
type input "225515"
click at [570, 198] on input "text" at bounding box center [652, 210] width 189 height 34
type input "[DATE]"
click at [783, 118] on input "text" at bounding box center [866, 117] width 200 height 34
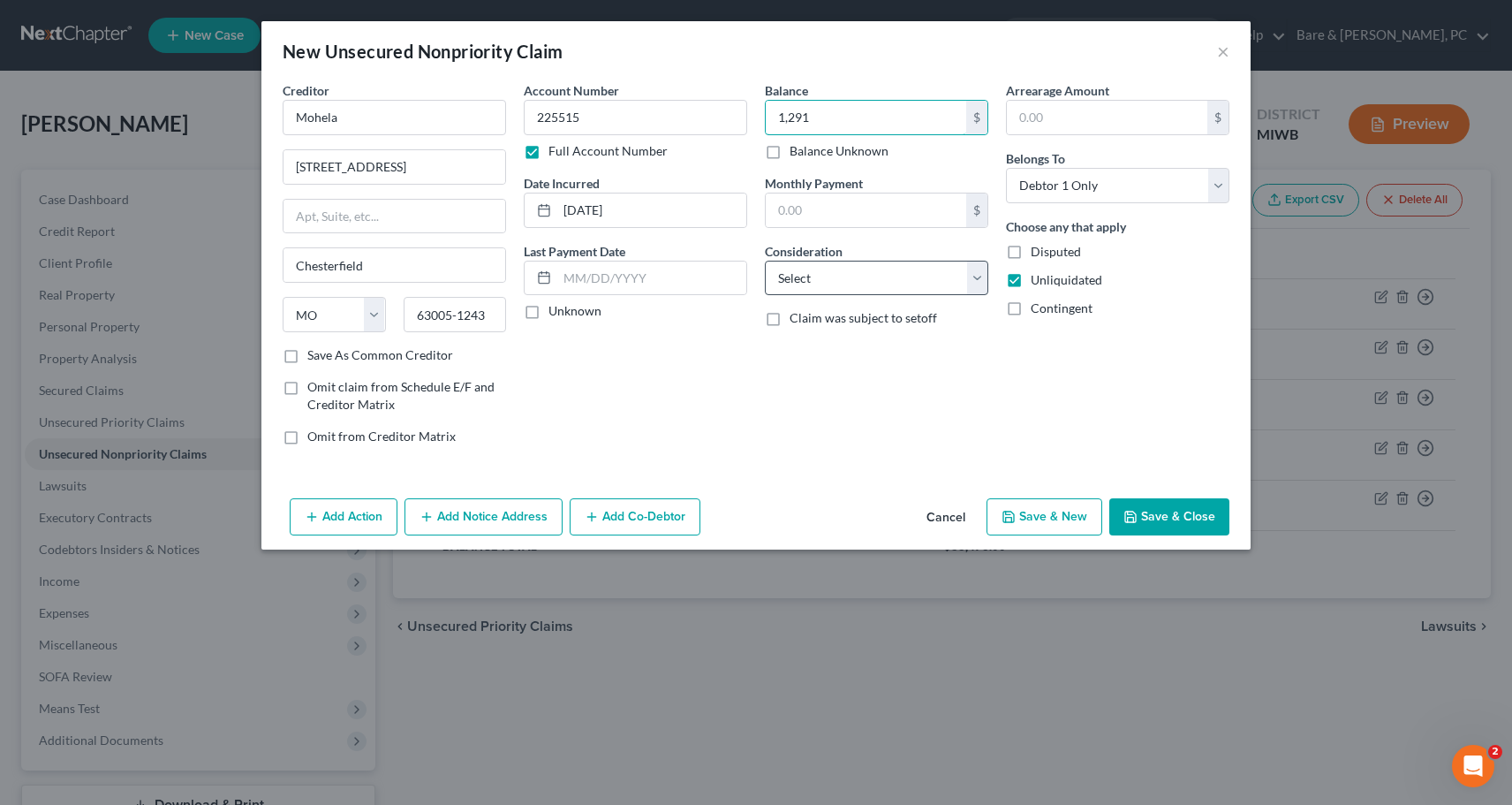
type input "1,291"
click at [765, 261] on select "Select Cable / Satellite Services Collection Agency Credit Card Debt Debt Couns…" at bounding box center [877, 278] width 223 height 36
click at [861, 114] on input "1,291" at bounding box center [866, 117] width 200 height 34
type input "73,927"
click at [765, 261] on select "Select Cable / Satellite Services Collection Agency Credit Card Debt Debt Couns…" at bounding box center [877, 278] width 223 height 36
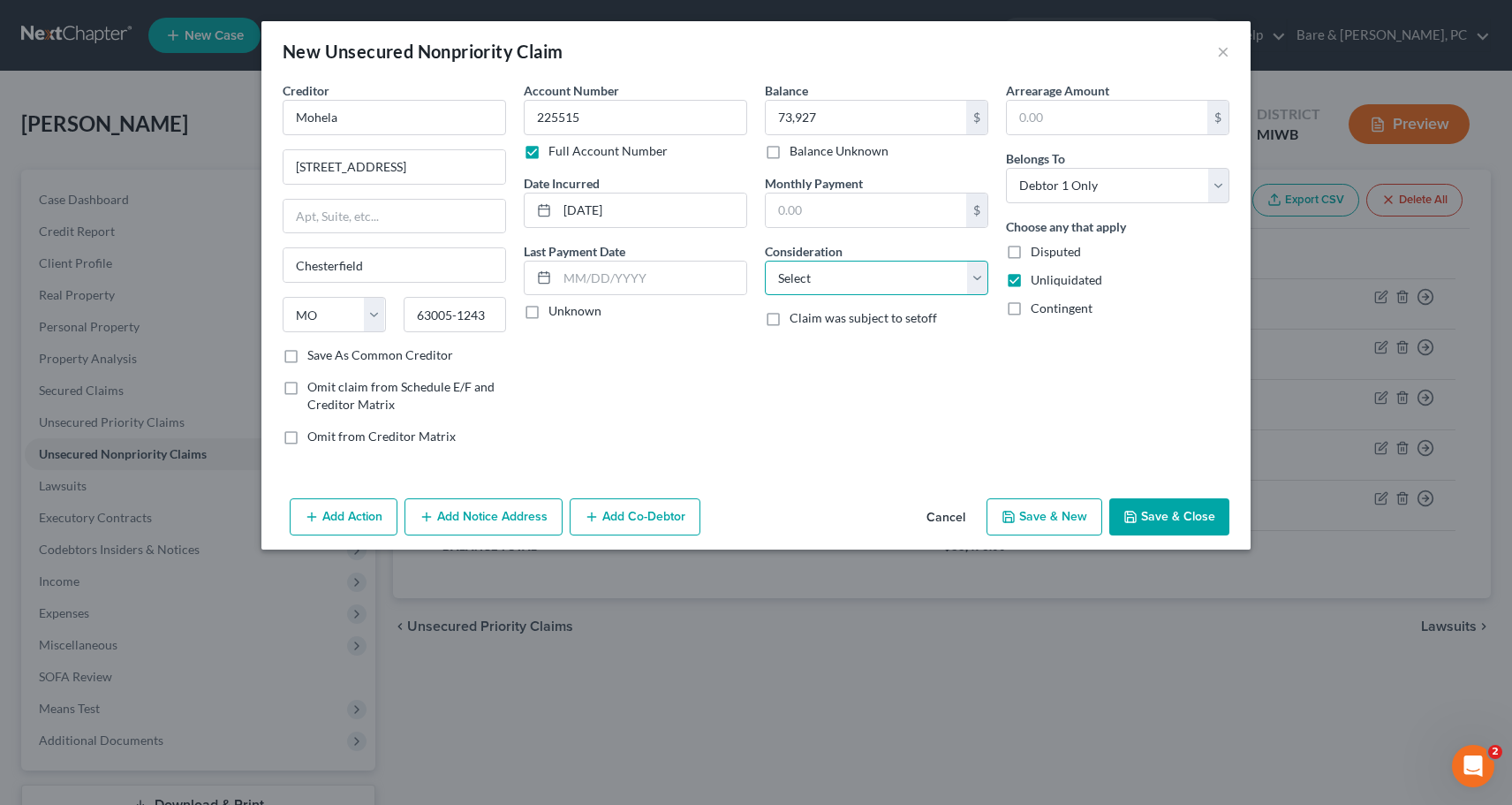
select select "17"
click option "Student Loans" at bounding box center [0, 0] width 0 height 0
click at [1049, 517] on button "Save & New" at bounding box center [1044, 517] width 115 height 38
select select "0"
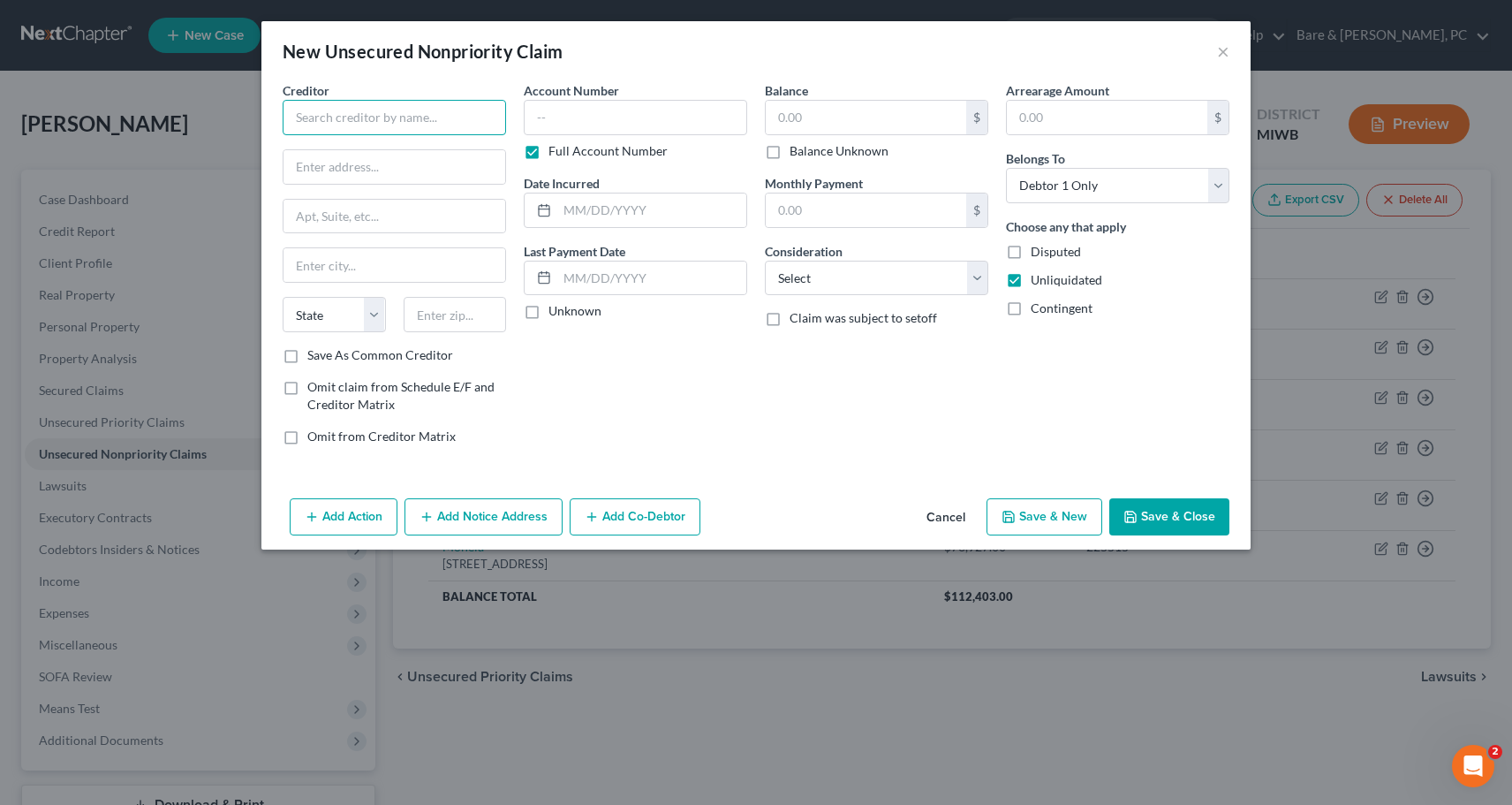
click at [322, 116] on input "text" at bounding box center [394, 117] width 223 height 36
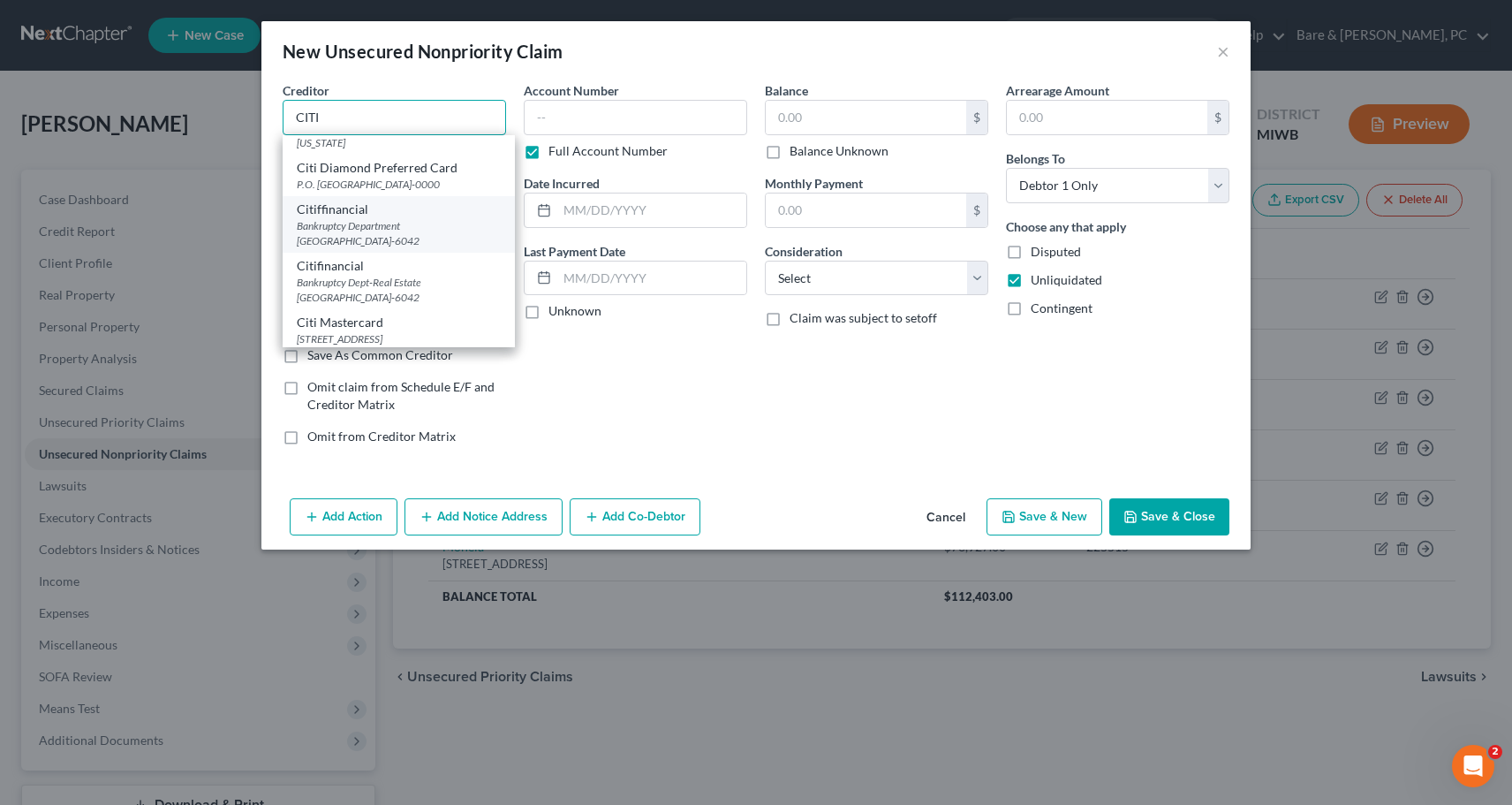
scroll to position [1082, 0]
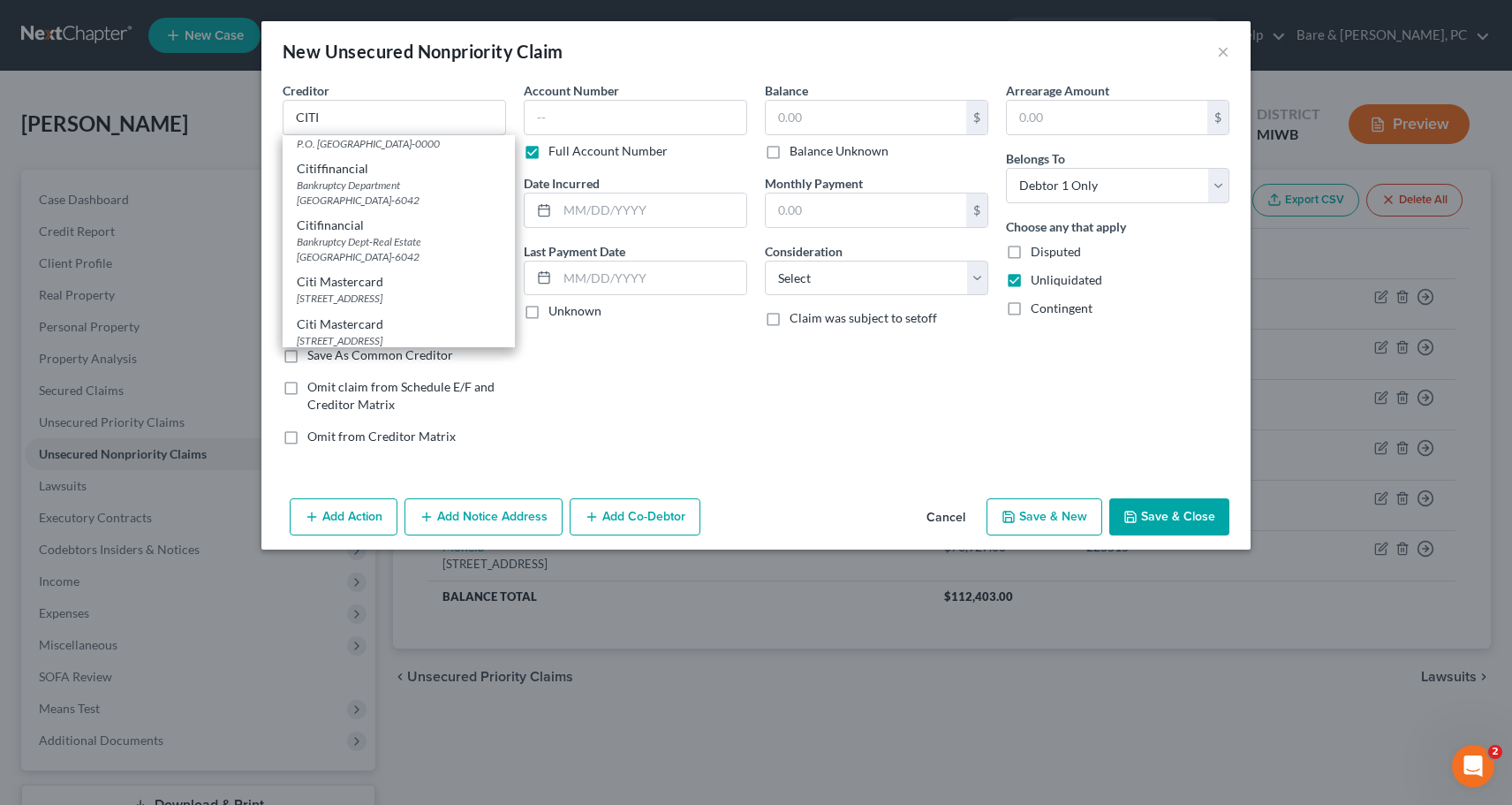
click at [358, 79] on div "Citicorp Credit Services, Inc" at bounding box center [398, 70] width 204 height 17
type input "Citicorp Credit Services, Inc"
type input "Bankruptcy Department"
type input "PO box 20507"
type input "[US_STATE][GEOGRAPHIC_DATA]"
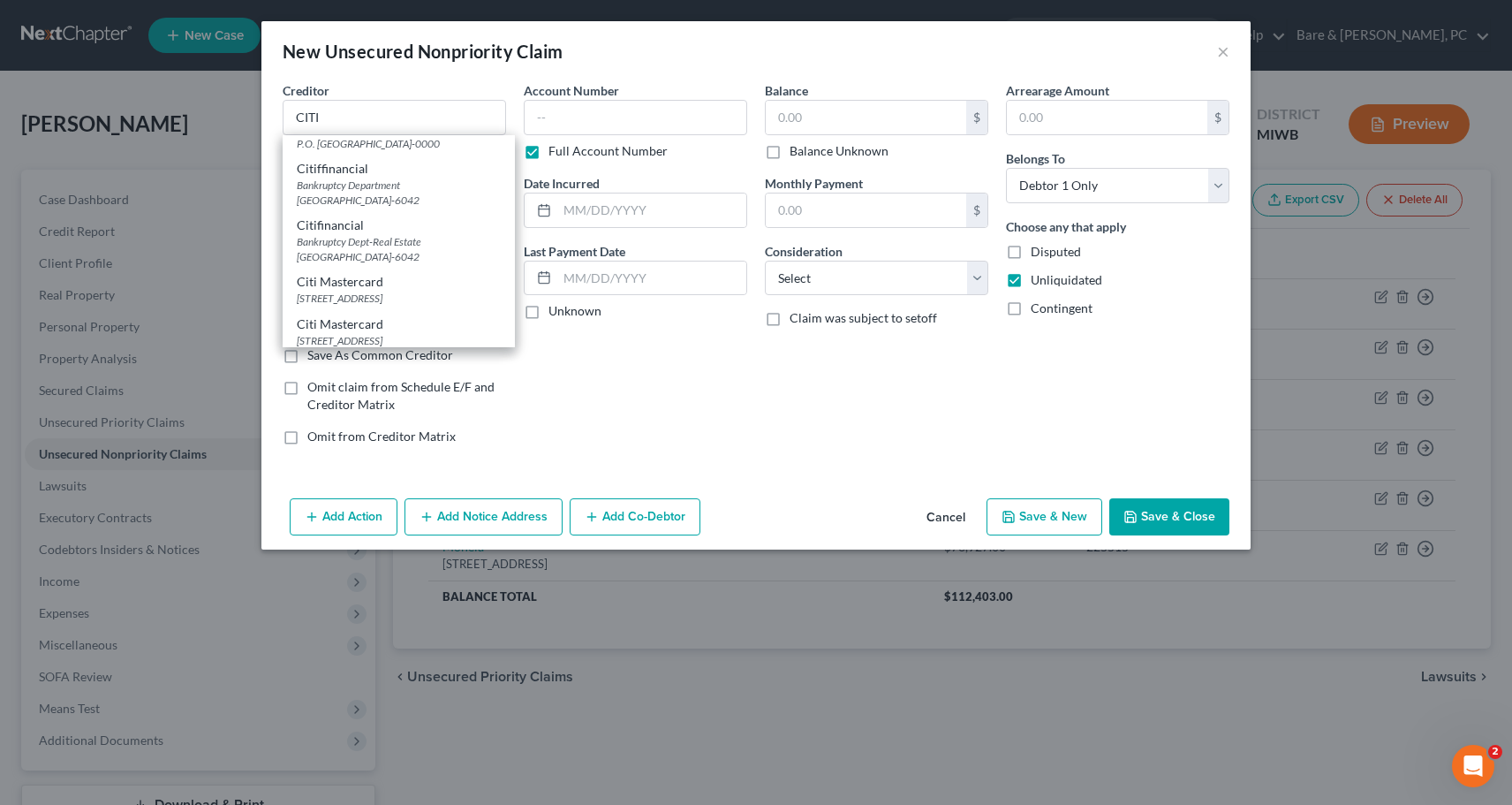
select select "26"
type input "64195-0507"
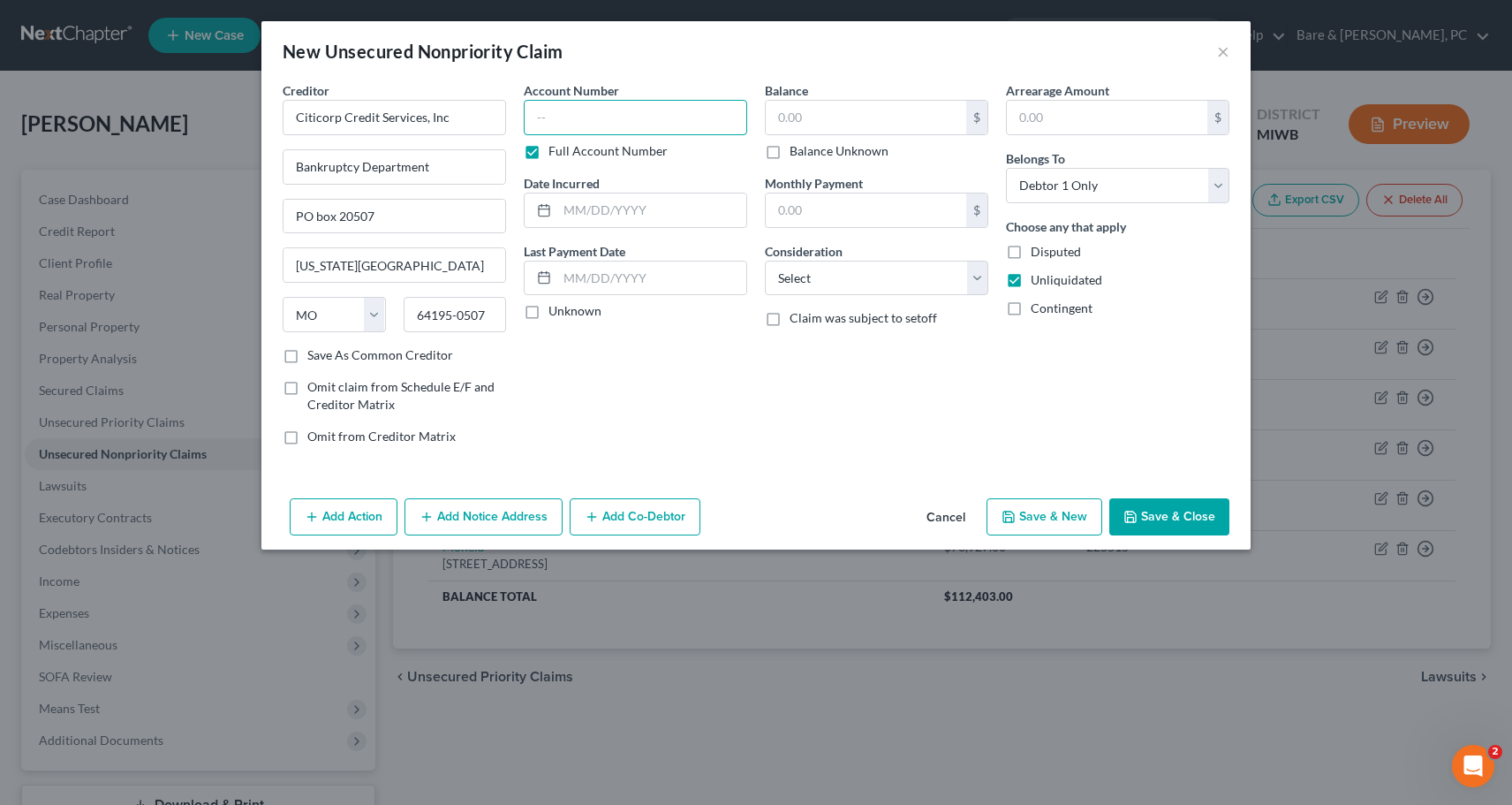
click at [536, 118] on input "text" at bounding box center [635, 117] width 223 height 36
type input "542418"
click at [656, 209] on input "text" at bounding box center [652, 210] width 189 height 34
type input "[DATE]"
click at [779, 113] on input "text" at bounding box center [866, 117] width 200 height 34
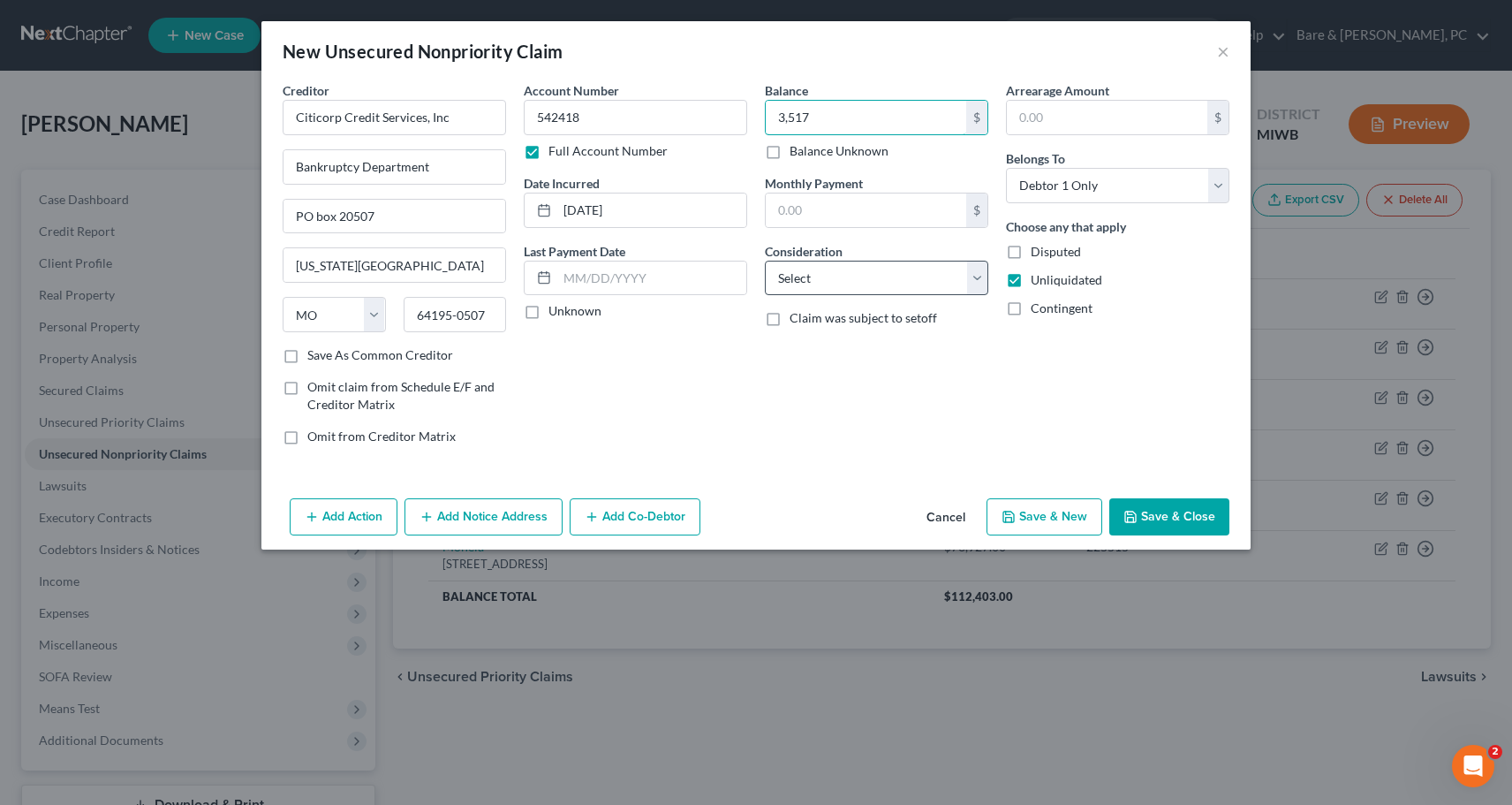
type input "3,517"
click at [765, 261] on select "Select Cable / Satellite Services Collection Agency Credit Card Debt Debt Couns…" at bounding box center [877, 278] width 223 height 36
select select "2"
click option "Credit Card Debt" at bounding box center [0, 0] width 0 height 0
click at [1204, 521] on button "Save & Close" at bounding box center [1169, 517] width 120 height 38
